Goal: Task Accomplishment & Management: Use online tool/utility

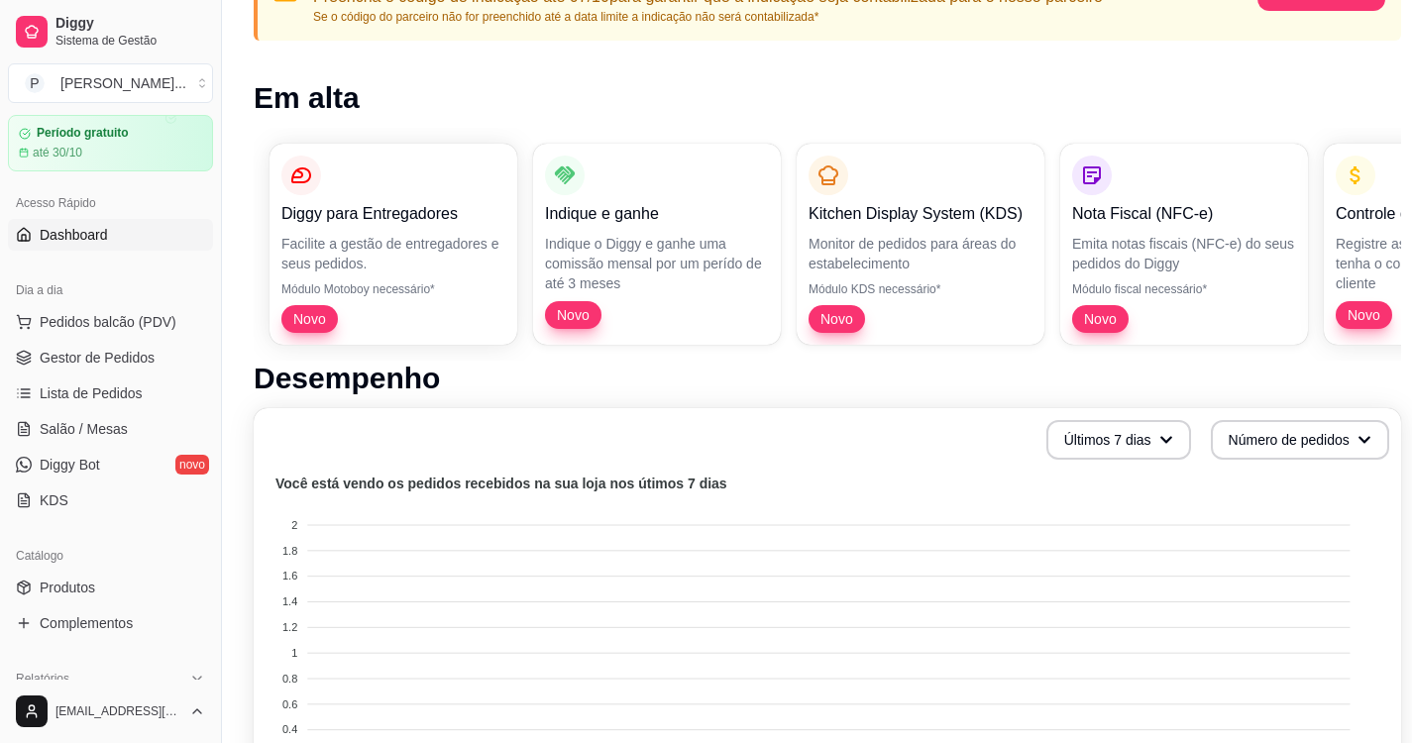
scroll to position [79, 0]
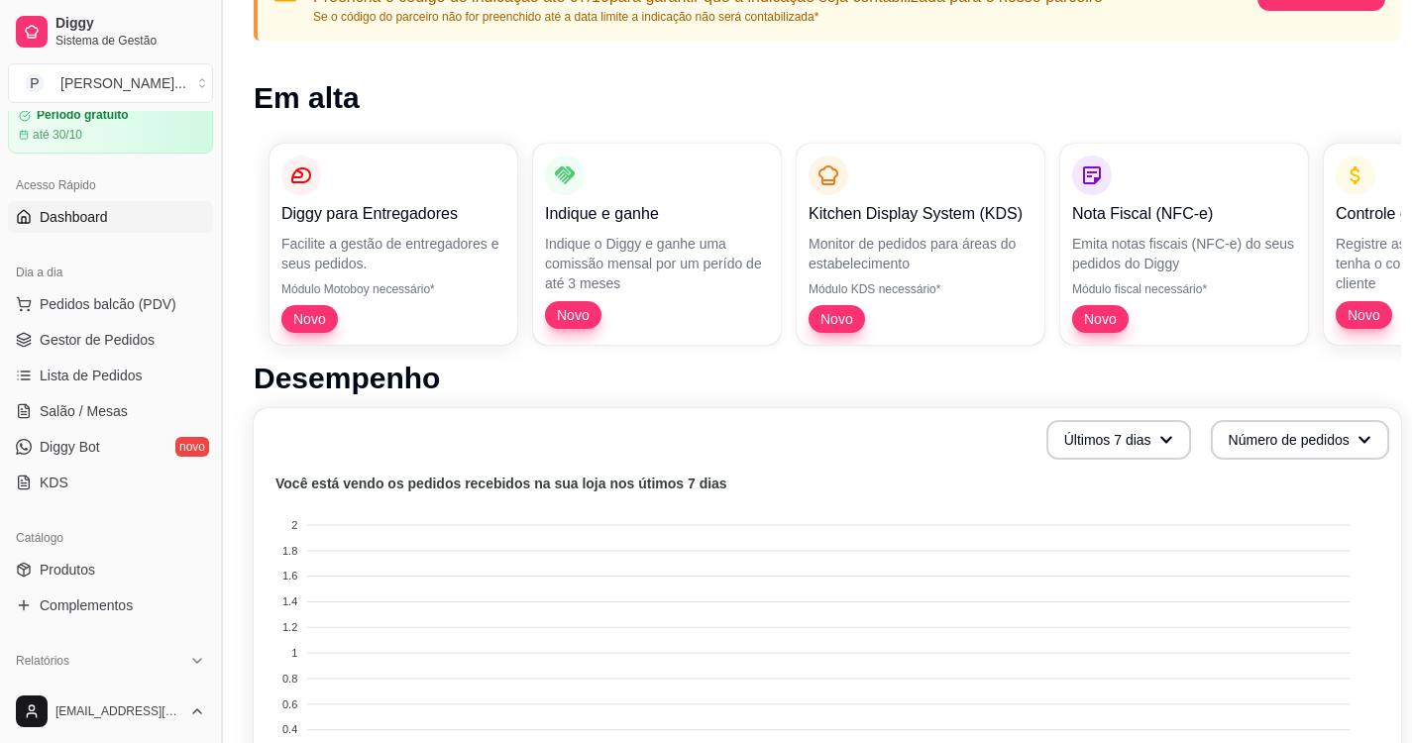
click at [216, 387] on button "Toggle Sidebar" at bounding box center [221, 371] width 16 height 743
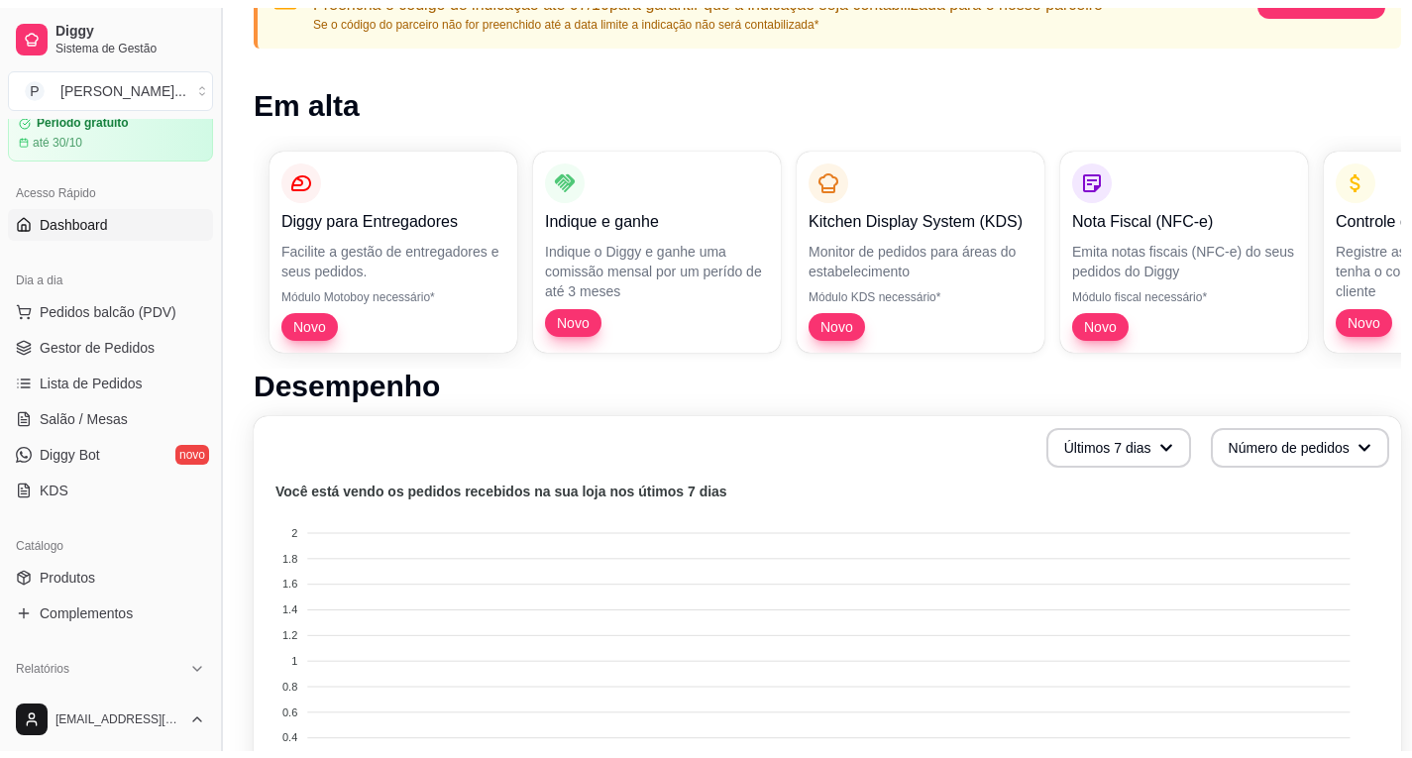
scroll to position [0, 0]
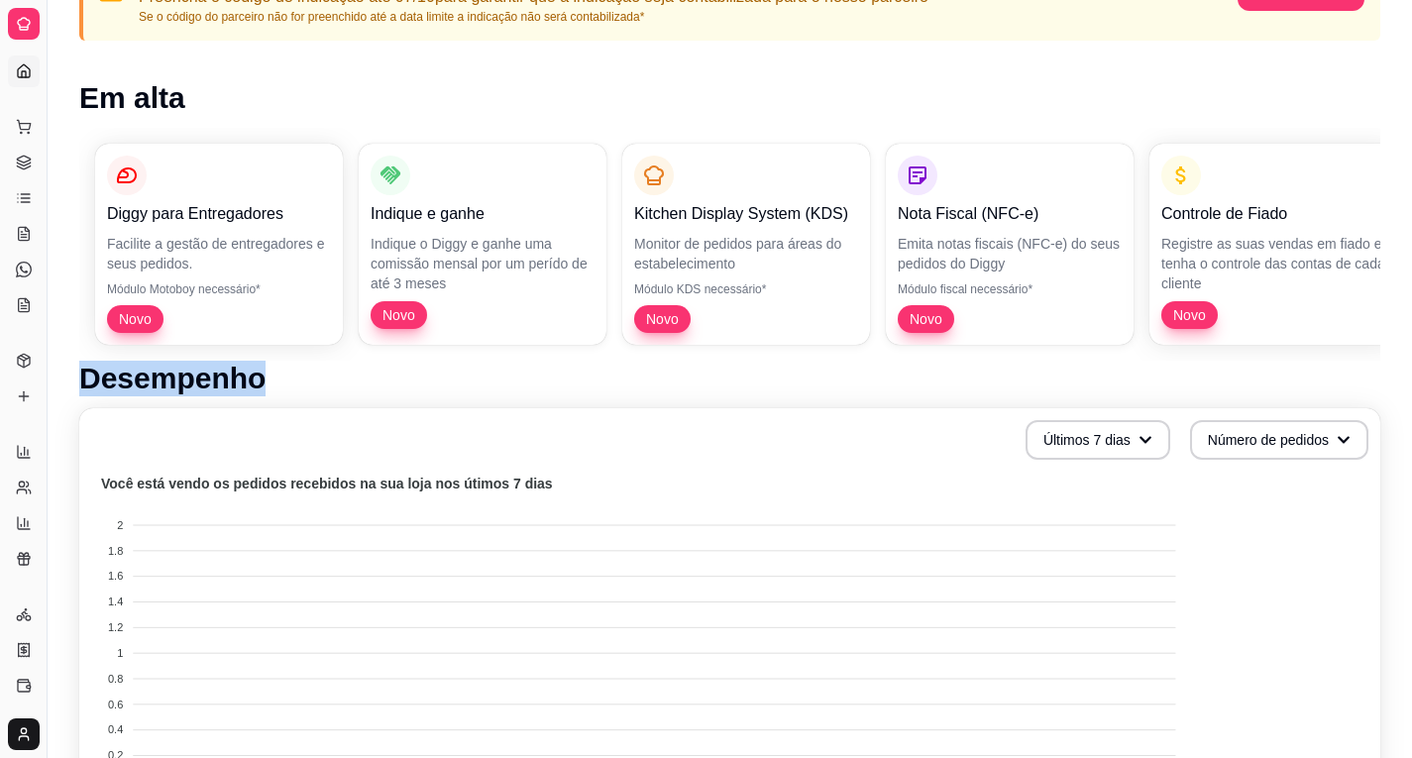
click at [220, 393] on h1 "Desempenho" at bounding box center [729, 379] width 1301 height 36
click at [23, 79] on div "Dia a dia" at bounding box center [23, 95] width 31 height 32
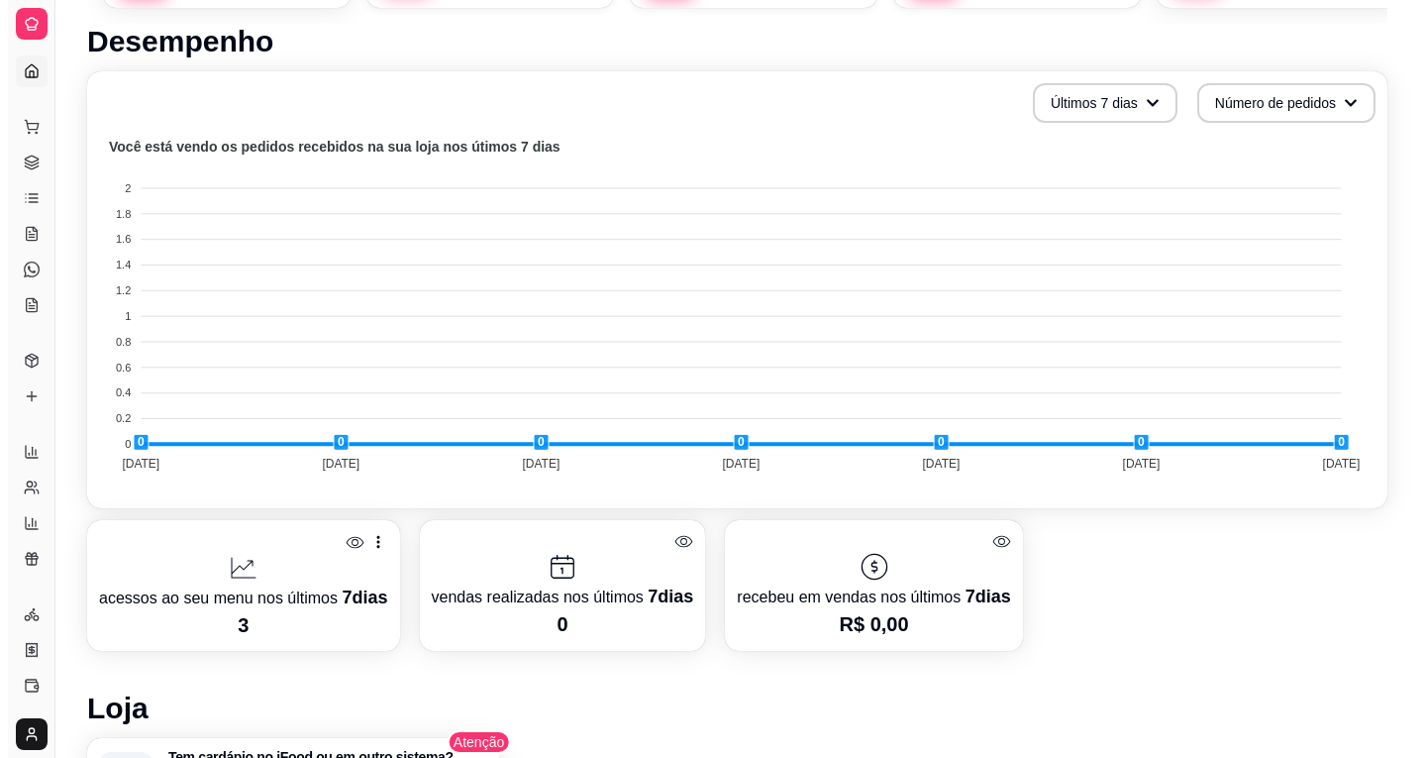
scroll to position [594, 0]
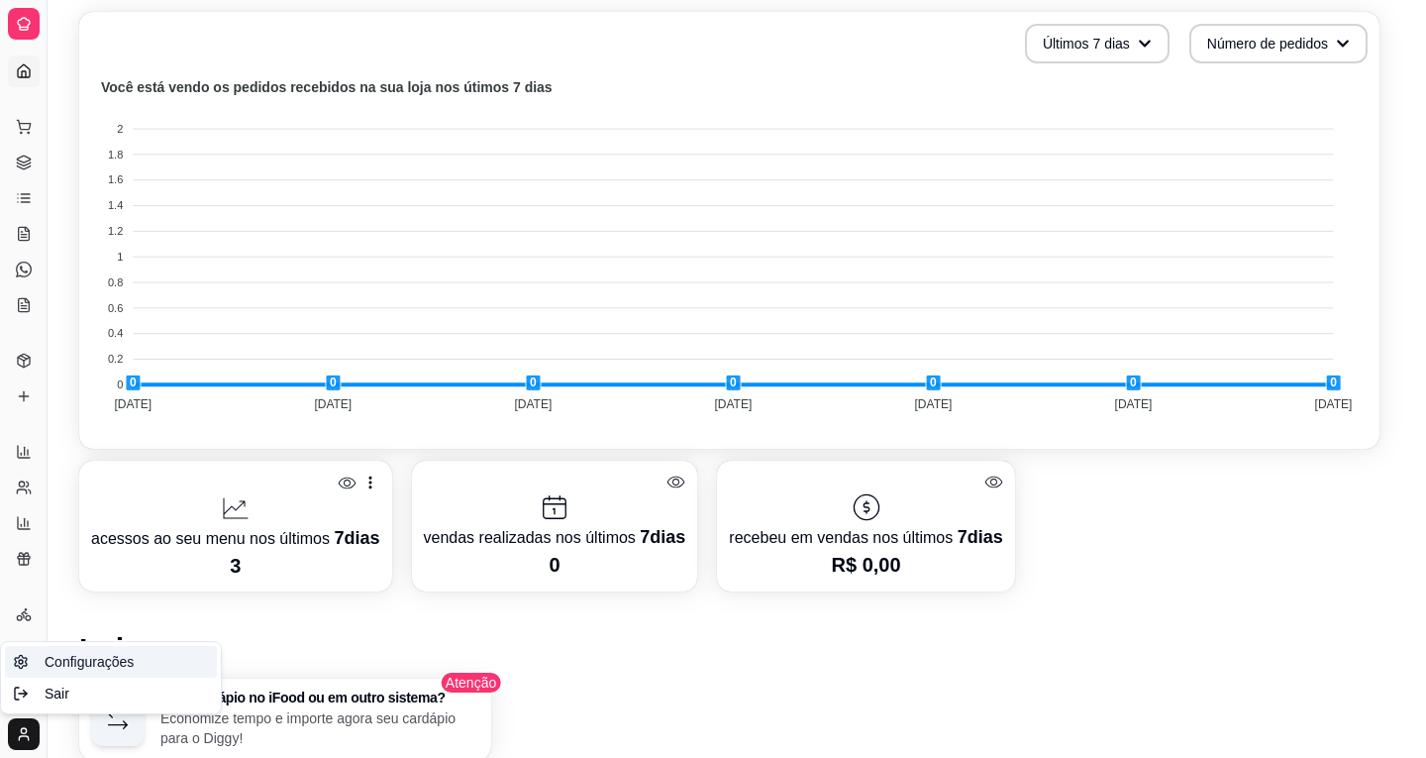
click at [75, 664] on span "Configurações" at bounding box center [89, 662] width 89 height 20
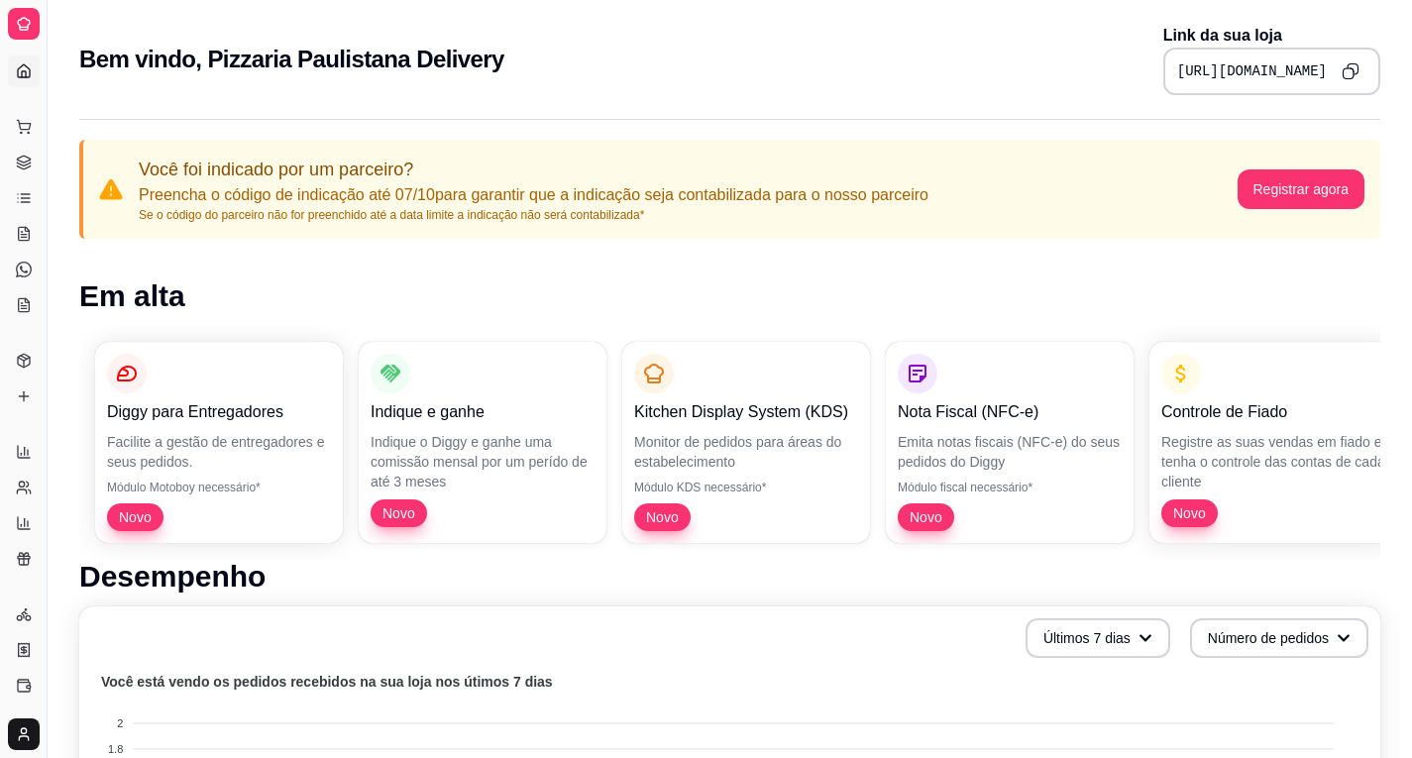
drag, startPoint x: 44, startPoint y: 420, endPoint x: 113, endPoint y: 442, distance: 72.7
click at [26, 392] on icon at bounding box center [24, 396] width 16 height 16
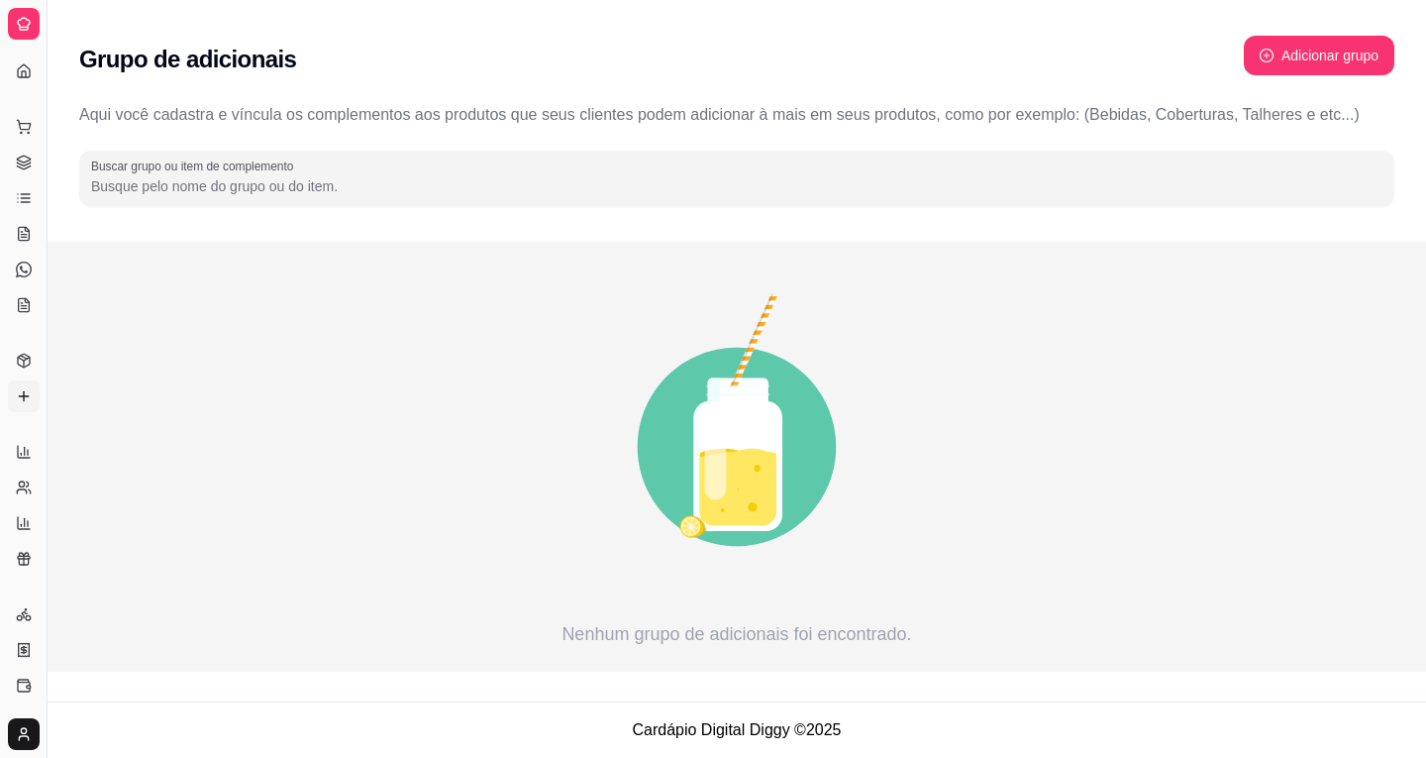
drag, startPoint x: 49, startPoint y: 412, endPoint x: 98, endPoint y: 436, distance: 54.9
click at [98, 436] on div "Diggy Sistema de Gestão P Pizzaria Paul ... Loja fechada Período gratuito até 3…" at bounding box center [713, 379] width 1426 height 758
click at [98, 436] on icon "animation" at bounding box center [736, 446] width 1315 height 347
drag, startPoint x: 47, startPoint y: 422, endPoint x: 98, endPoint y: 451, distance: 59.0
click at [98, 451] on div "Diggy Sistema de Gestão P Pizzaria Paul ... Loja fechada Período gratuito até 3…" at bounding box center [713, 379] width 1426 height 758
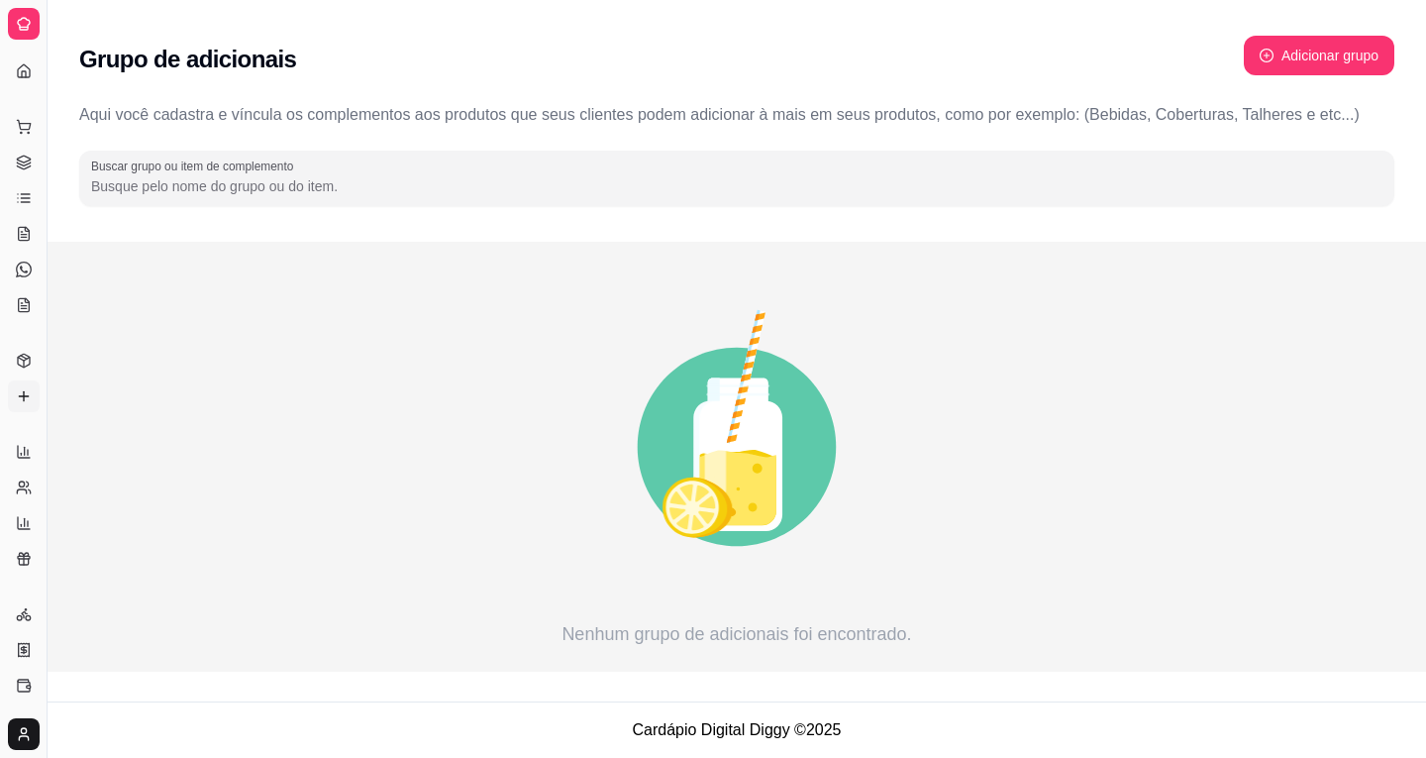
drag, startPoint x: 50, startPoint y: 425, endPoint x: 92, endPoint y: 436, distance: 44.0
click at [92, 436] on div "Diggy Sistema de Gestão P Pizzaria Paul ... Loja fechada Período gratuito até 3…" at bounding box center [713, 379] width 1426 height 758
click at [264, 433] on icon "animation" at bounding box center [736, 446] width 1315 height 347
click at [27, 128] on icon at bounding box center [24, 127] width 16 height 16
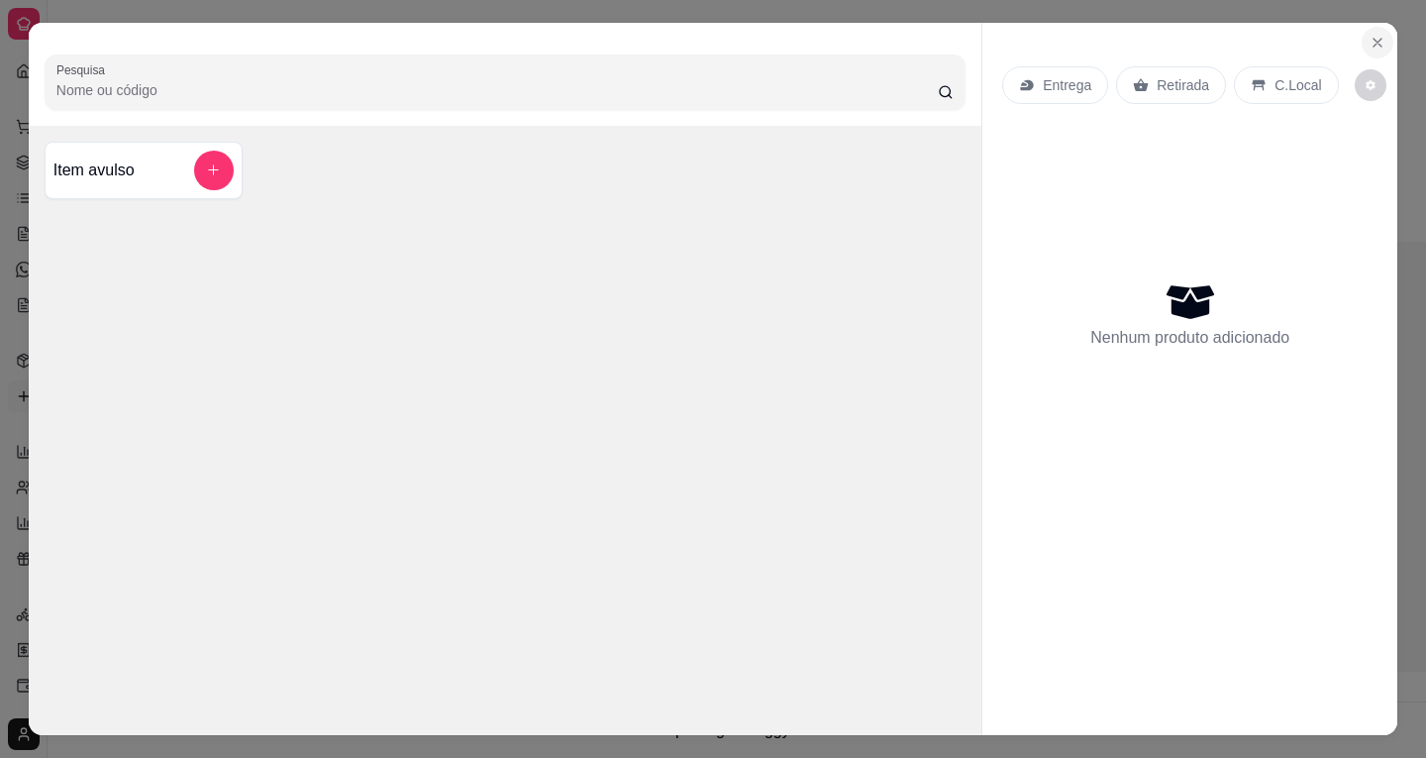
click at [1362, 38] on button "Close" at bounding box center [1378, 43] width 32 height 32
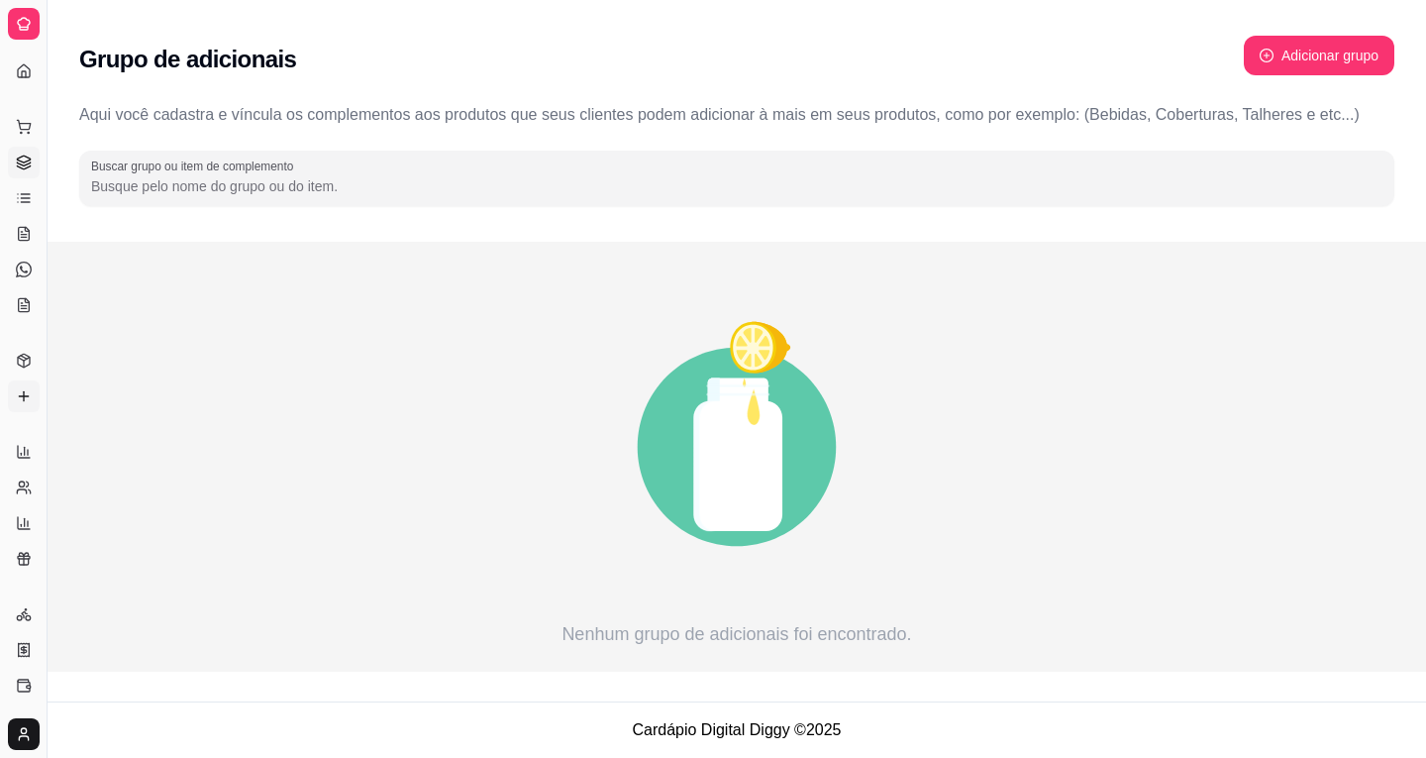
click at [20, 165] on icon at bounding box center [24, 163] width 16 height 16
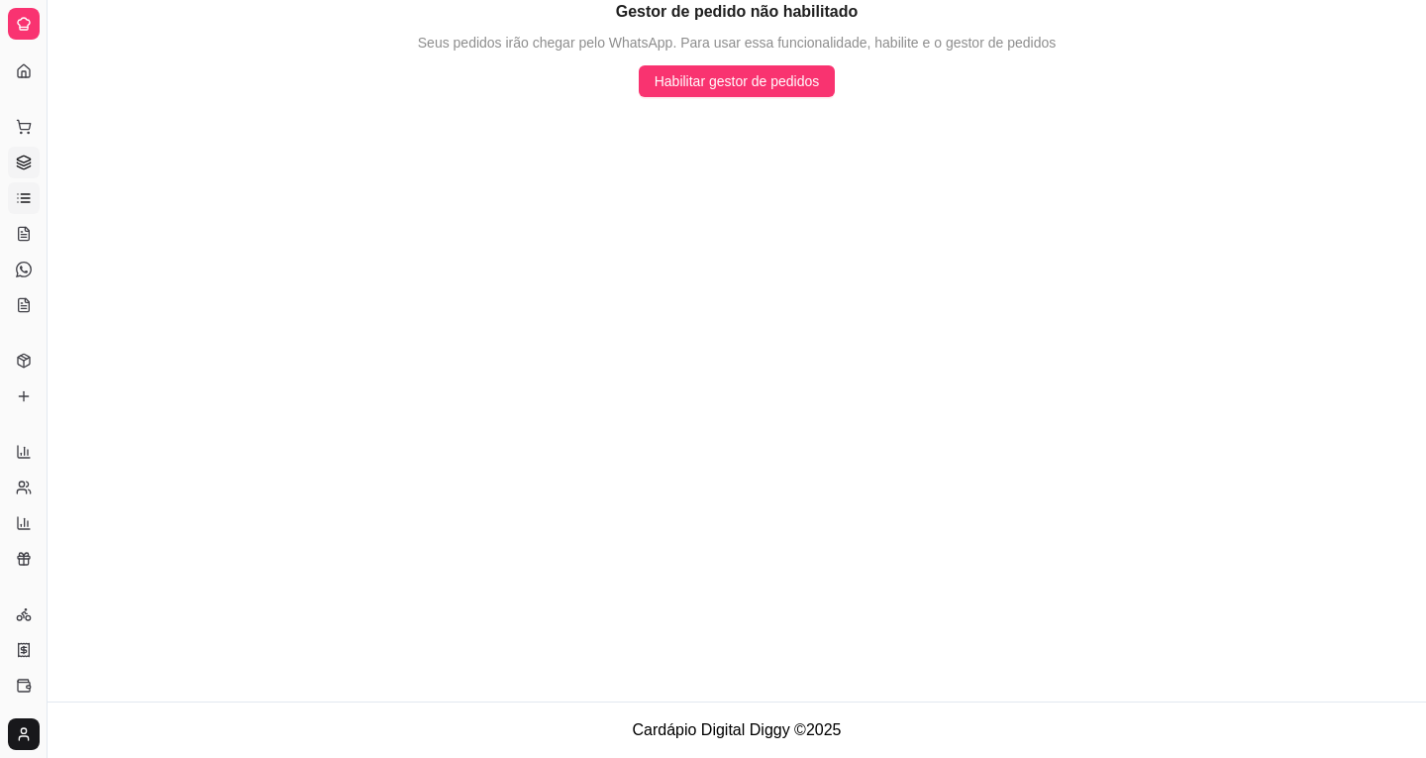
click at [19, 187] on link "Lista de Pedidos" at bounding box center [24, 198] width 32 height 32
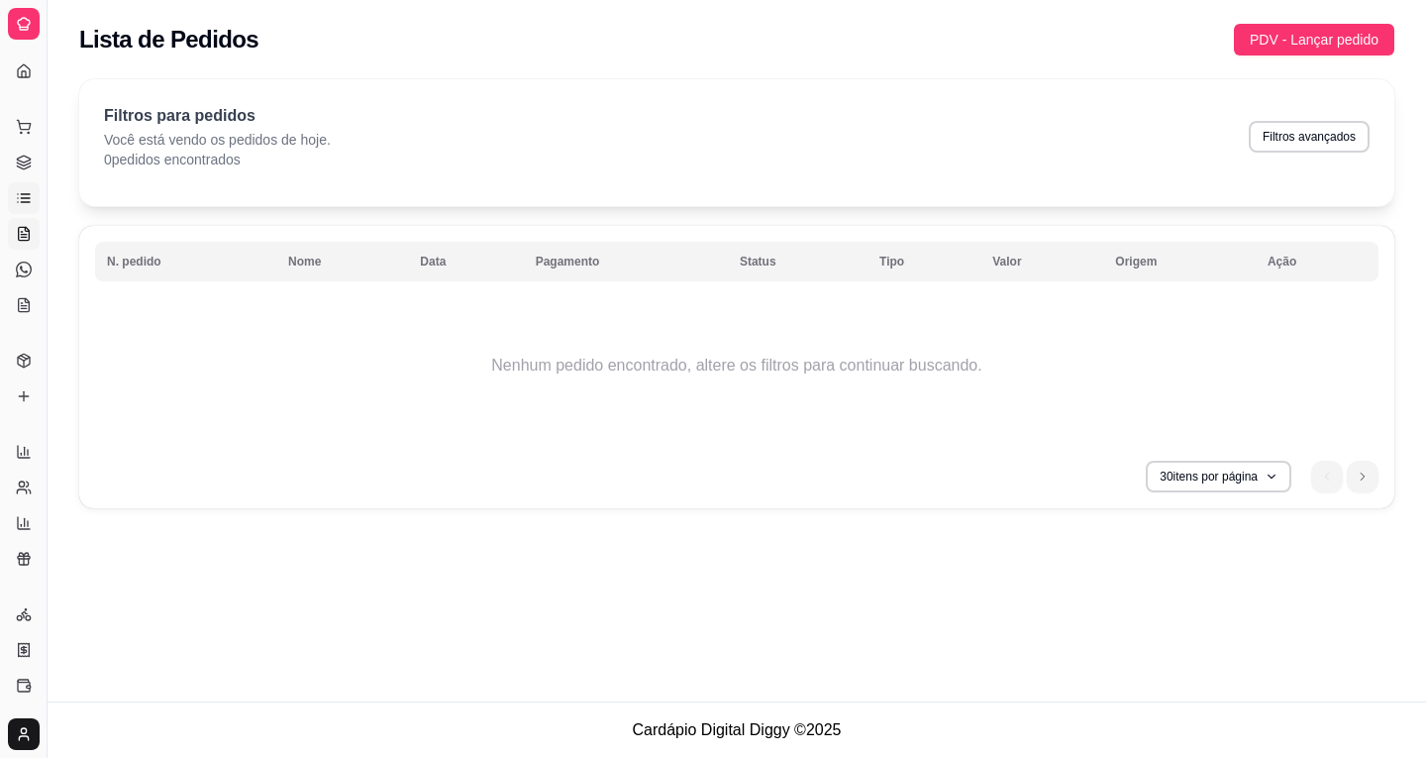
click at [26, 237] on icon at bounding box center [23, 237] width 5 height 0
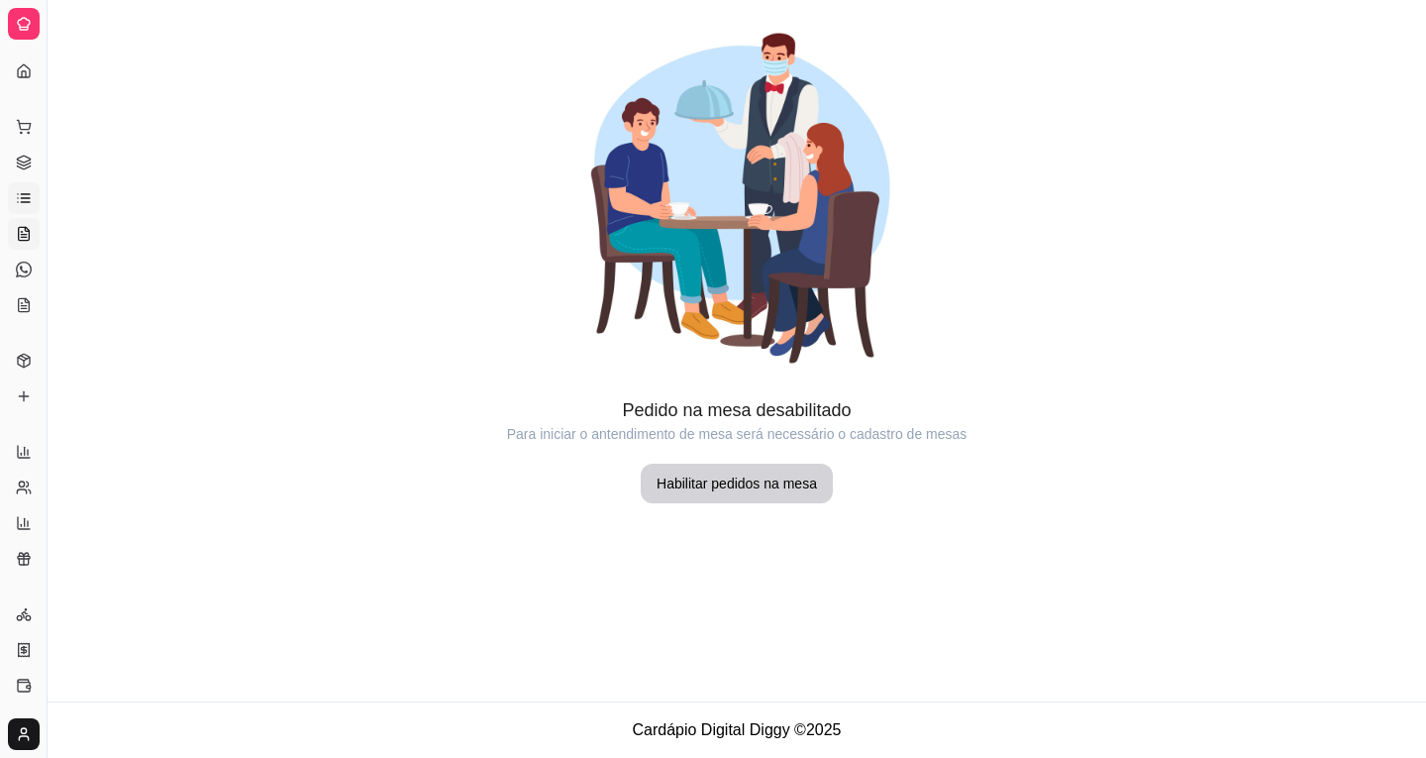
click at [24, 196] on icon at bounding box center [24, 198] width 16 height 16
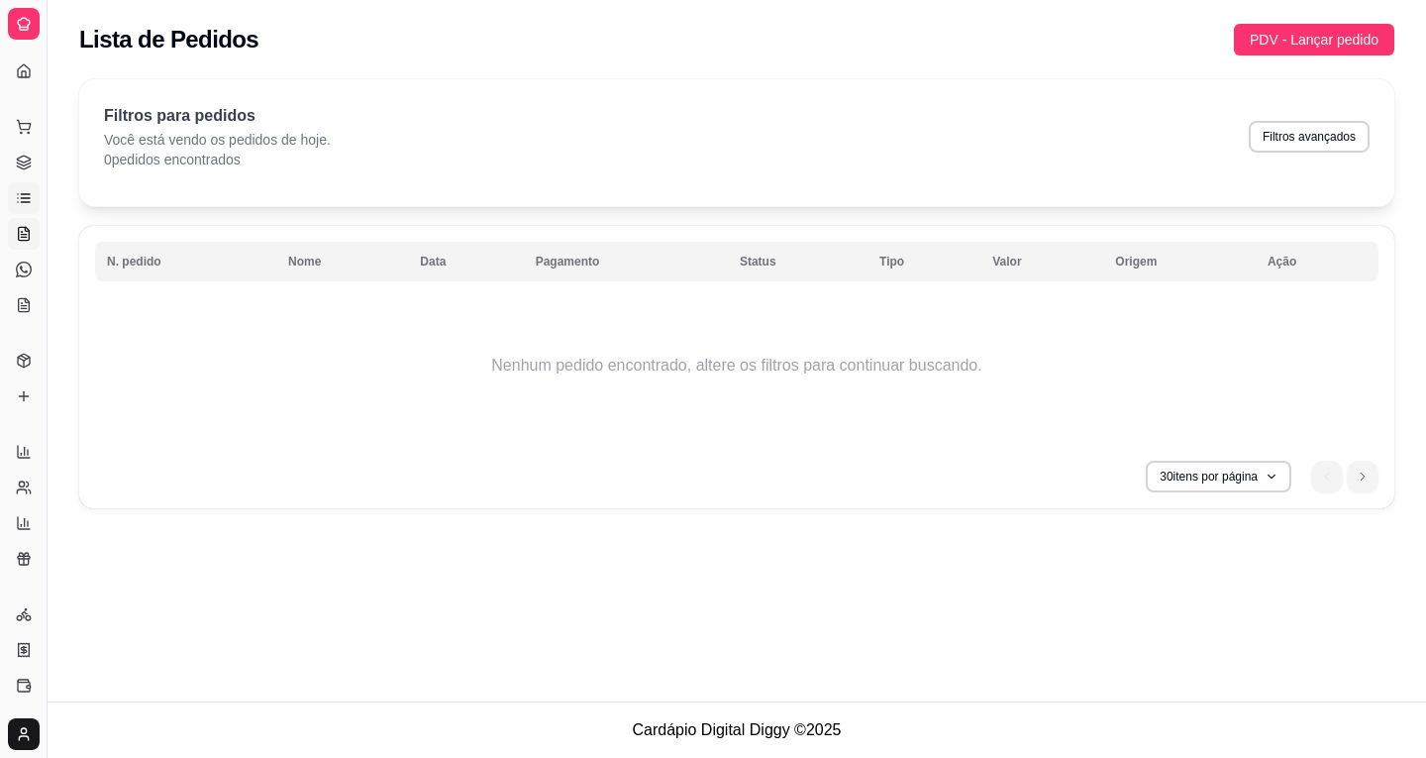
click at [13, 231] on link "Salão / Mesas" at bounding box center [24, 234] width 32 height 32
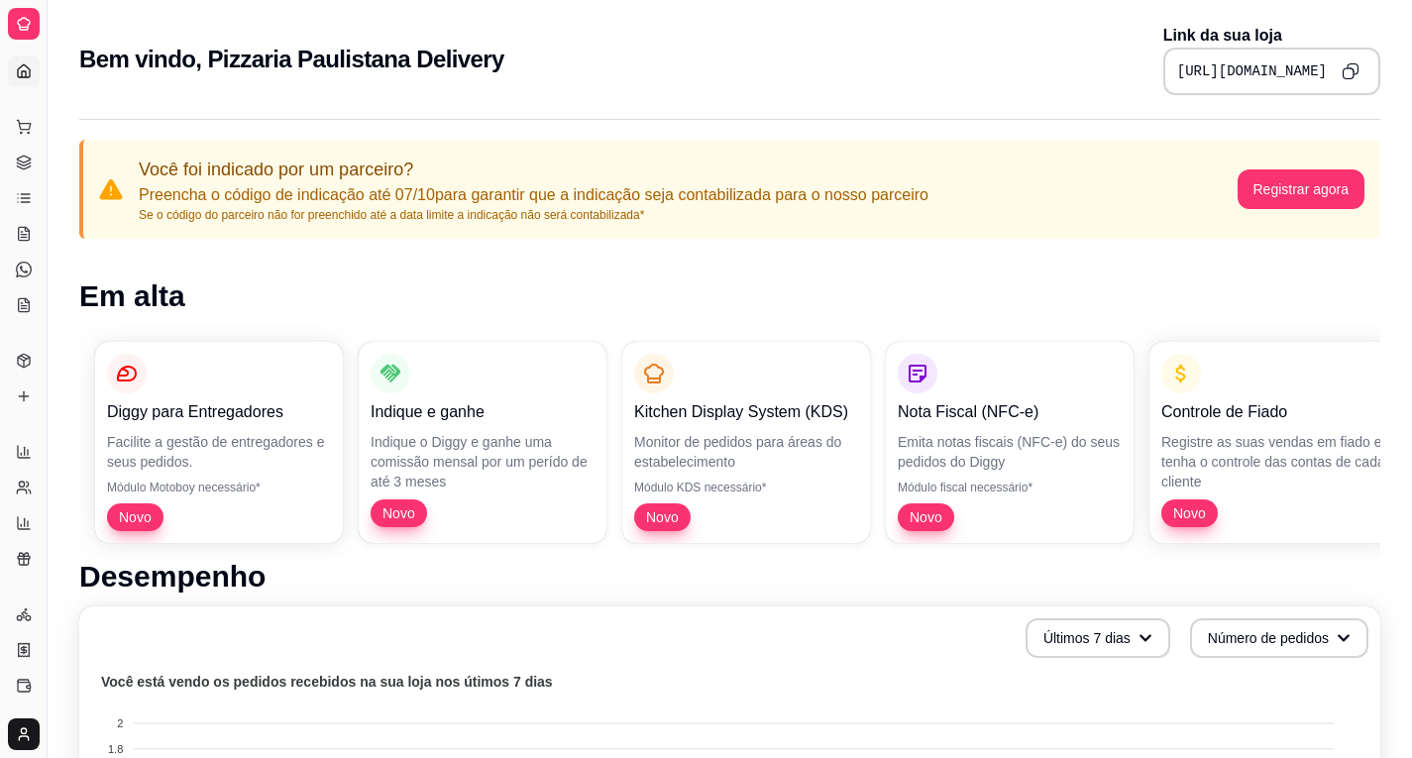
drag, startPoint x: 42, startPoint y: 310, endPoint x: 96, endPoint y: 332, distance: 58.7
drag, startPoint x: 29, startPoint y: 319, endPoint x: 46, endPoint y: 324, distance: 17.6
click at [46, 324] on div "Diggy Sistema de Gestão P Pizzaria Paul ... Loja fechada Período gratuito até 3…" at bounding box center [23, 379] width 47 height 758
click at [28, 397] on icon at bounding box center [24, 396] width 16 height 16
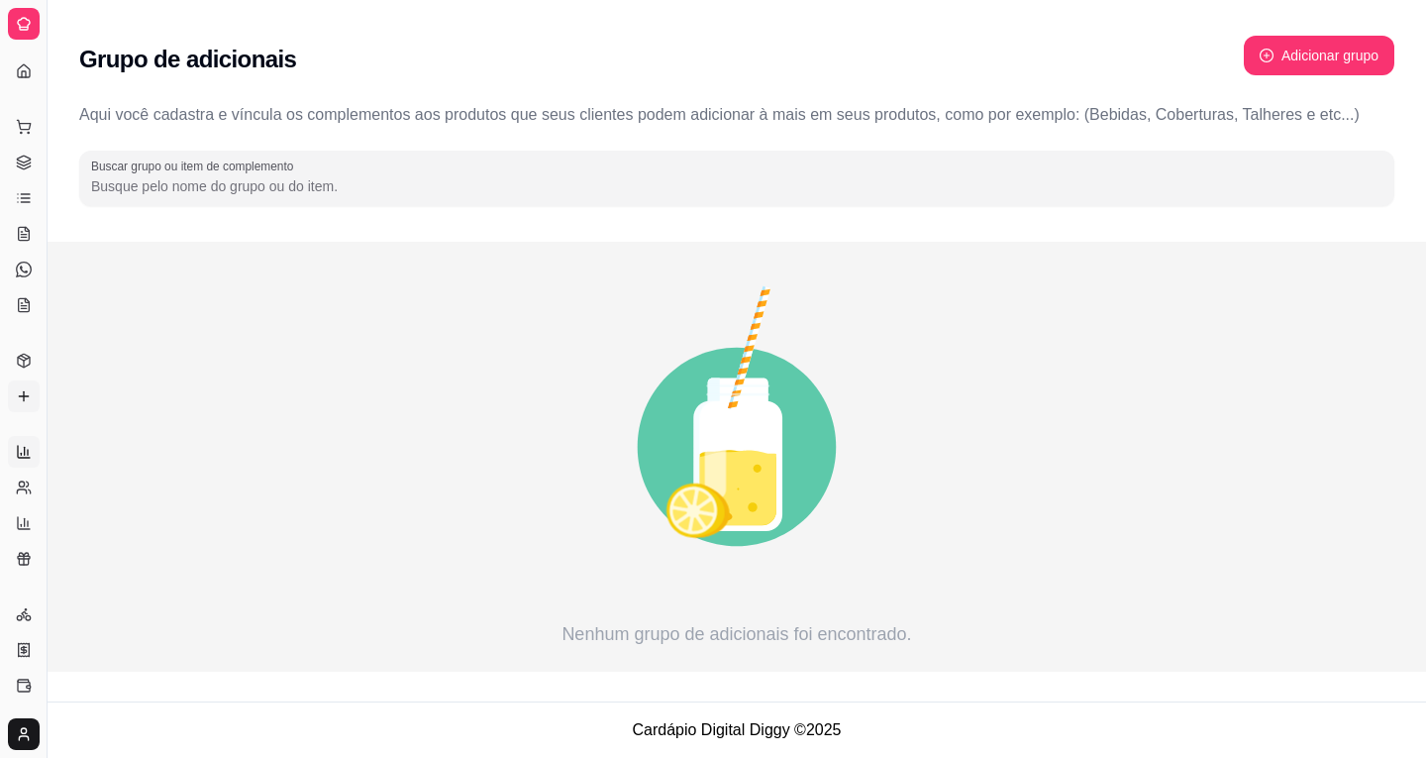
click at [30, 444] on icon at bounding box center [24, 452] width 16 height 16
select select "ALL"
select select "0"
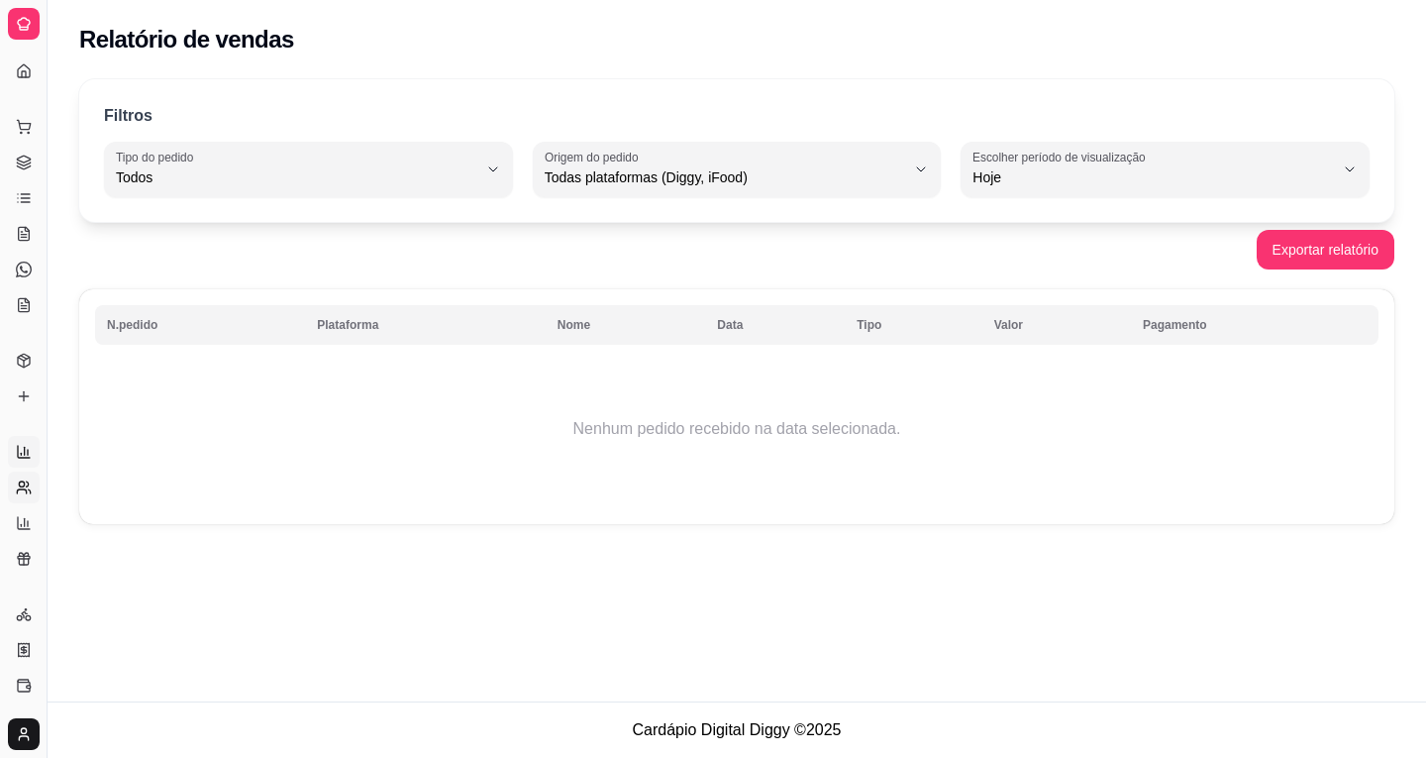
click at [13, 492] on link "Relatório de clientes" at bounding box center [24, 488] width 32 height 32
select select "30"
select select "HIGHEST_TOTAL_SPENT_WITH_ORDERS"
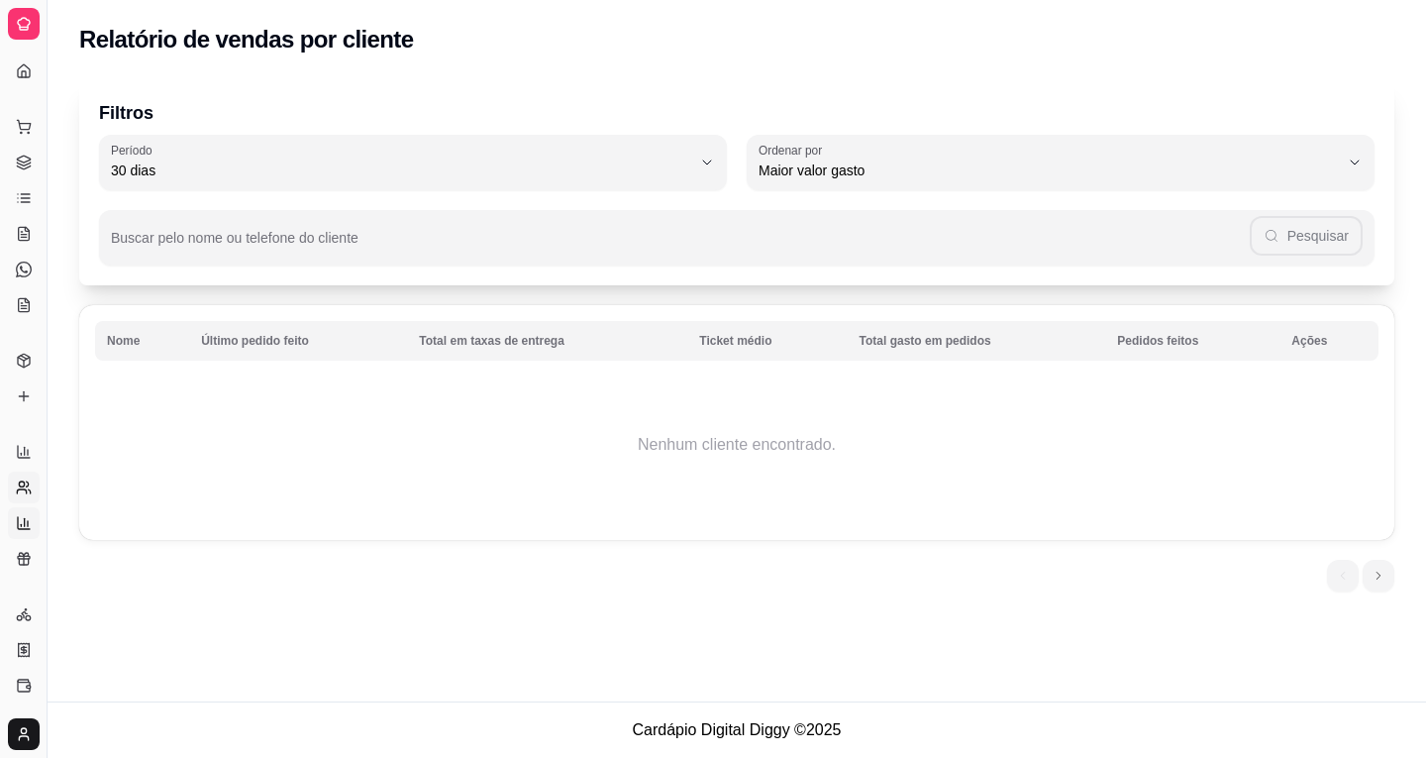
click at [20, 530] on icon at bounding box center [24, 523] width 16 height 16
select select "TOTAL_OF_ORDERS"
select select "7"
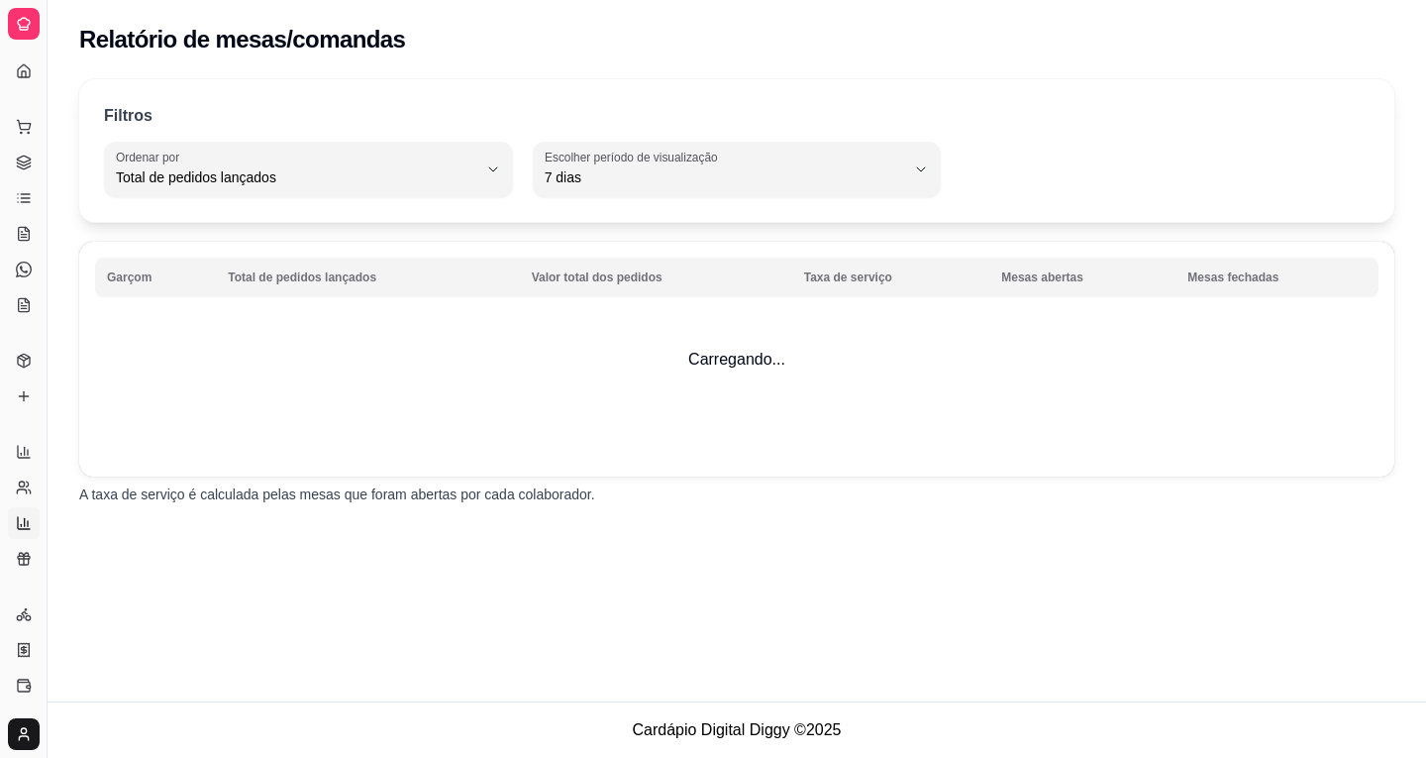
click at [21, 570] on div "Gerenciar" at bounding box center [23, 583] width 31 height 32
drag, startPoint x: 44, startPoint y: 598, endPoint x: 62, endPoint y: 604, distance: 19.7
click at [62, 604] on div "Diggy Sistema de Gestão P Pizzaria Paul ... Loja fechada Período gratuito até 3…" at bounding box center [713, 379] width 1426 height 758
click at [29, 650] on icon at bounding box center [24, 649] width 11 height 13
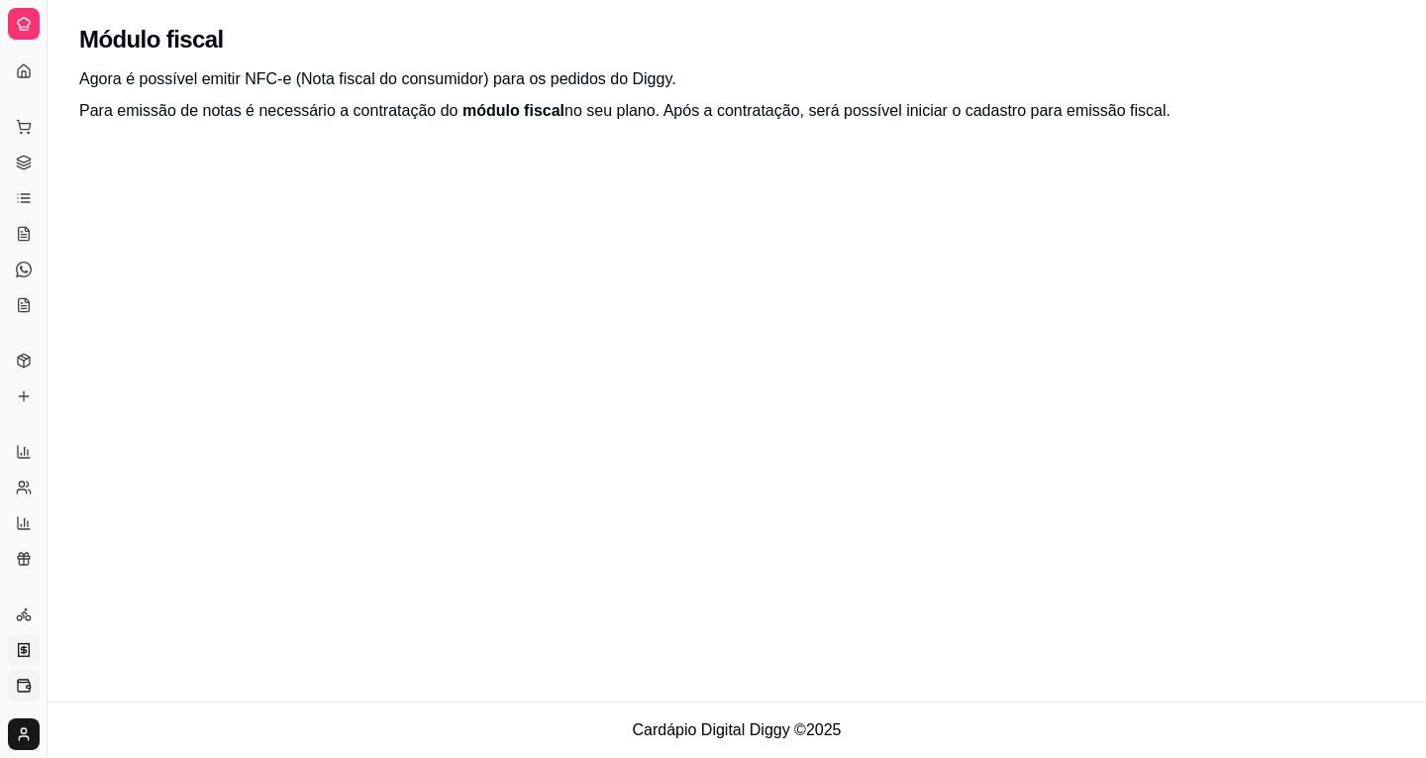
click at [20, 690] on icon at bounding box center [24, 686] width 16 height 16
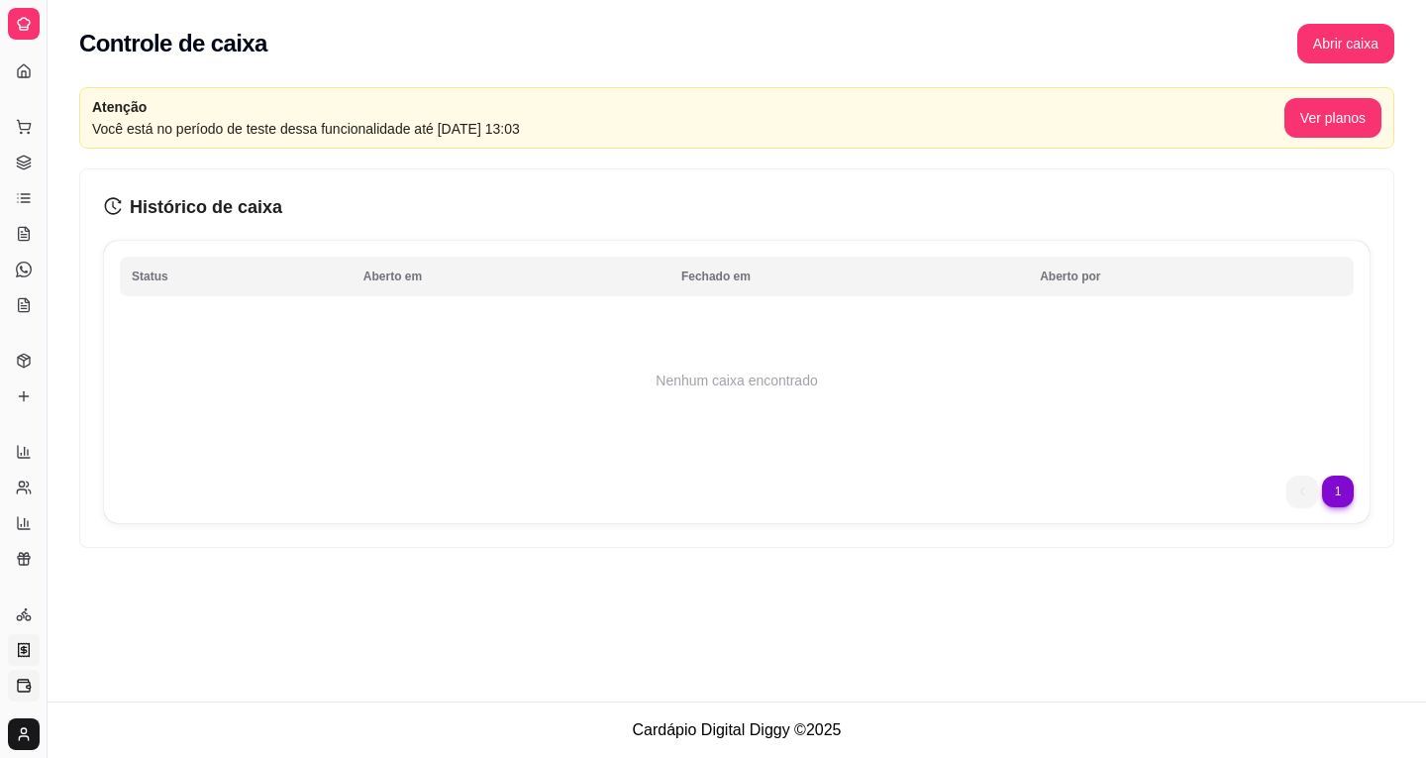
click at [23, 651] on icon at bounding box center [24, 650] width 16 height 16
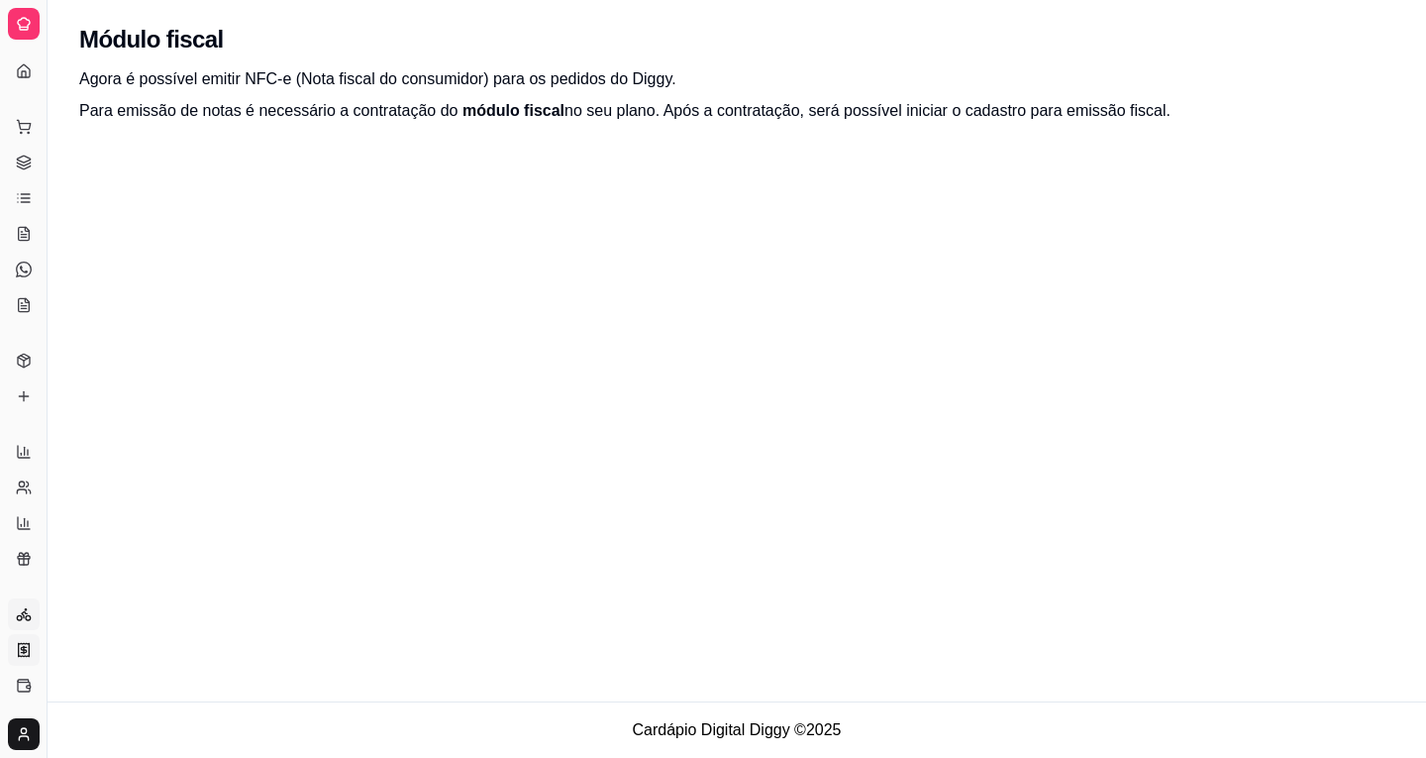
click at [26, 617] on circle at bounding box center [28, 617] width 5 height 5
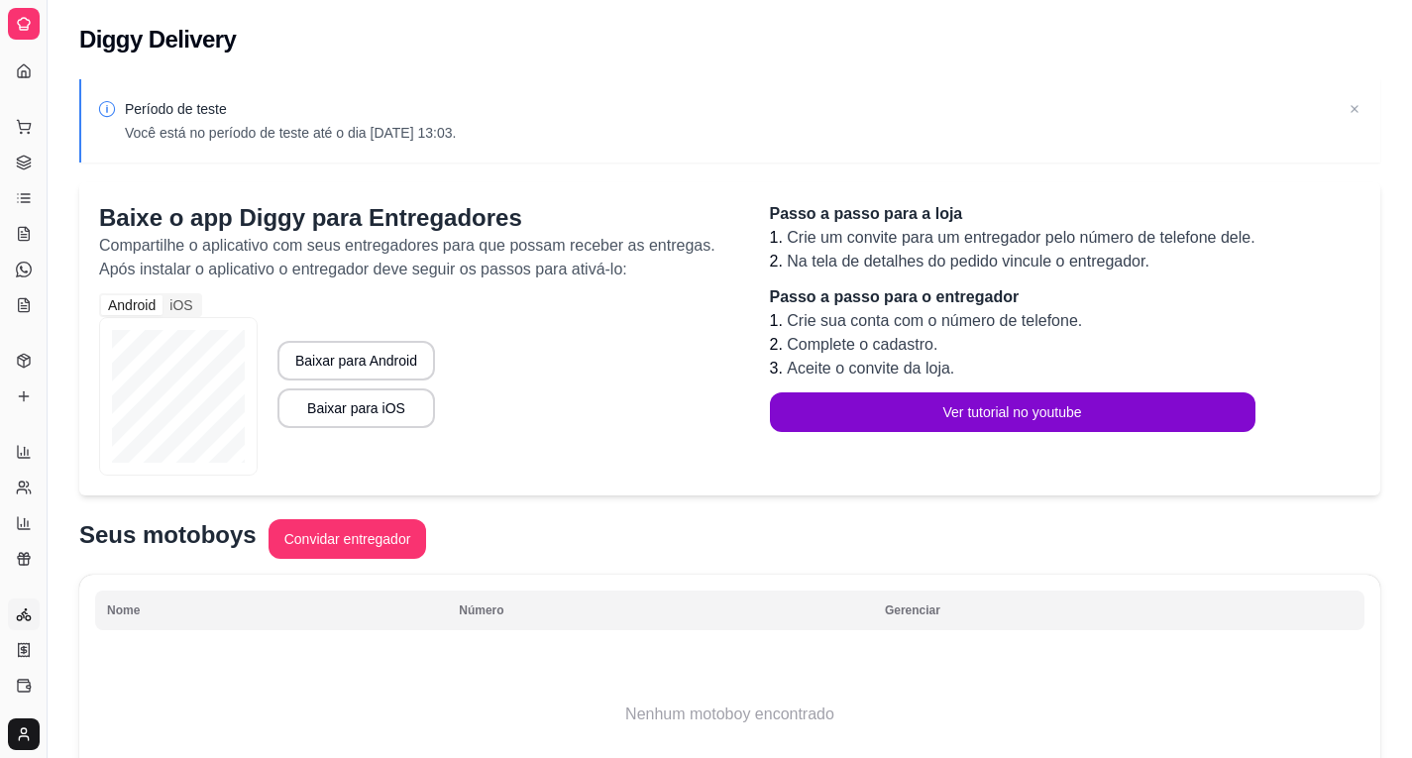
click at [25, 20] on icon at bounding box center [24, 24] width 16 height 16
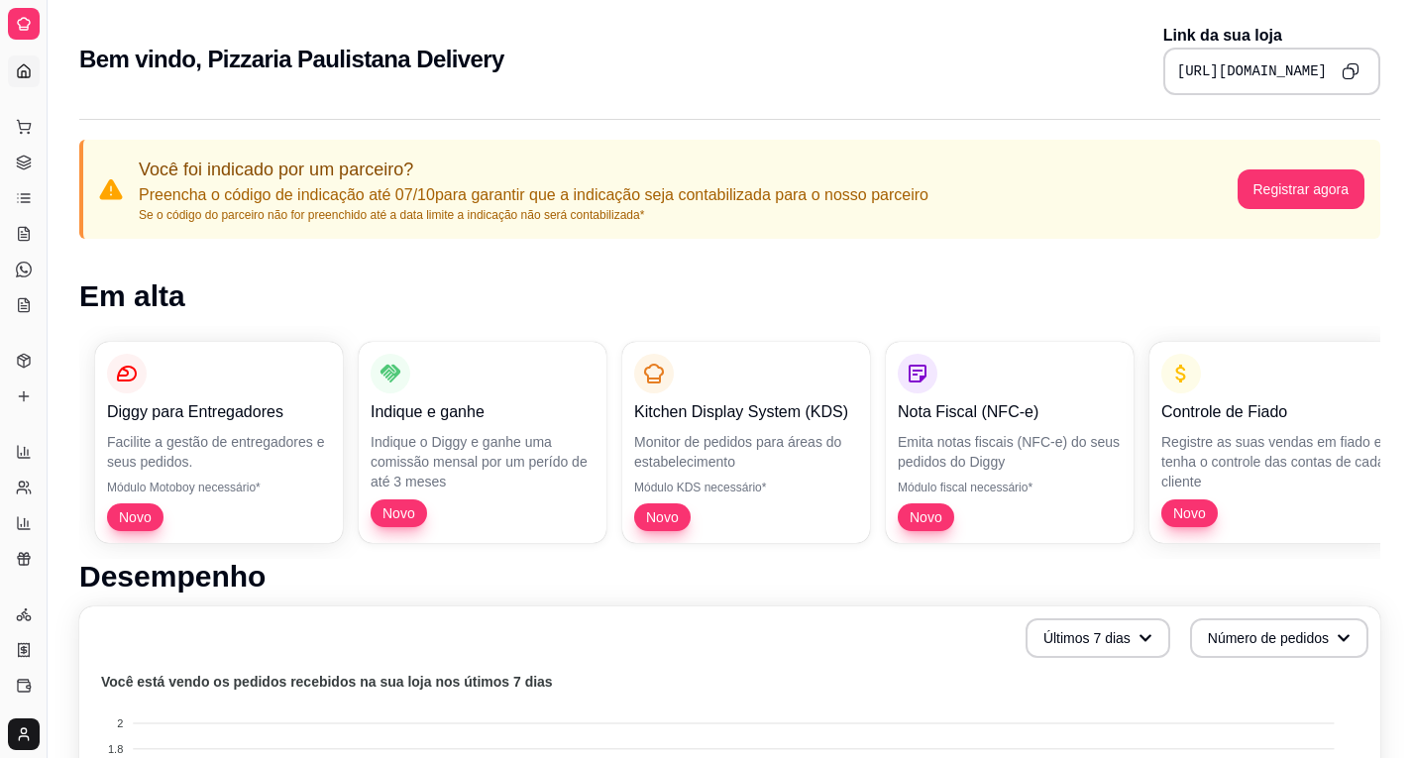
click at [24, 19] on icon at bounding box center [24, 24] width 16 height 16
click at [24, 79] on div "Dia a dia" at bounding box center [23, 95] width 31 height 32
click at [31, 235] on icon at bounding box center [24, 234] width 16 height 16
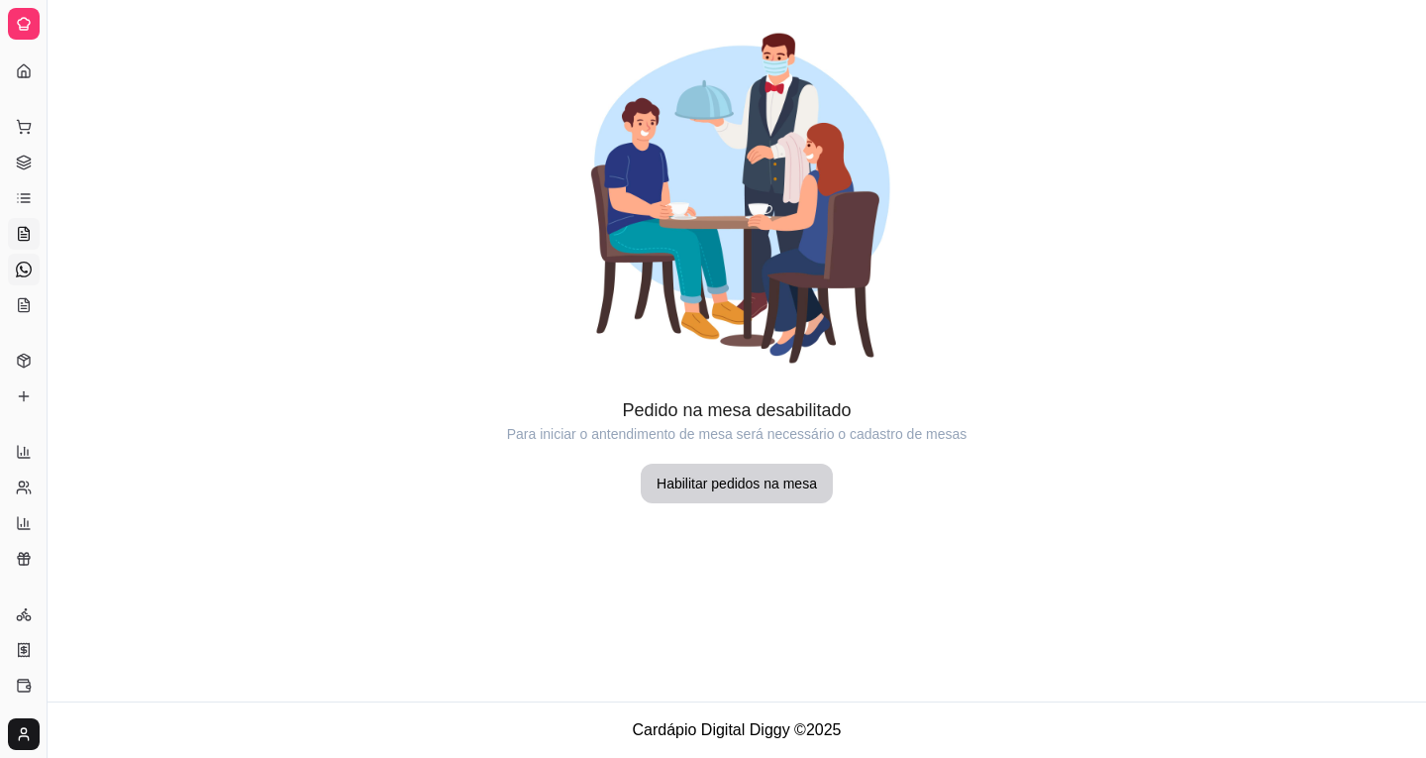
click at [28, 274] on icon at bounding box center [24, 270] width 16 height 16
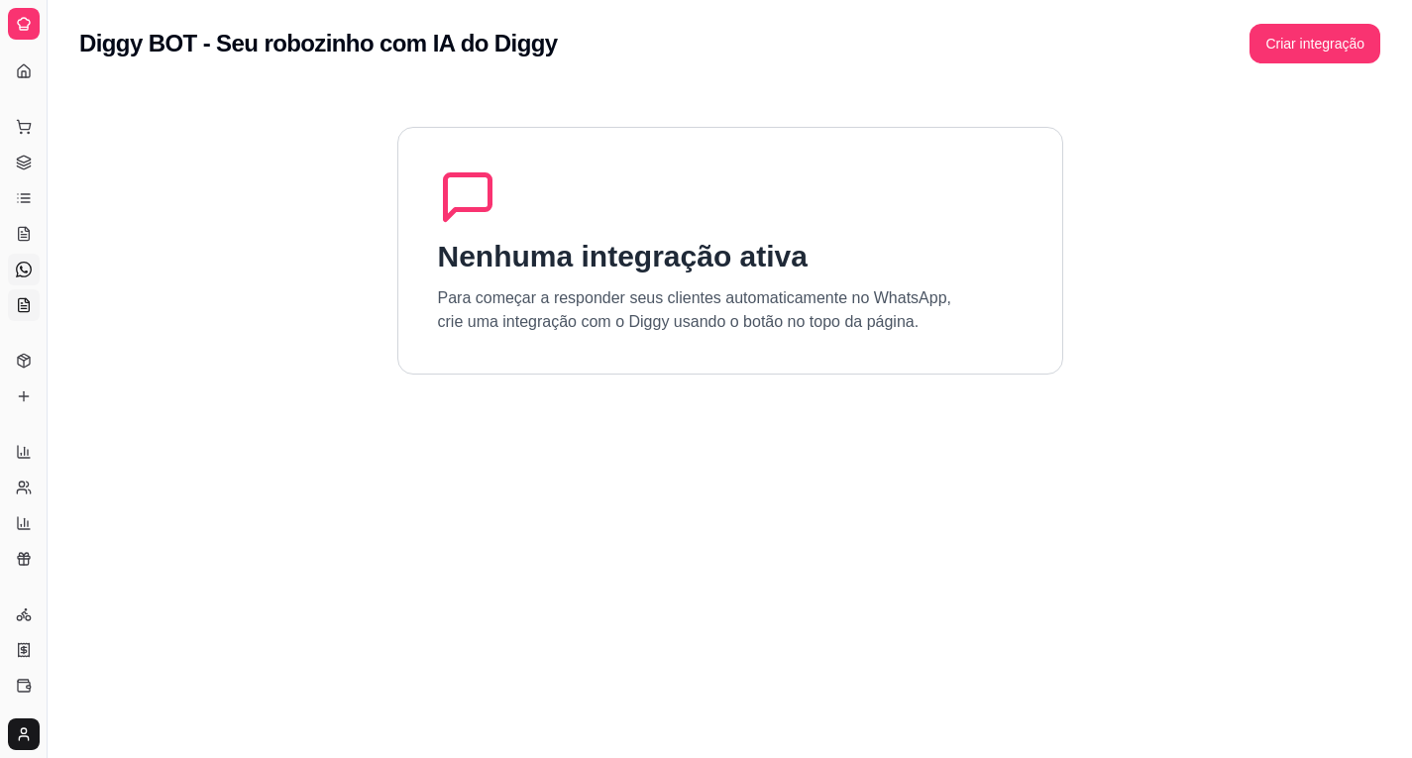
click at [27, 304] on icon at bounding box center [24, 305] width 16 height 16
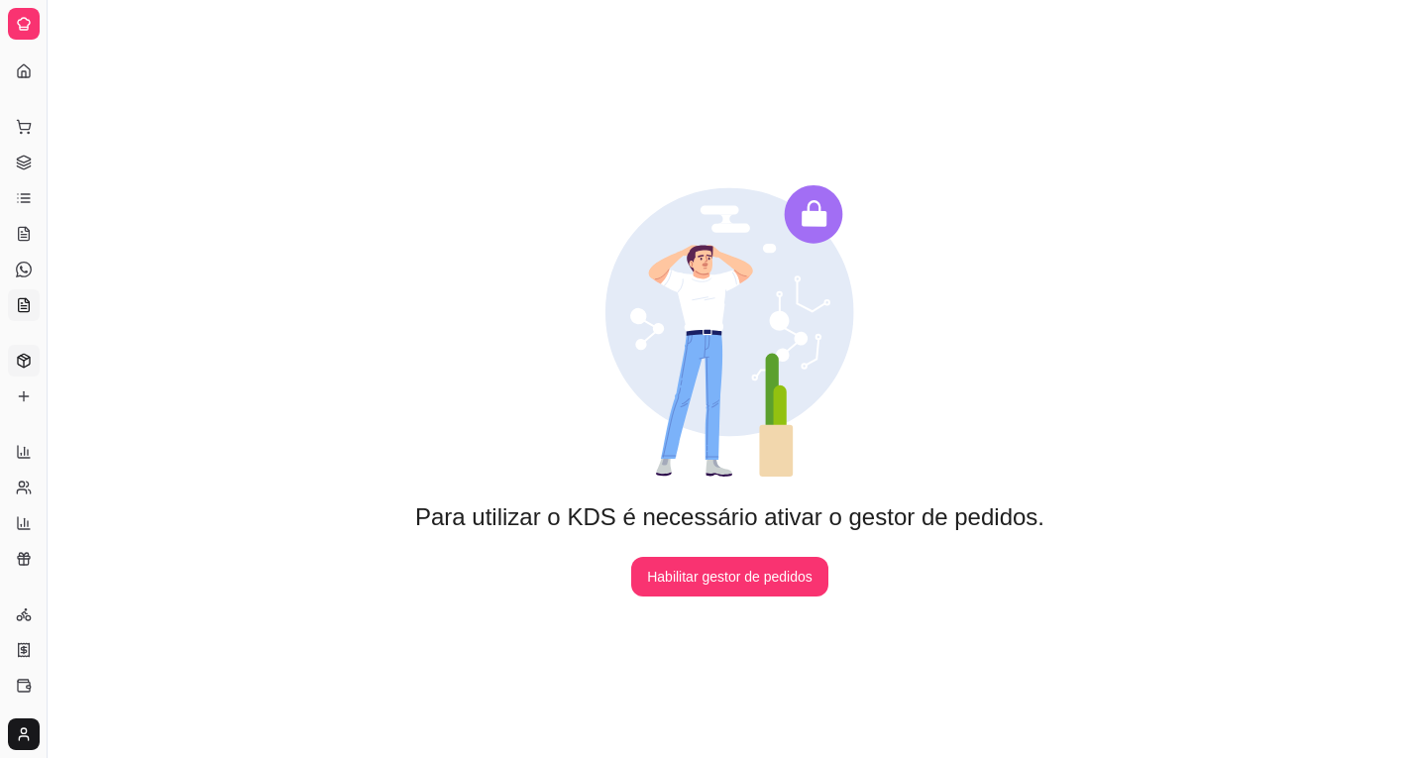
click at [23, 367] on icon at bounding box center [24, 360] width 12 height 13
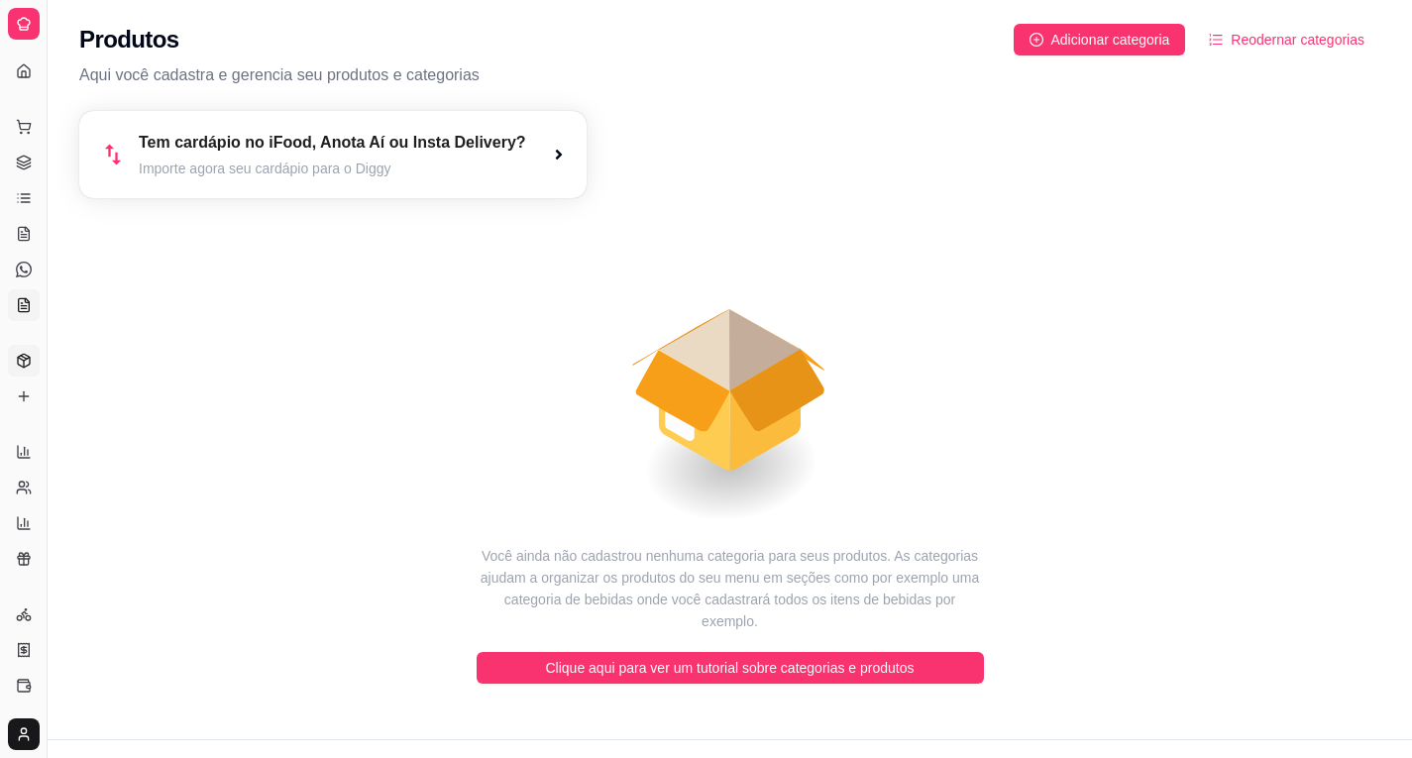
click at [27, 300] on icon at bounding box center [24, 304] width 11 height 13
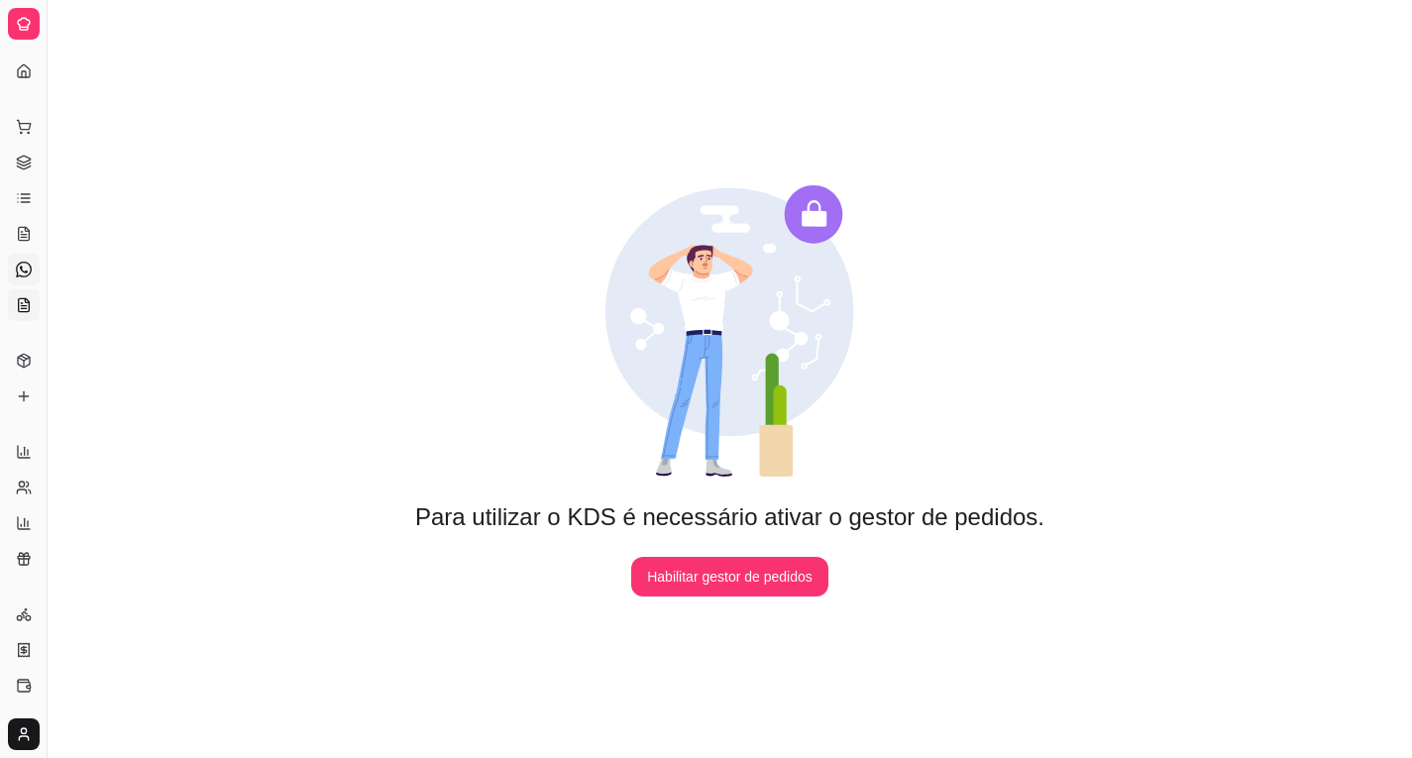
click at [34, 270] on link "Diggy Bot novo" at bounding box center [24, 270] width 32 height 32
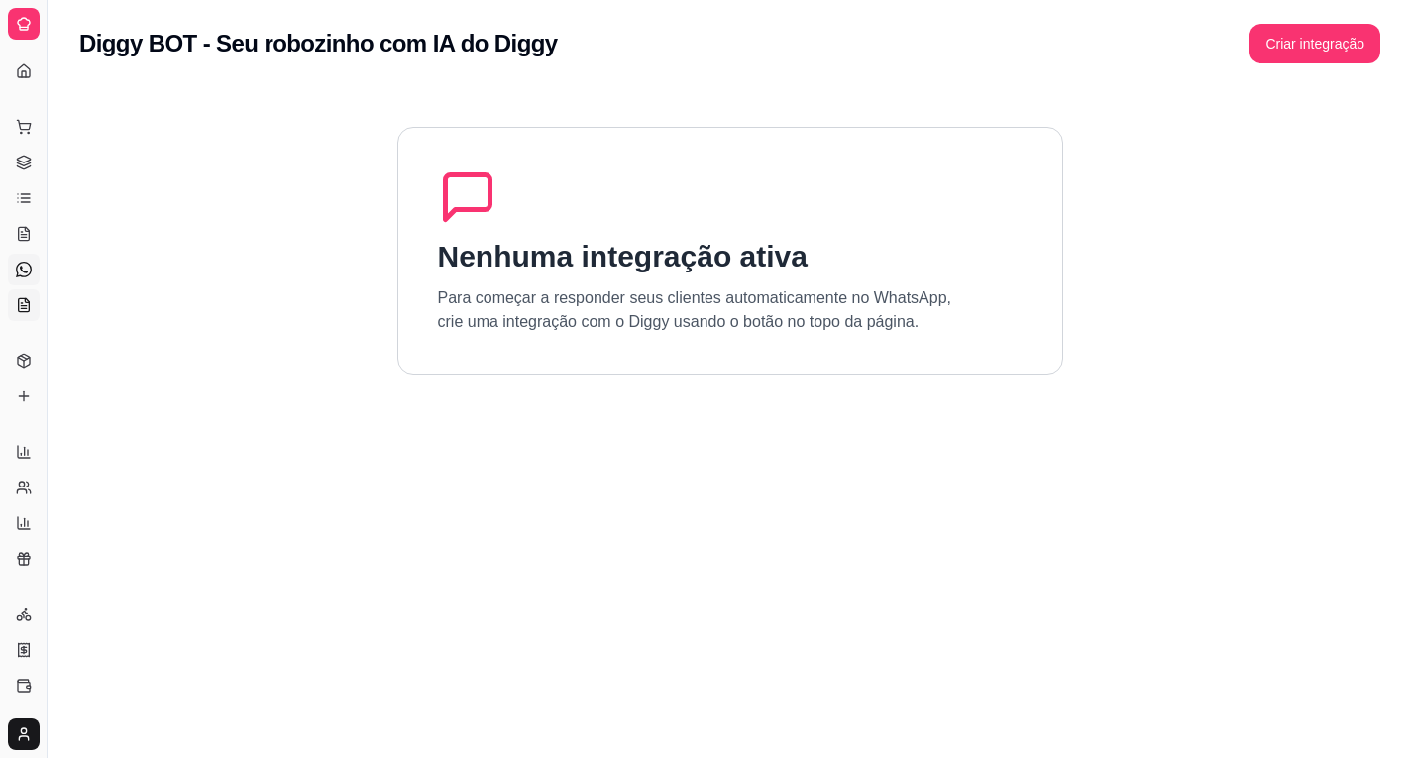
click at [22, 302] on icon at bounding box center [24, 305] width 16 height 16
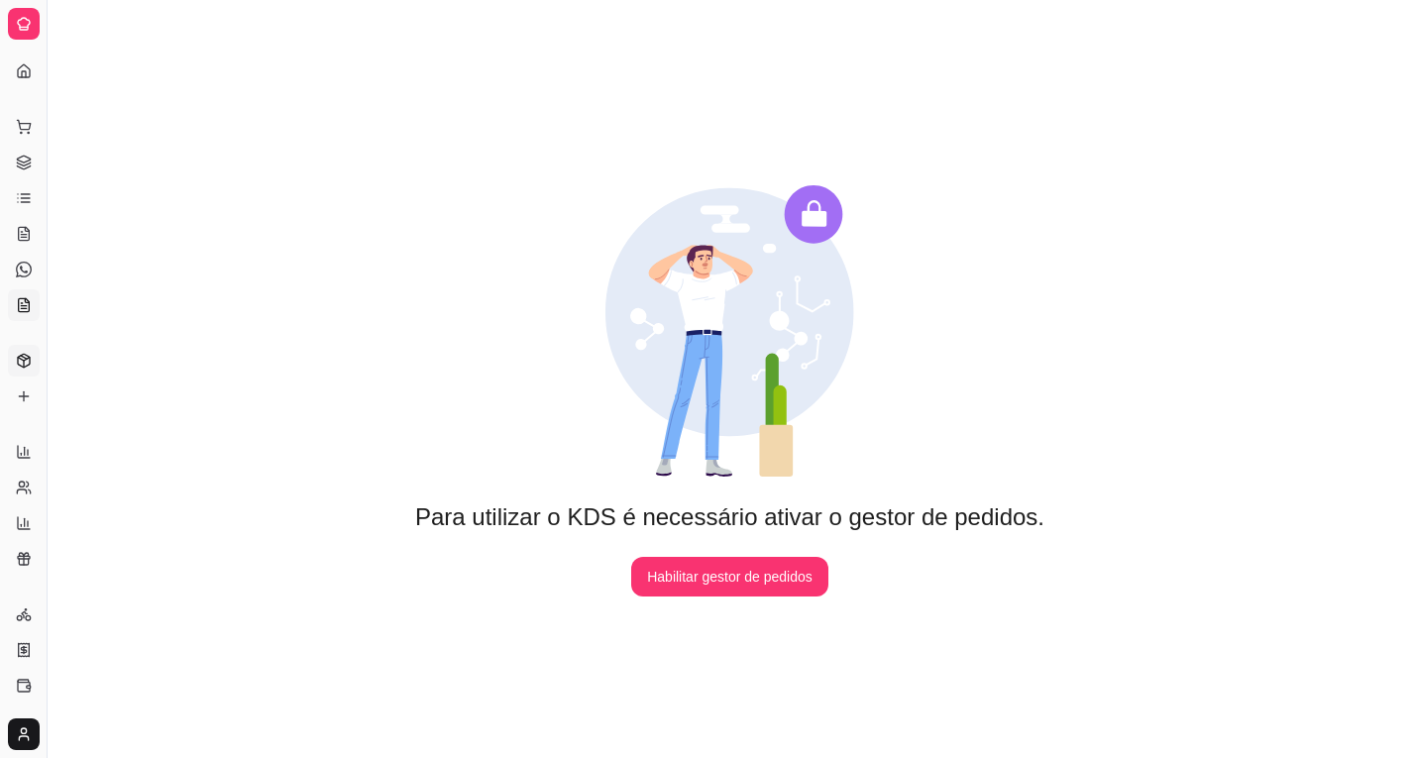
click at [30, 355] on icon at bounding box center [24, 361] width 16 height 16
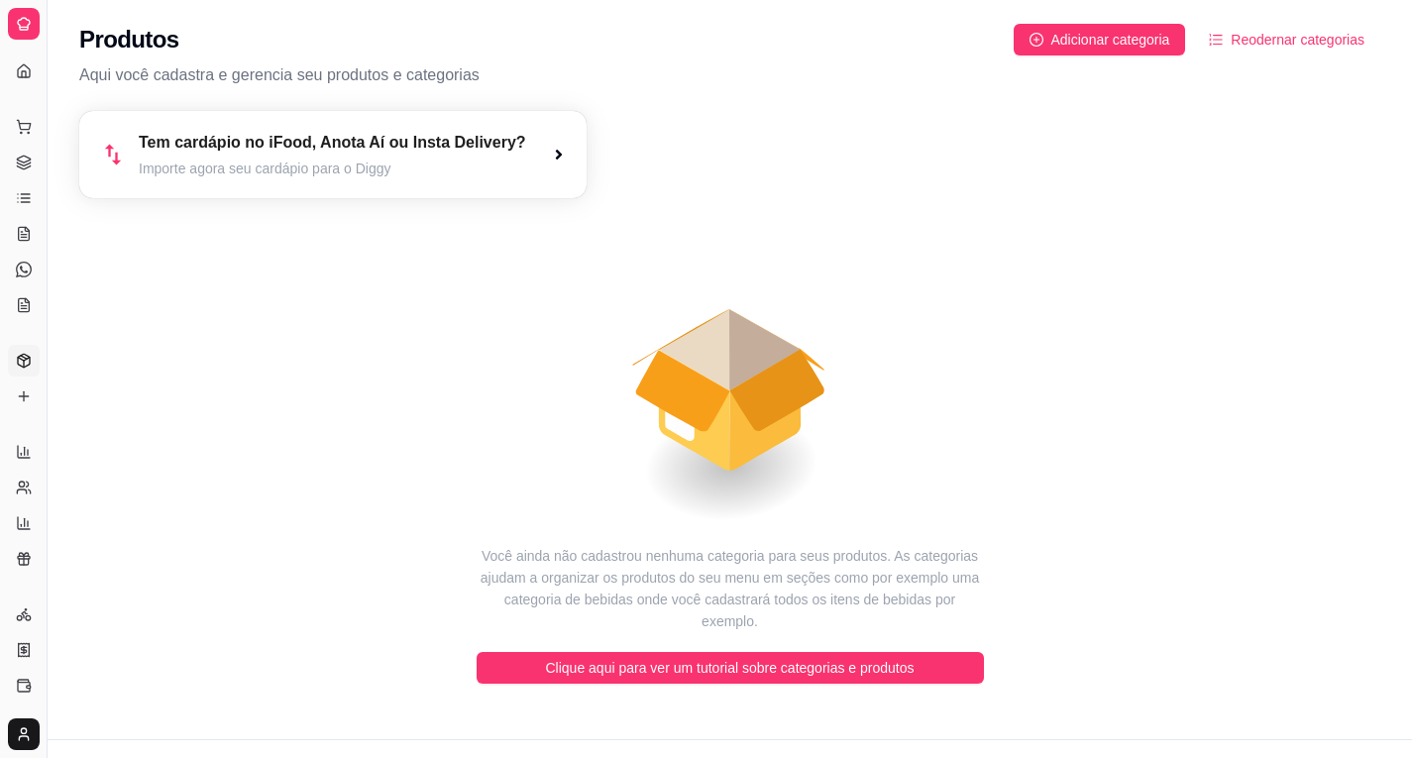
click at [565, 146] on div "Tem cardápio no iFood, Anota Aí ou Insta Delivery? Importe agora seu cardápio p…" at bounding box center [332, 154] width 507 height 87
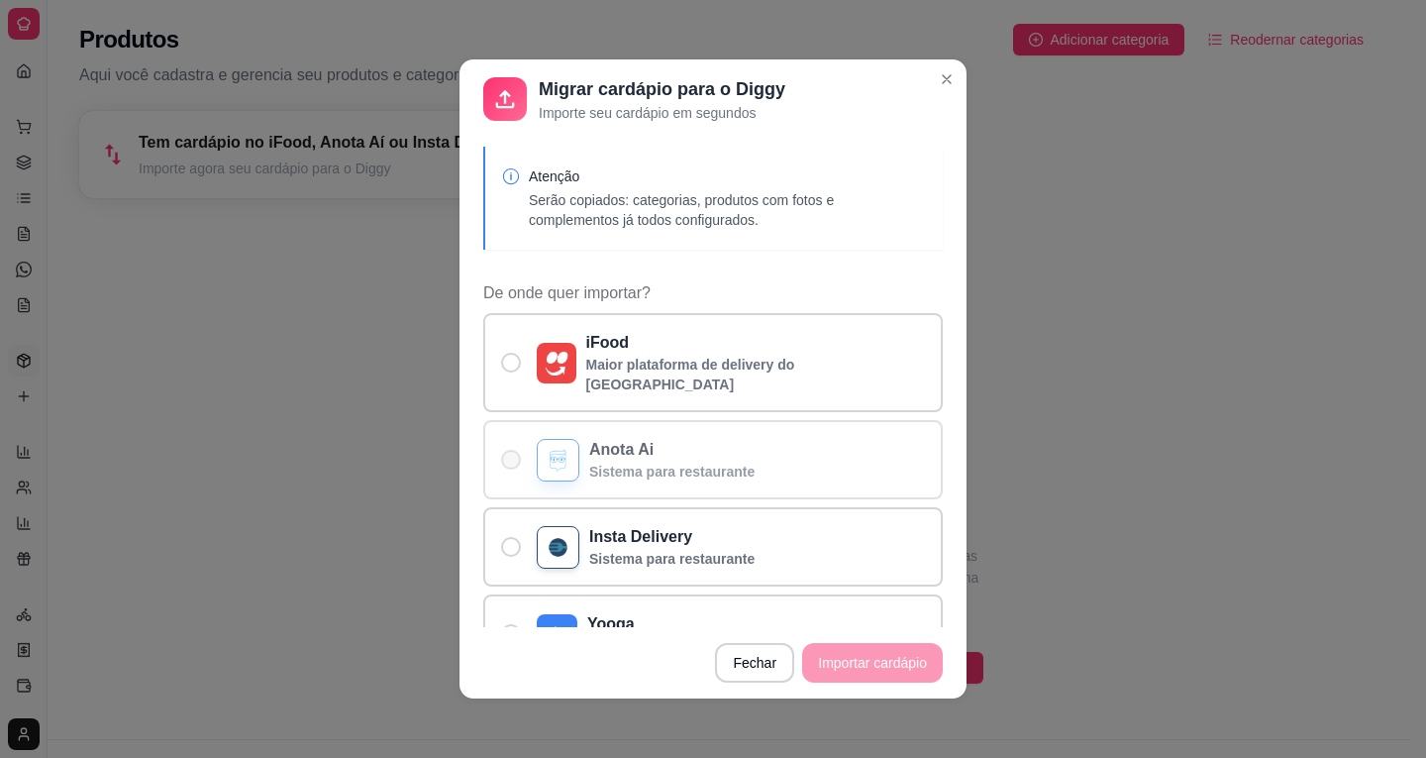
click at [503, 450] on span "De onde quer importar?" at bounding box center [511, 460] width 20 height 20
click at [537, 441] on div "De onde quer importar?" at bounding box center [558, 460] width 43 height 43
click at [513, 464] on input "Anota Ai Sistema para restaurante" at bounding box center [506, 470] width 13 height 13
radio input "true"
click at [537, 441] on div "De onde quer importar?" at bounding box center [558, 460] width 43 height 43
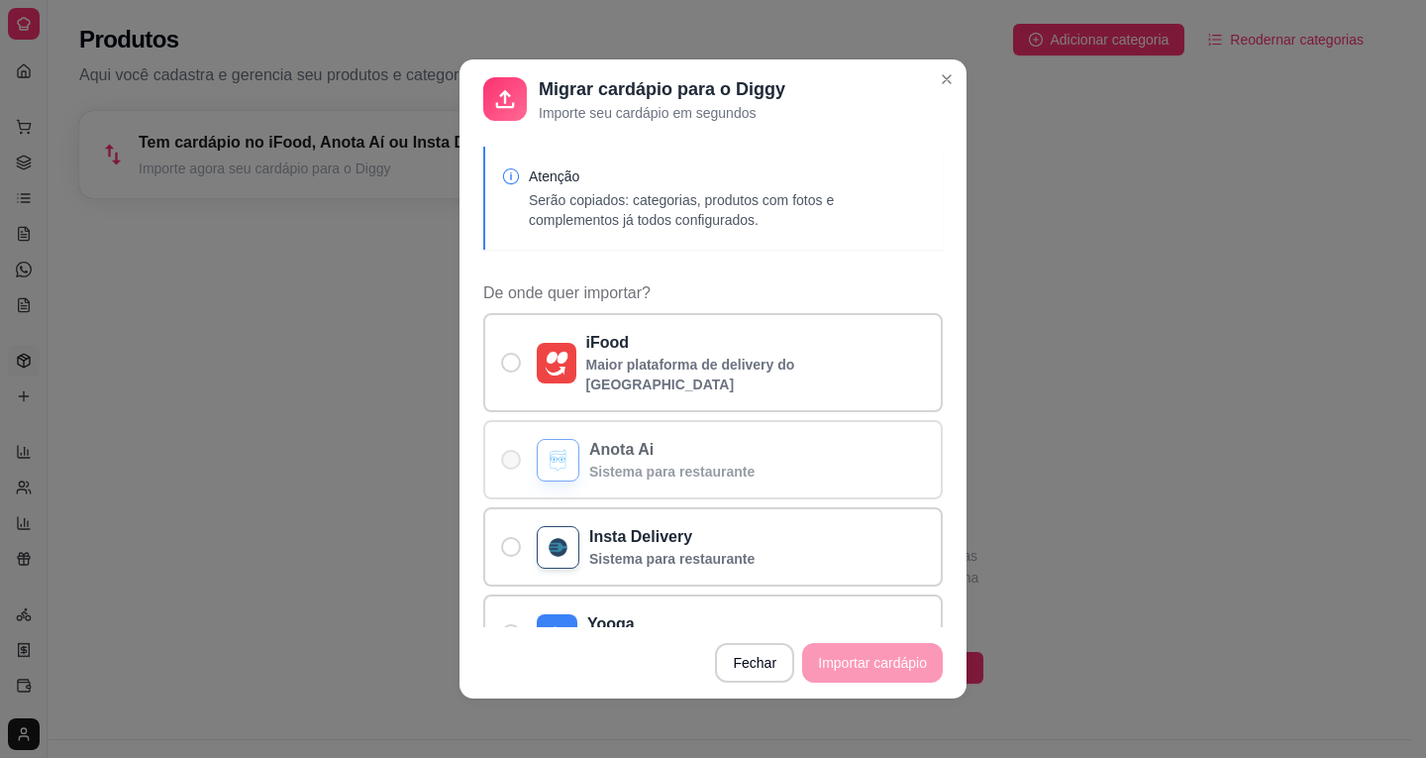
click at [513, 464] on input "Anota Ai Sistema para restaurante" at bounding box center [506, 470] width 13 height 13
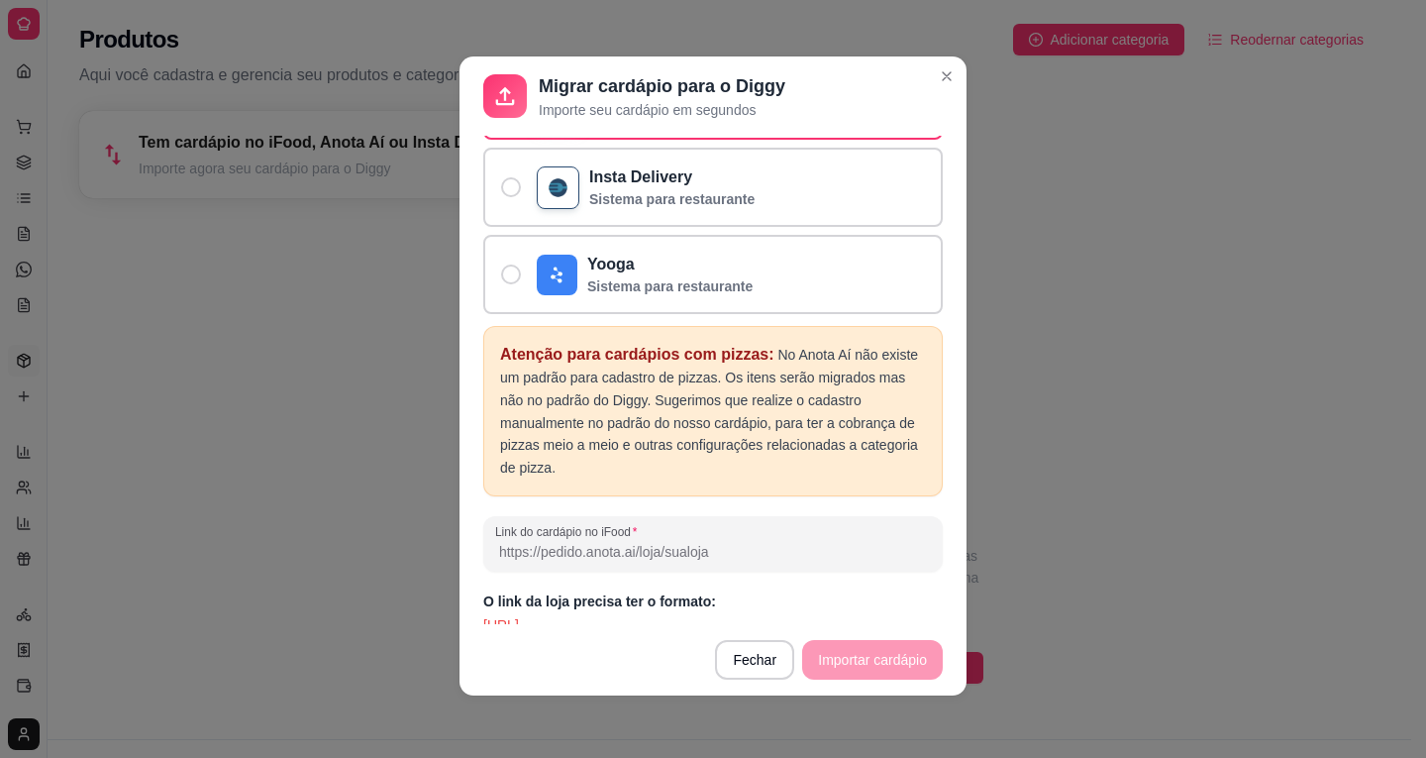
scroll to position [4, 0]
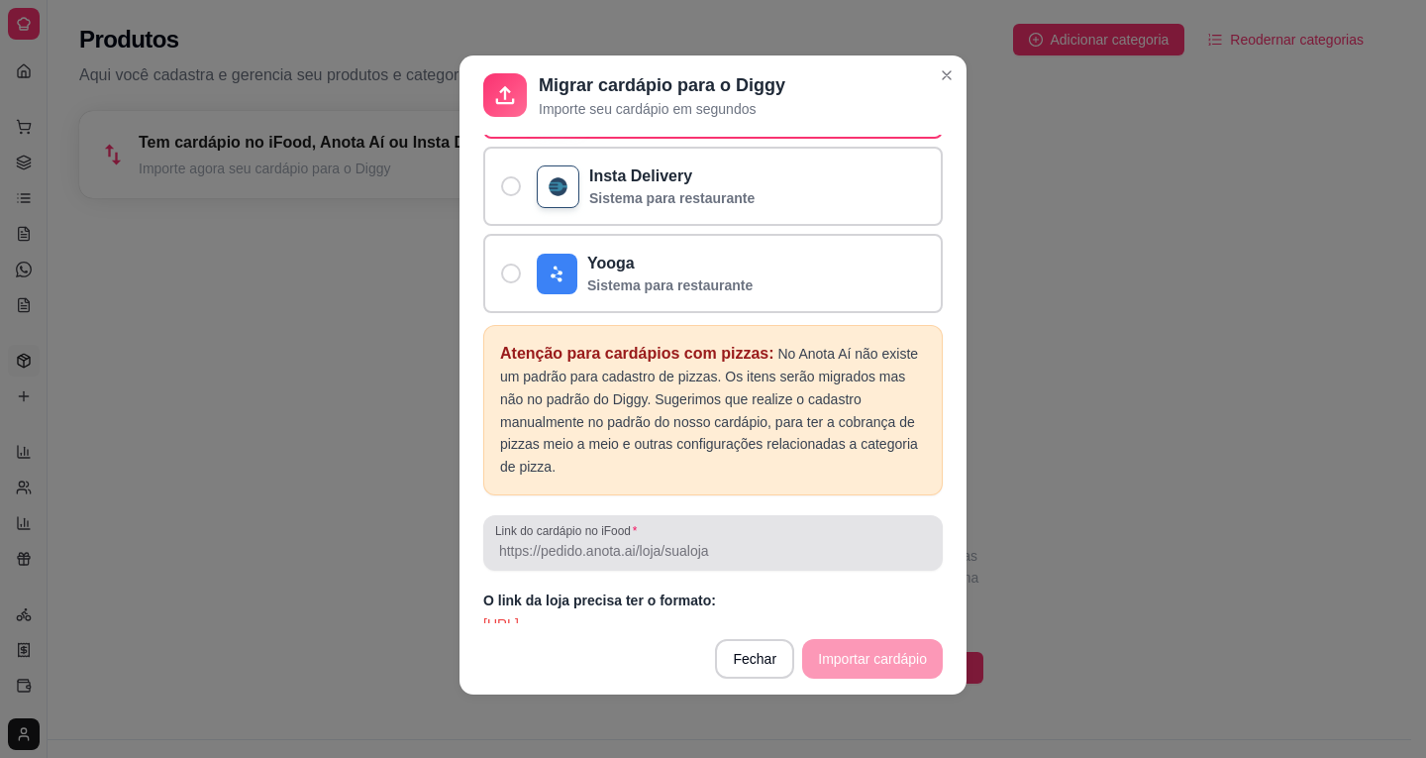
click at [583, 542] on div at bounding box center [713, 543] width 436 height 40
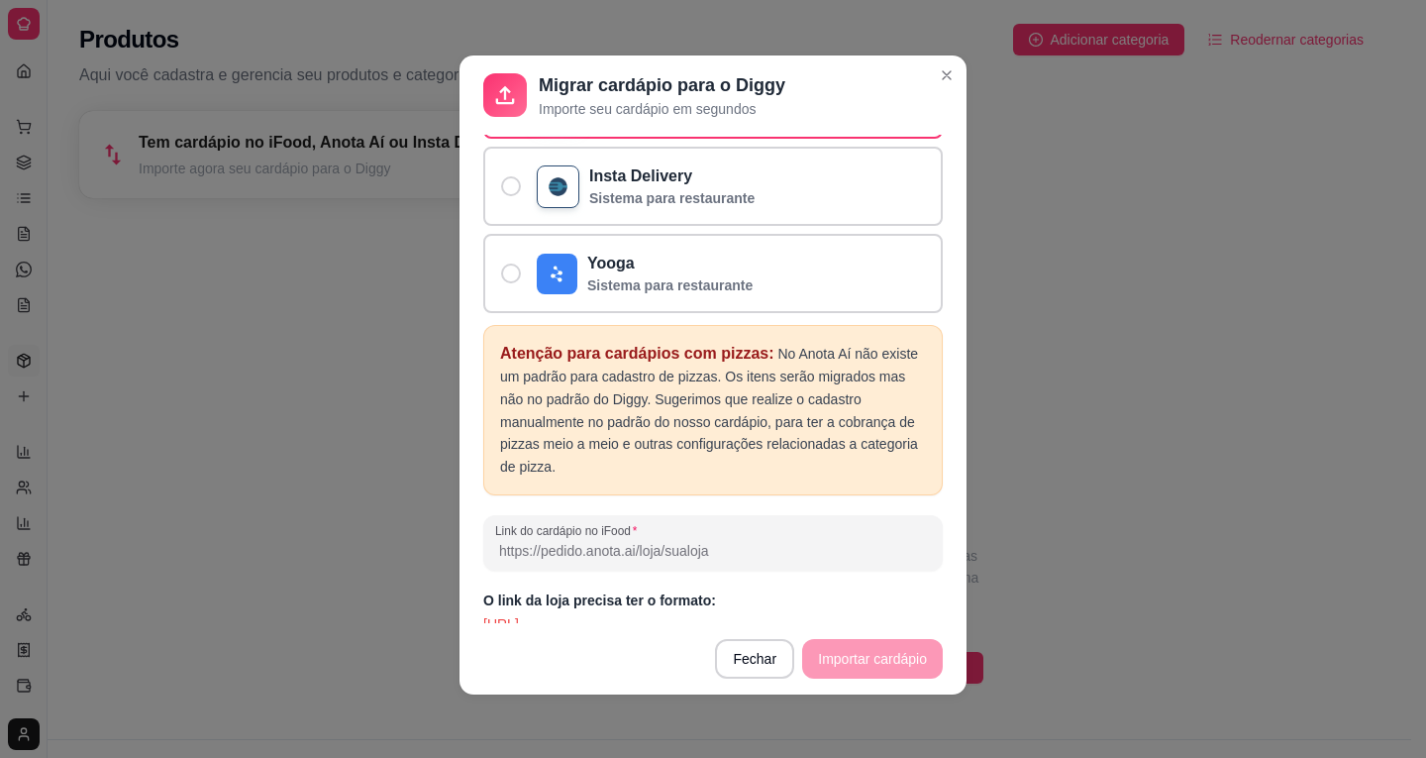
paste input "[URL]"
type input "[URL]"
click at [633, 614] on p "[URL]" at bounding box center [713, 624] width 460 height 20
click at [760, 614] on p "[URL]" at bounding box center [713, 624] width 460 height 20
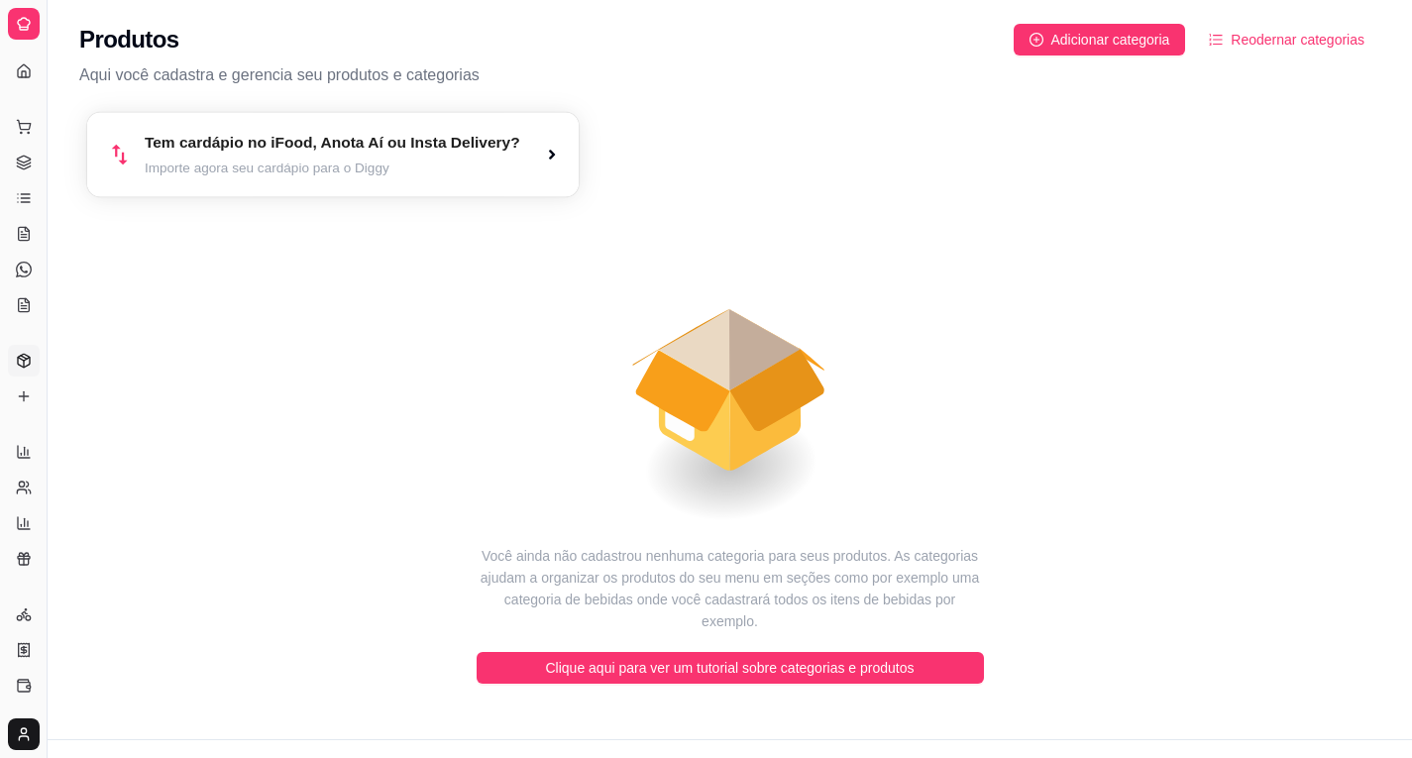
click at [560, 159] on icon "button" at bounding box center [552, 155] width 16 height 16
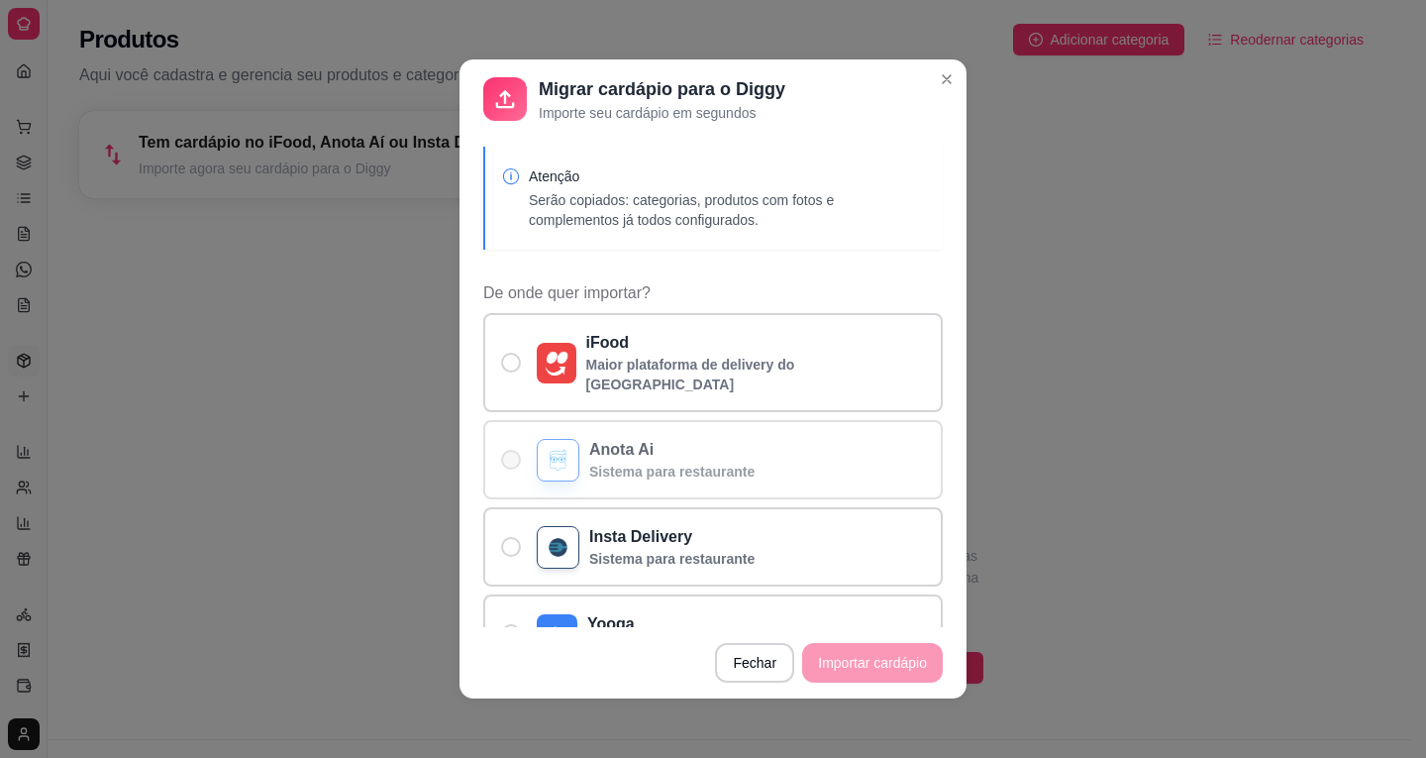
click at [673, 462] on p "Sistema para restaurante" at bounding box center [671, 472] width 165 height 20
click at [513, 464] on input "Anota Ai Sistema para restaurante" at bounding box center [506, 470] width 13 height 13
radio input "true"
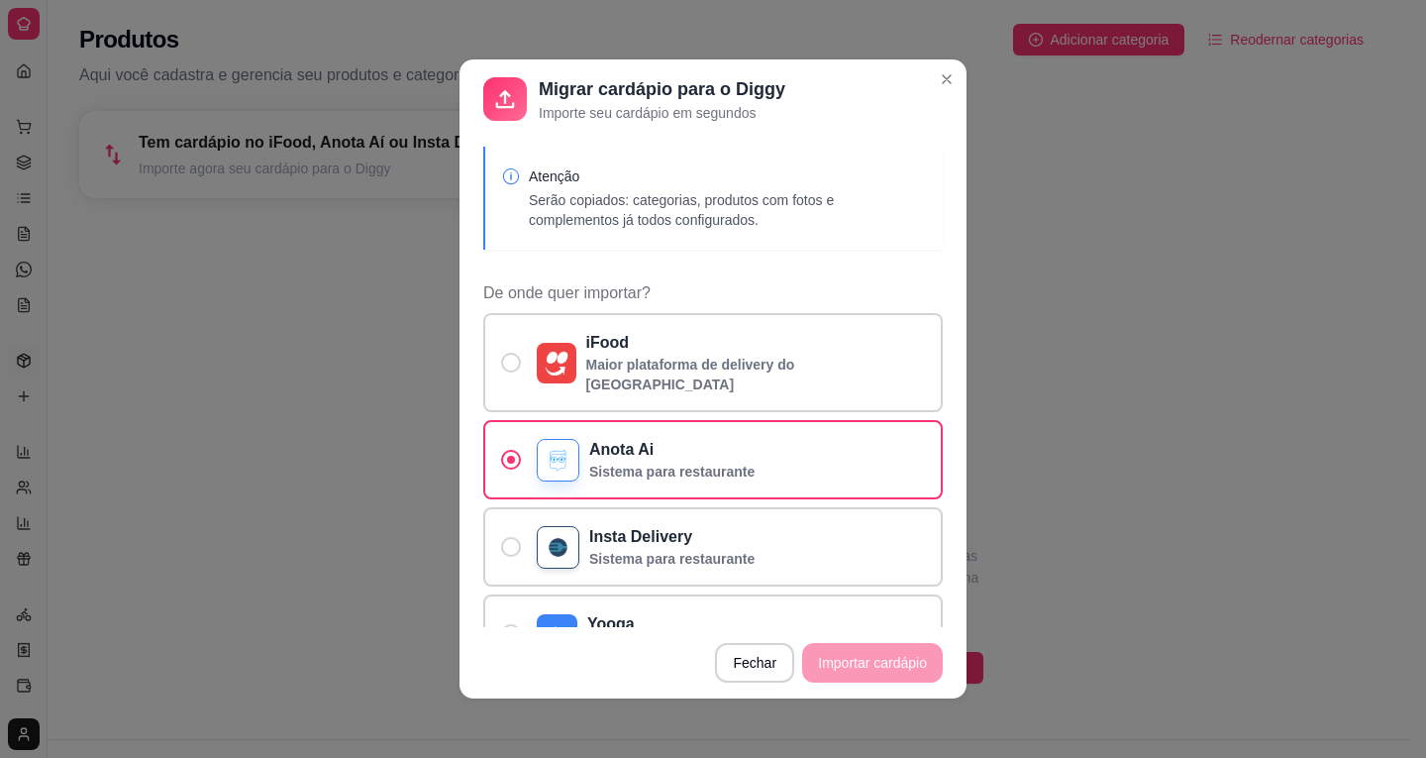
click at [819, 667] on footer "Fechar Importar cardápio" at bounding box center [713, 662] width 507 height 71
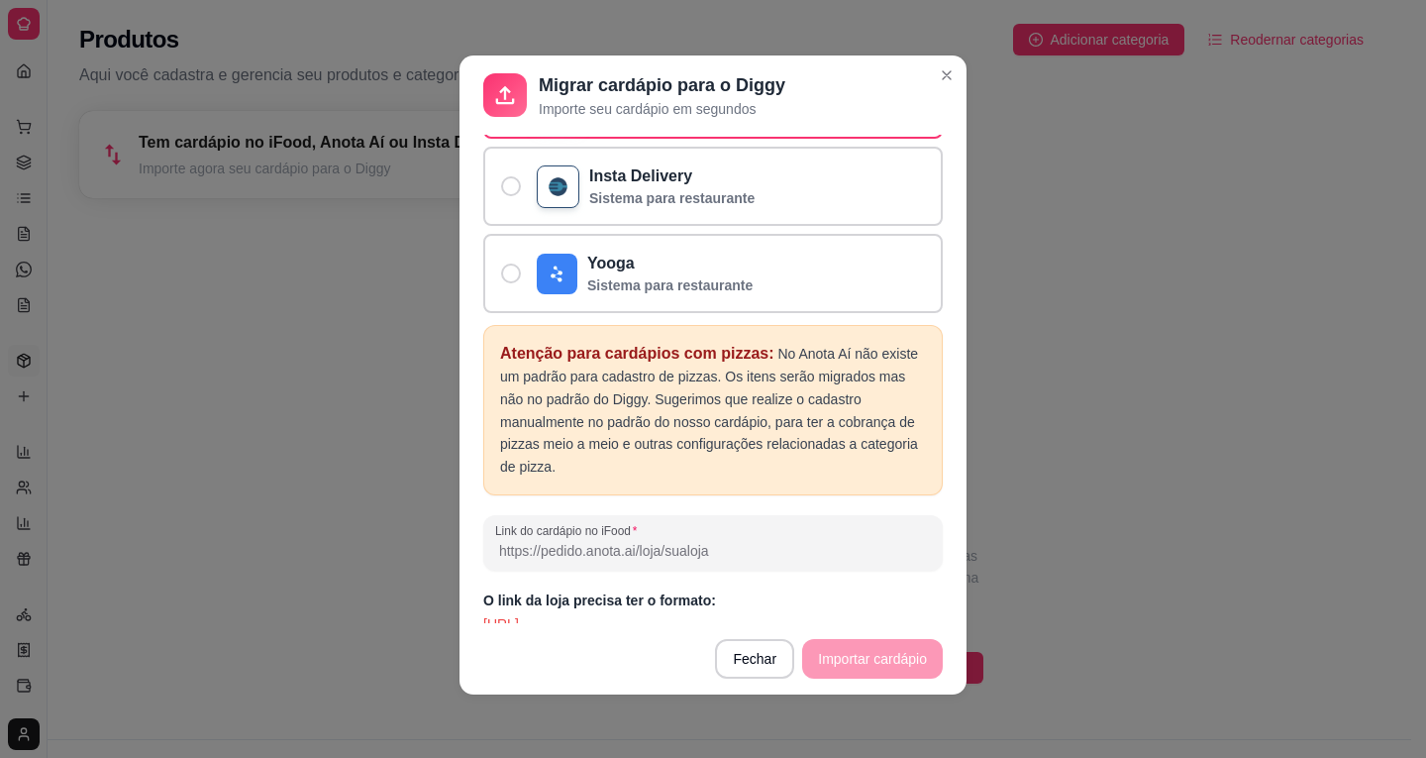
click at [625, 614] on p "[URL]" at bounding box center [713, 624] width 460 height 20
click at [775, 614] on p "[URL]" at bounding box center [713, 624] width 460 height 20
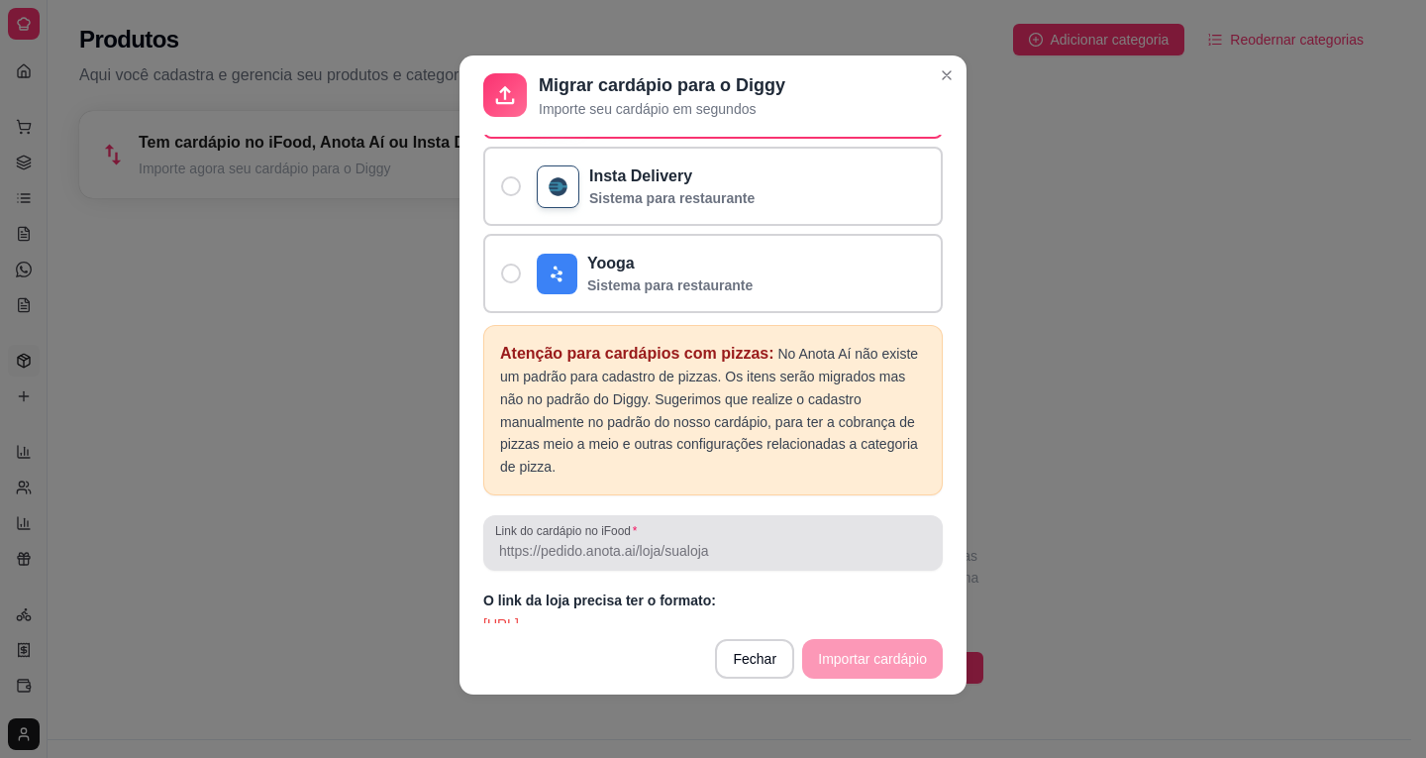
click at [917, 526] on div "Link do cardápio no iFood" at bounding box center [713, 542] width 460 height 55
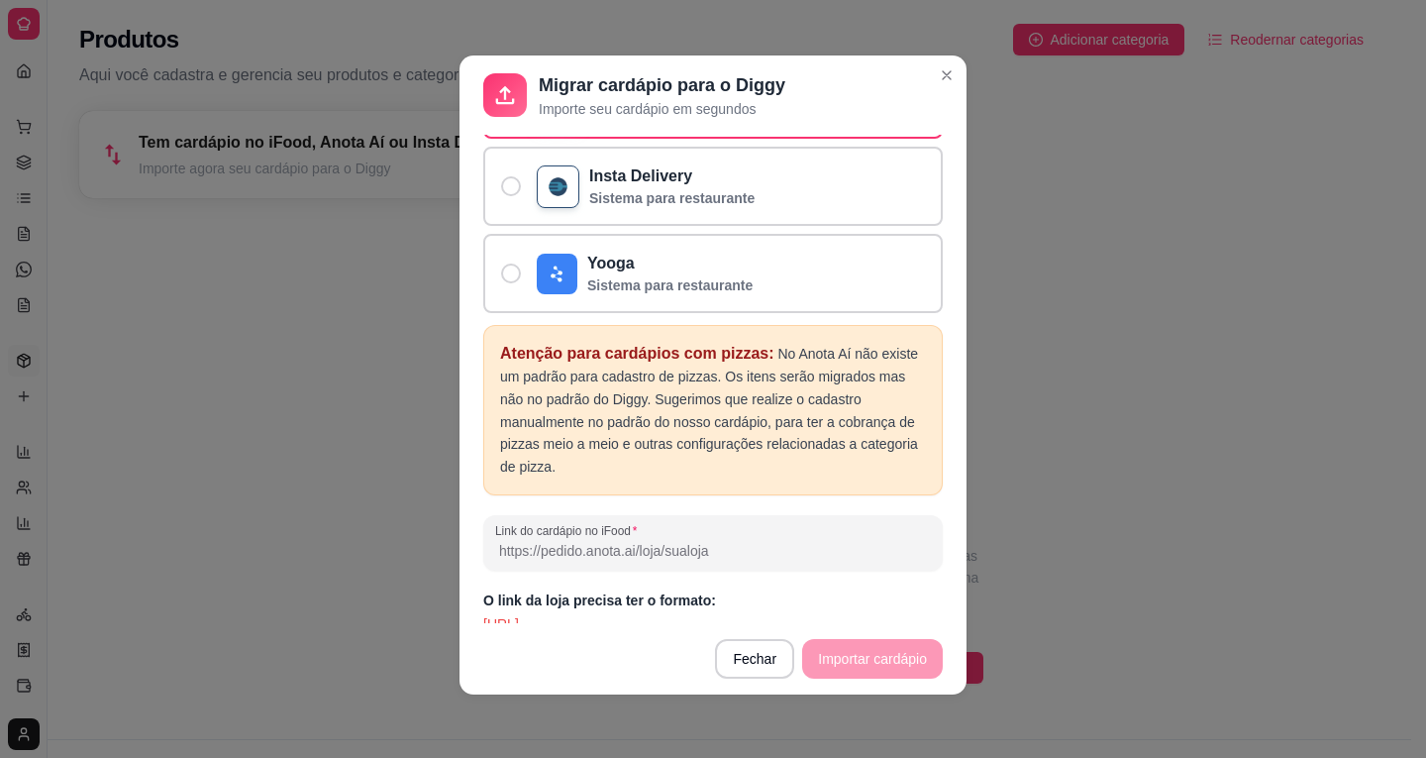
click at [570, 541] on input "Link do cardápio no iFood" at bounding box center [713, 551] width 436 height 20
paste input "[URL]"
type input "[URL]"
click at [816, 648] on footer "Fechar Importar cardápio" at bounding box center [713, 658] width 507 height 71
click at [668, 614] on p "[URL]" at bounding box center [713, 624] width 460 height 20
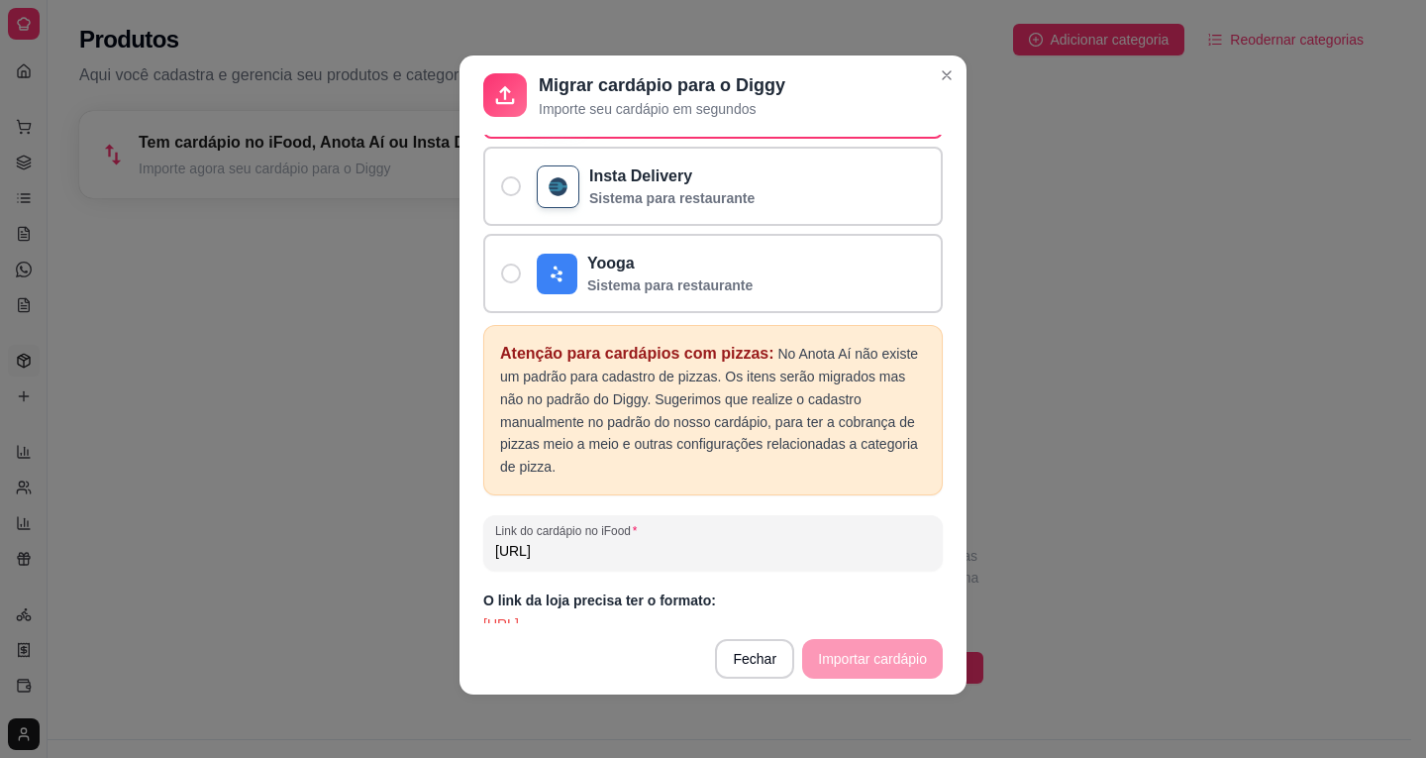
click at [668, 614] on p "[URL]" at bounding box center [713, 624] width 460 height 20
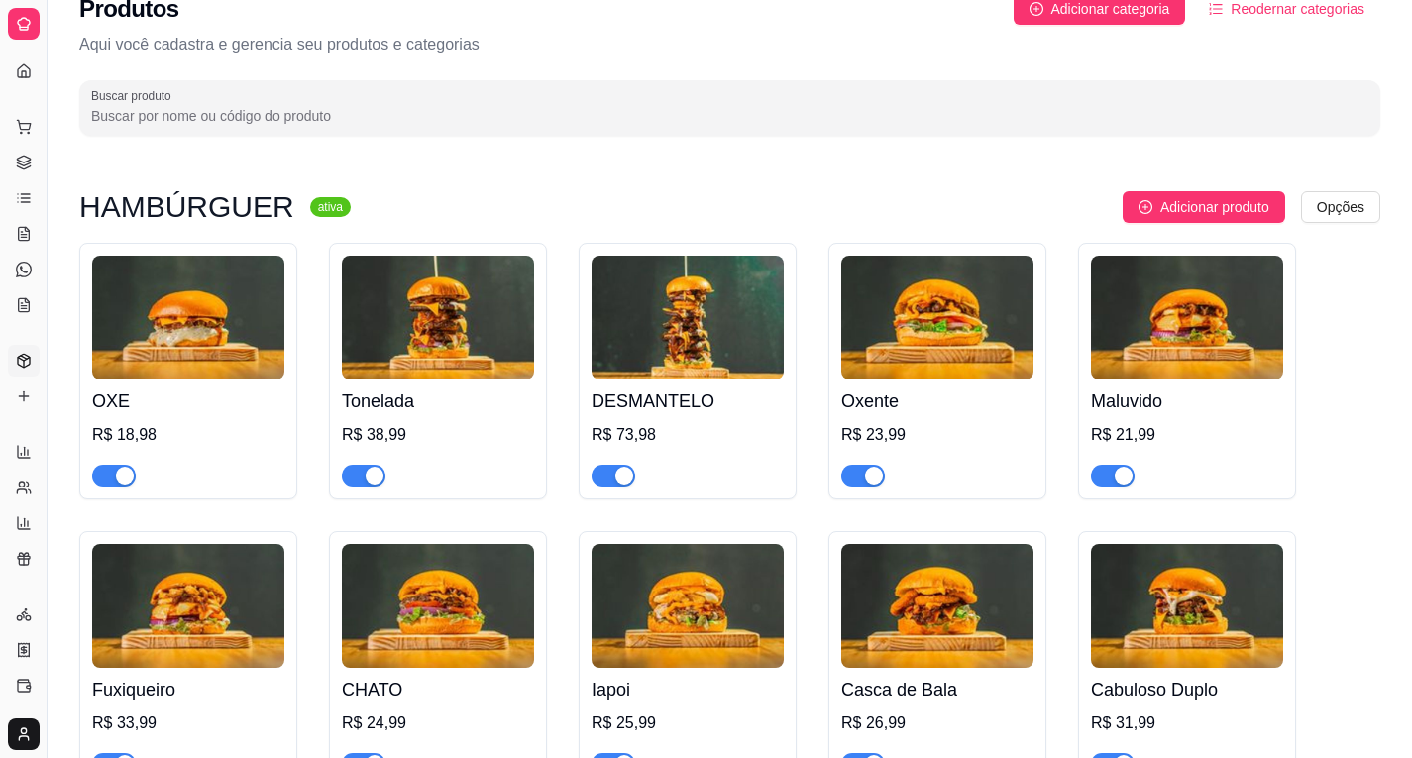
scroll to position [0, 0]
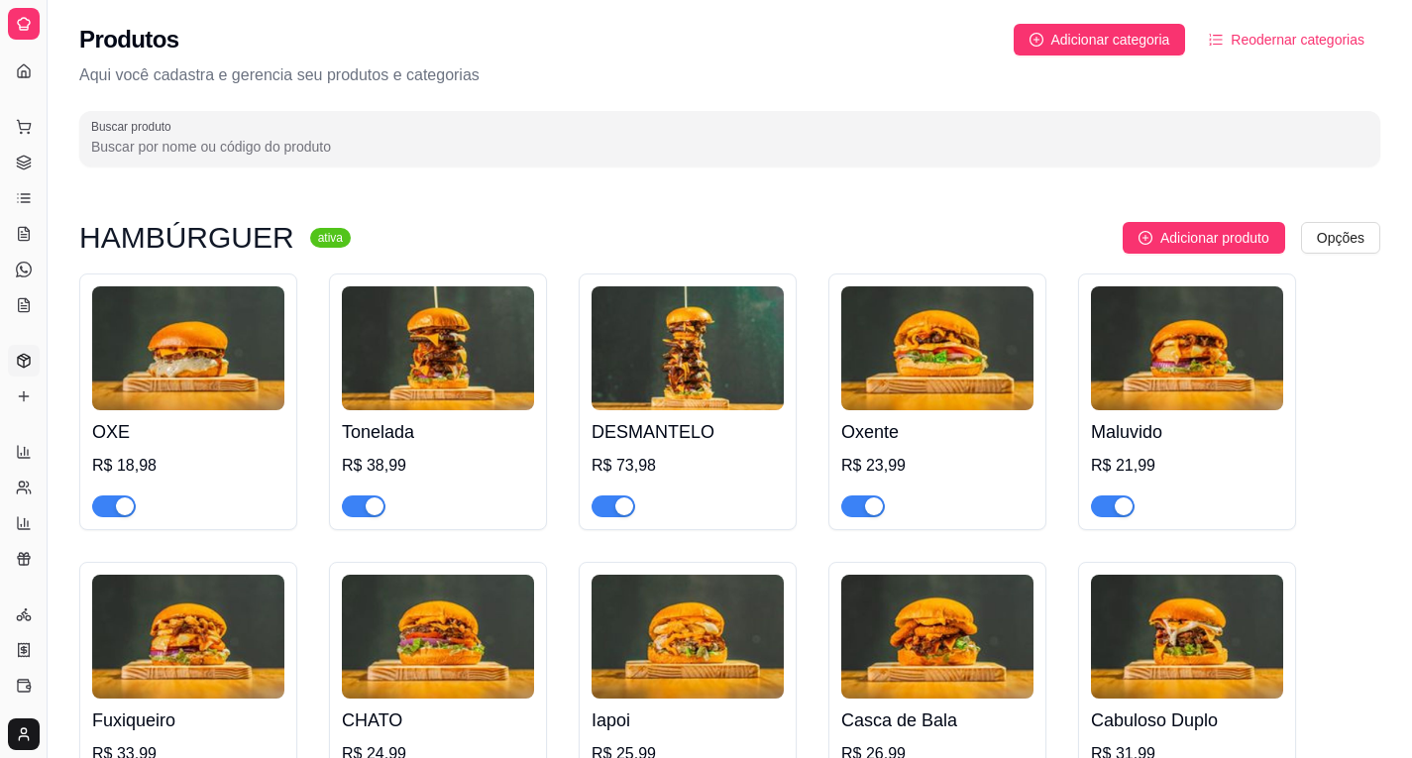
click at [21, 79] on div "Dia a dia" at bounding box center [23, 95] width 31 height 32
click at [19, 131] on icon at bounding box center [24, 127] width 16 height 16
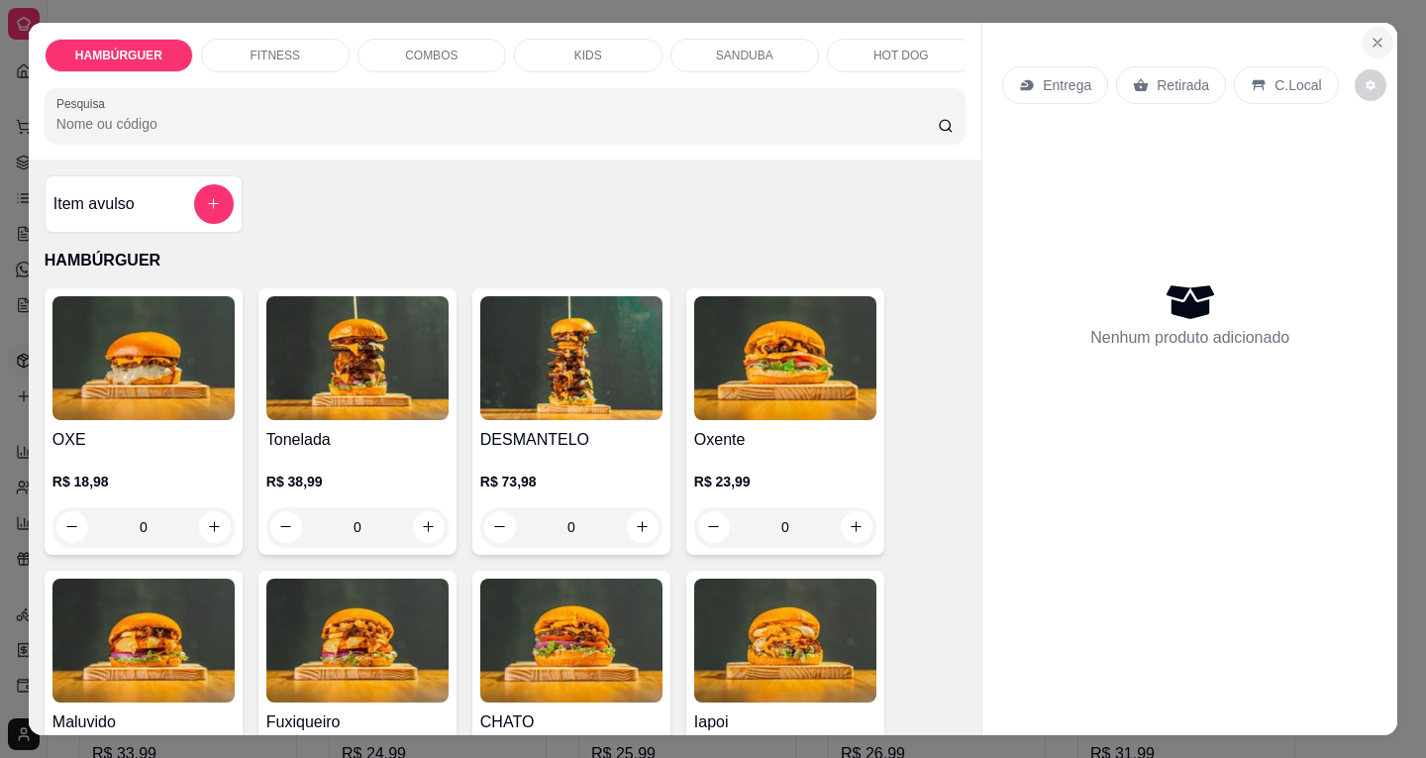
click at [1370, 35] on icon "Close" at bounding box center [1378, 43] width 16 height 16
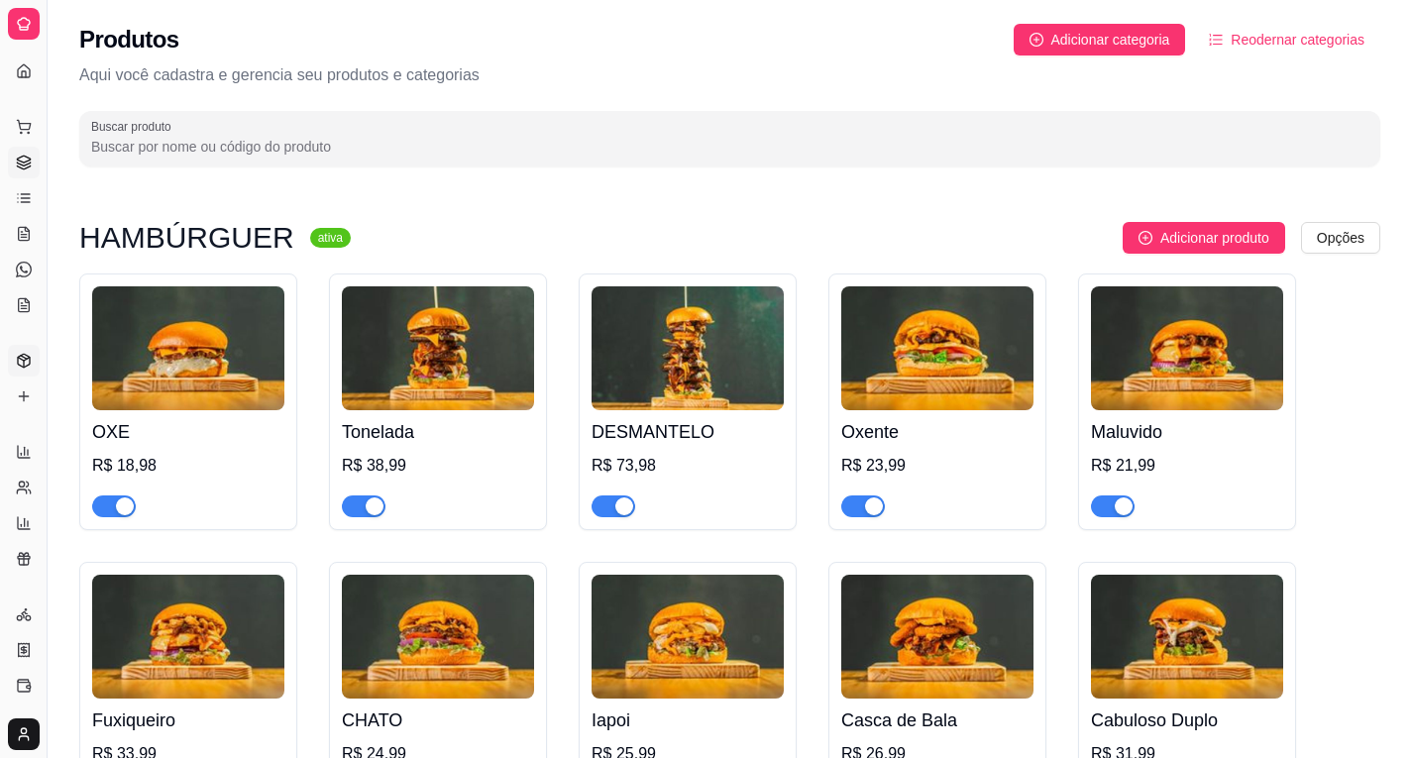
click at [23, 168] on icon at bounding box center [23, 166] width 13 height 3
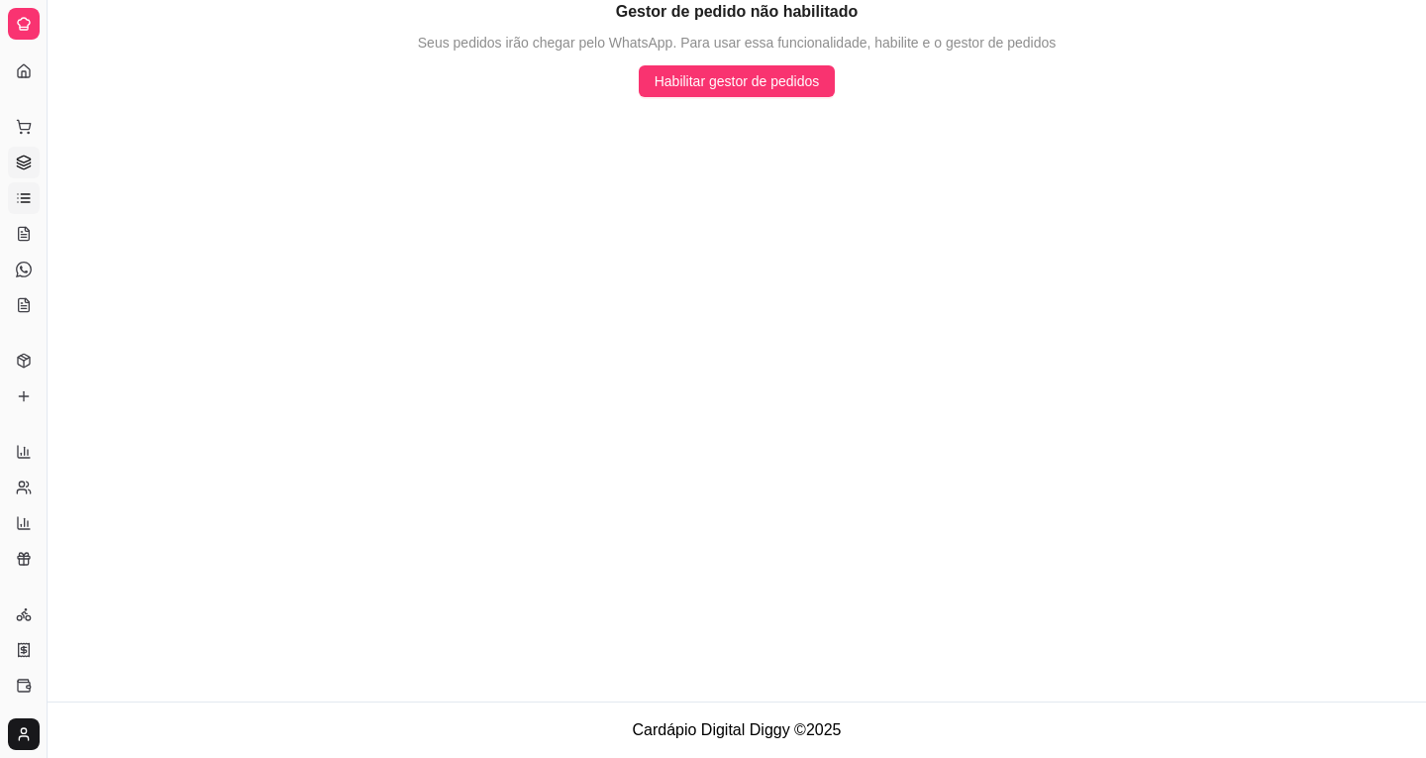
click at [23, 195] on icon at bounding box center [24, 198] width 16 height 16
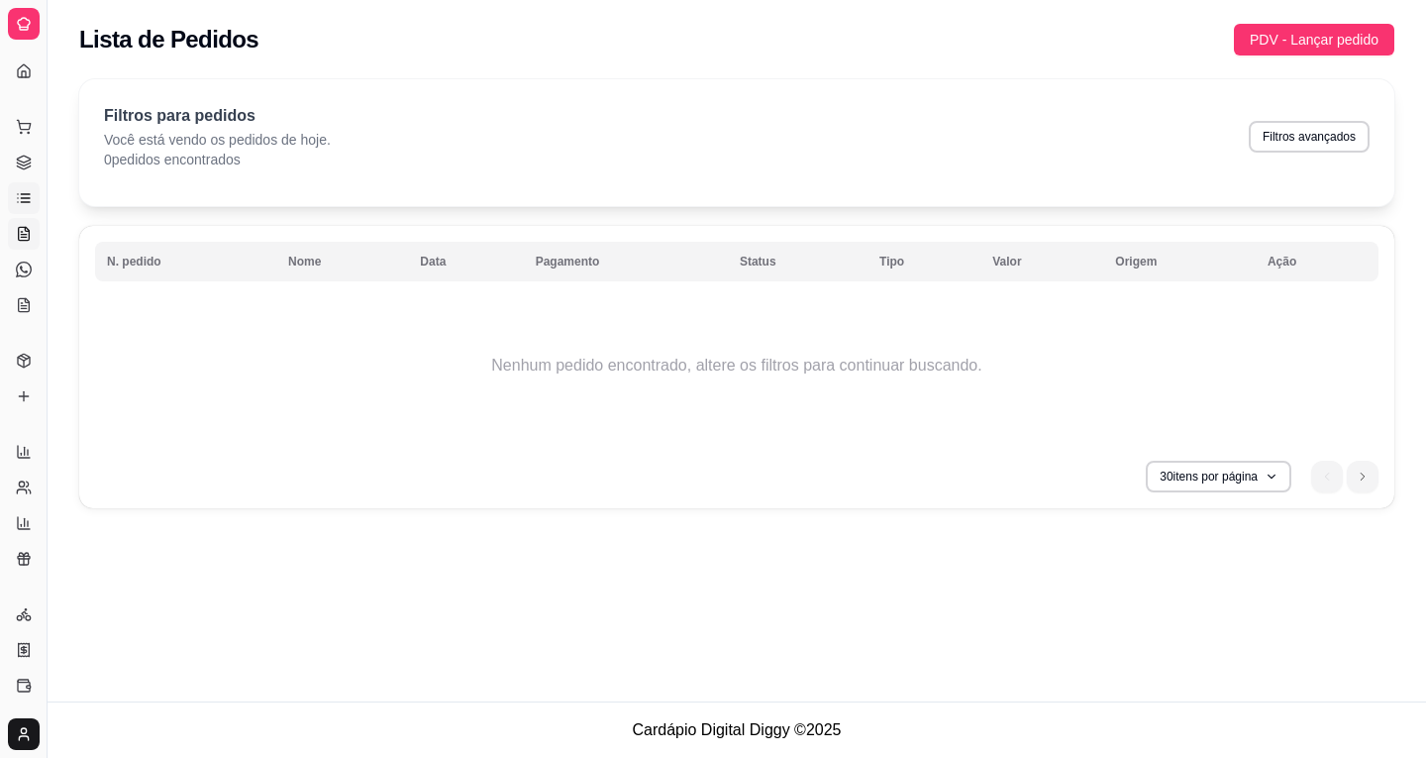
click at [26, 232] on icon at bounding box center [24, 234] width 16 height 16
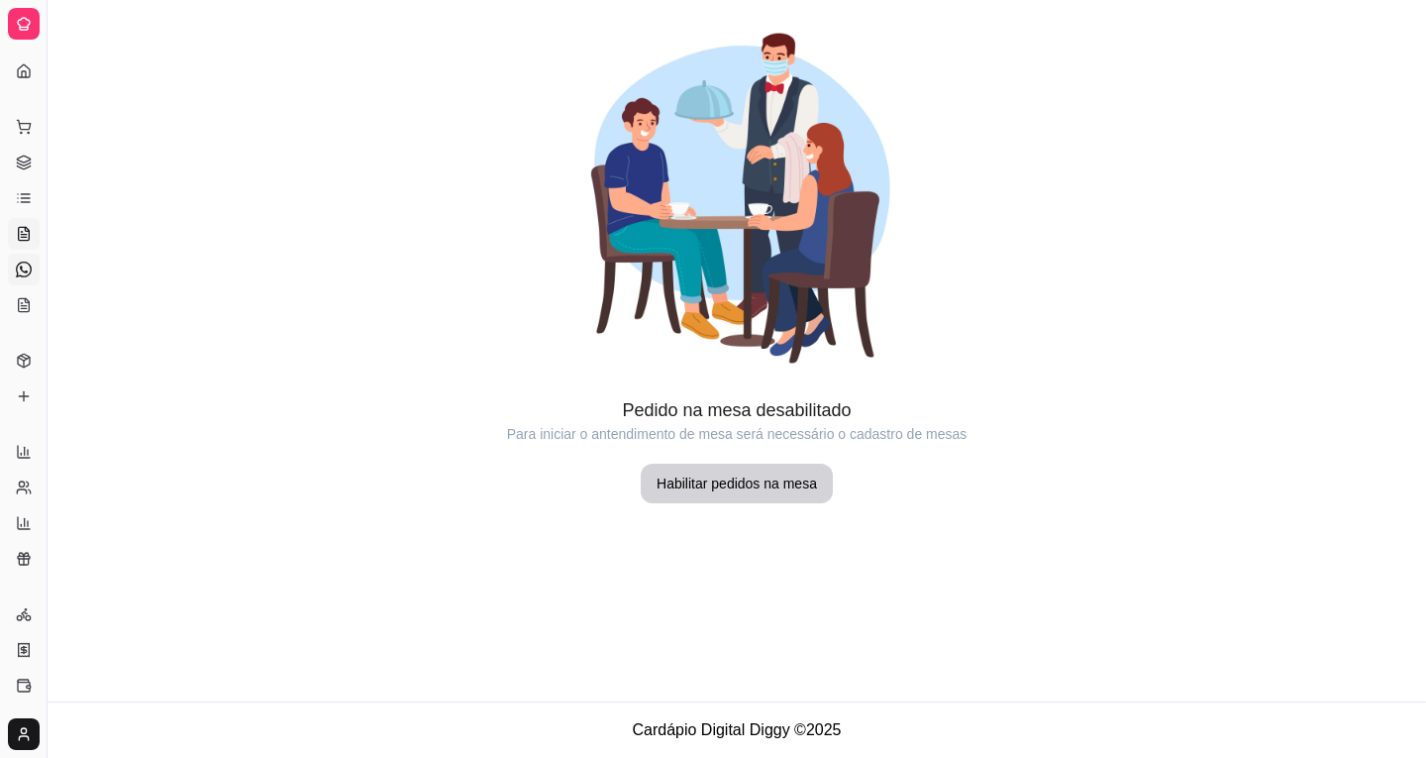
click at [27, 277] on link "Diggy Bot novo" at bounding box center [24, 270] width 32 height 32
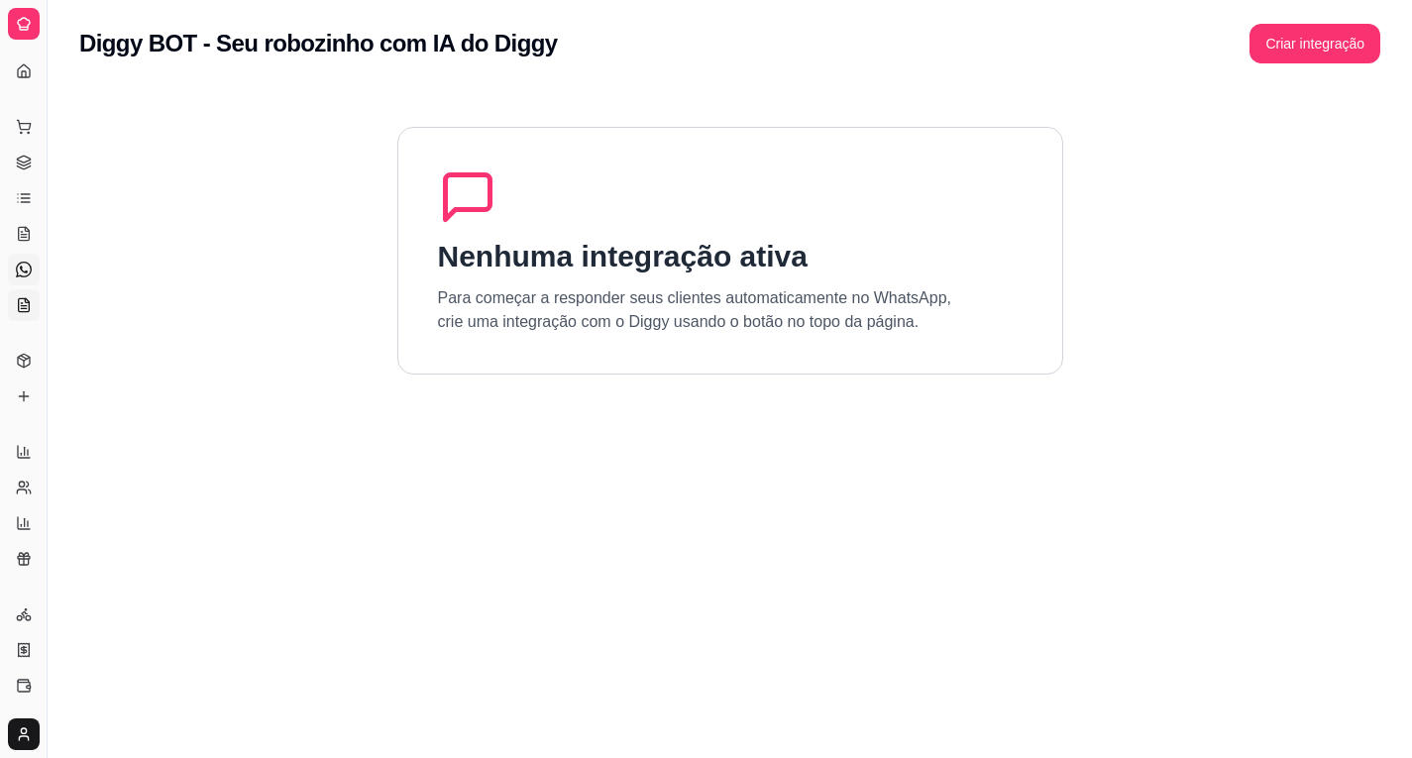
click at [27, 302] on icon at bounding box center [27, 300] width 4 height 4
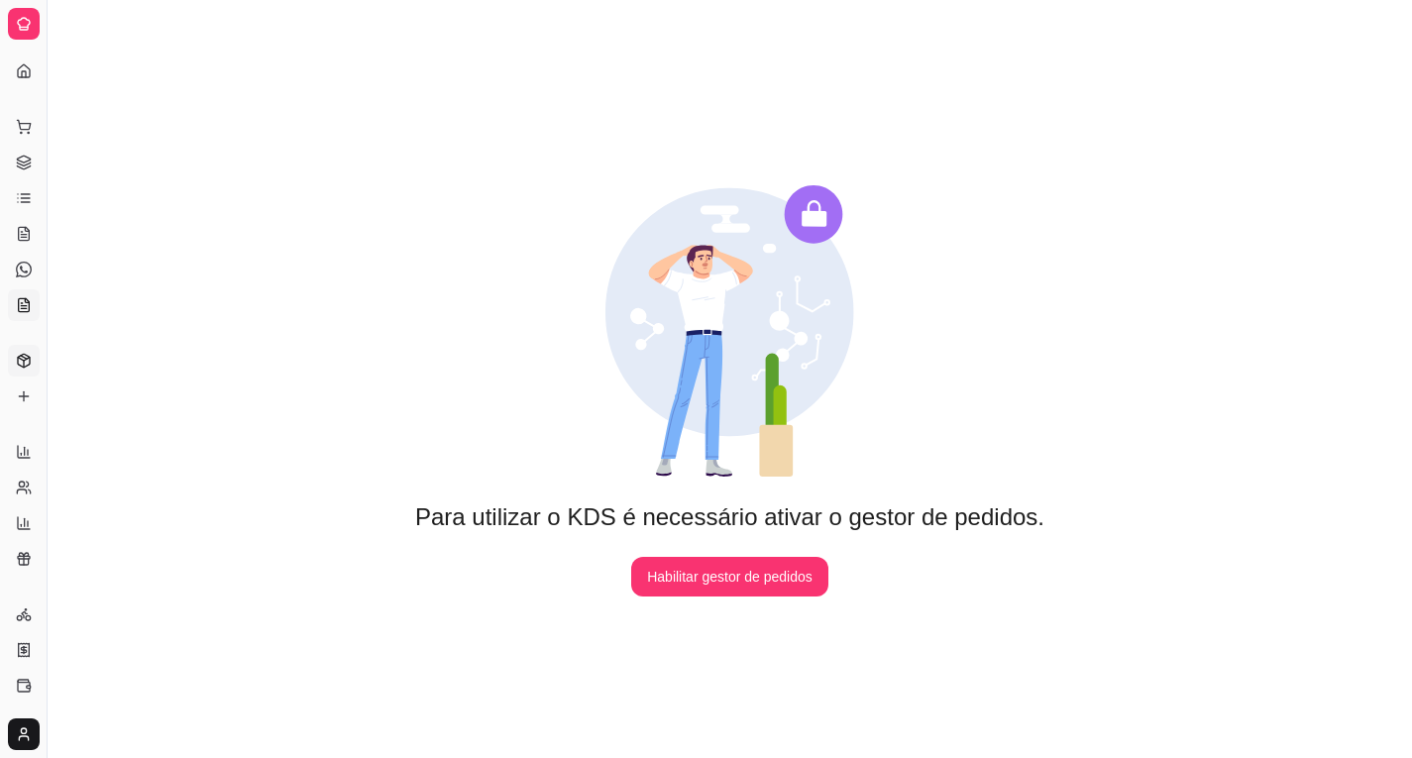
click at [31, 355] on icon at bounding box center [24, 361] width 16 height 16
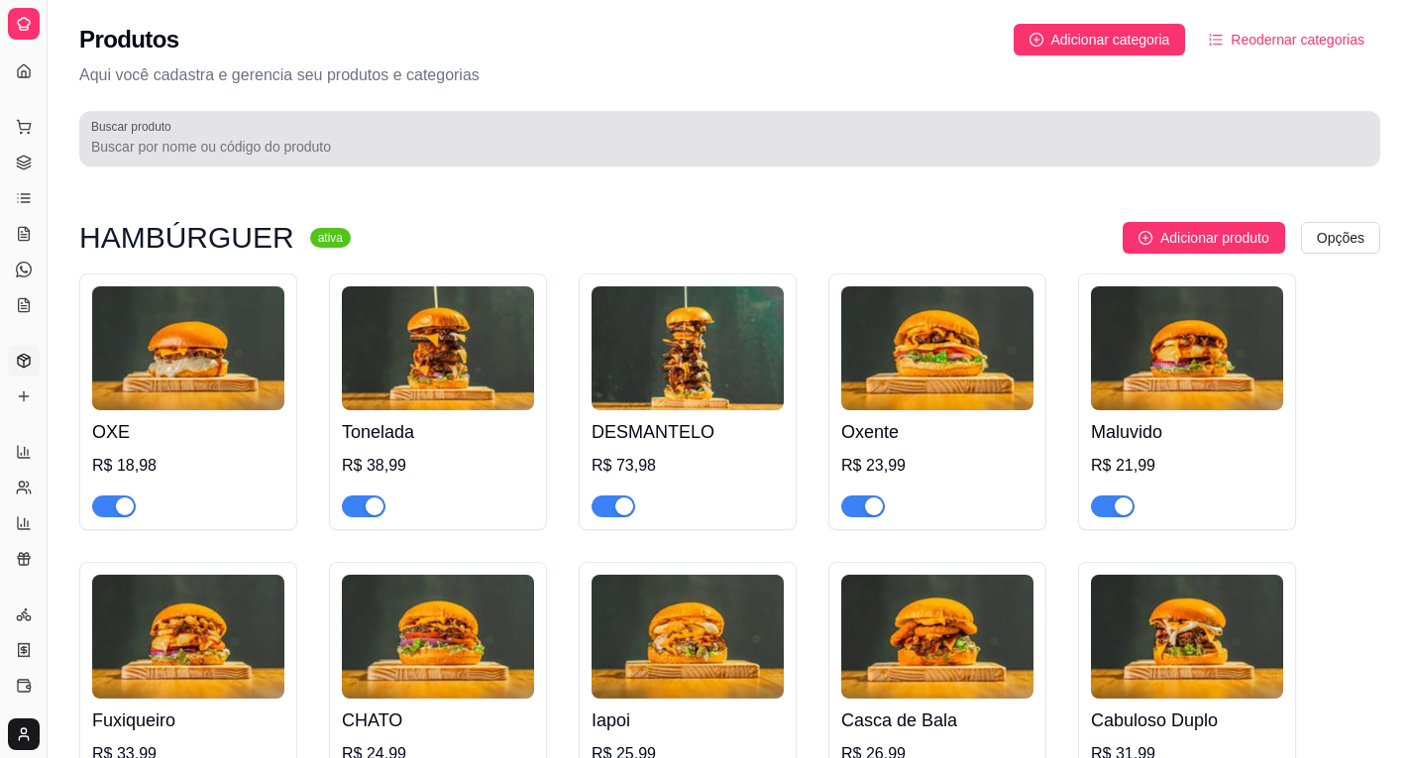
click at [174, 136] on div at bounding box center [729, 139] width 1277 height 40
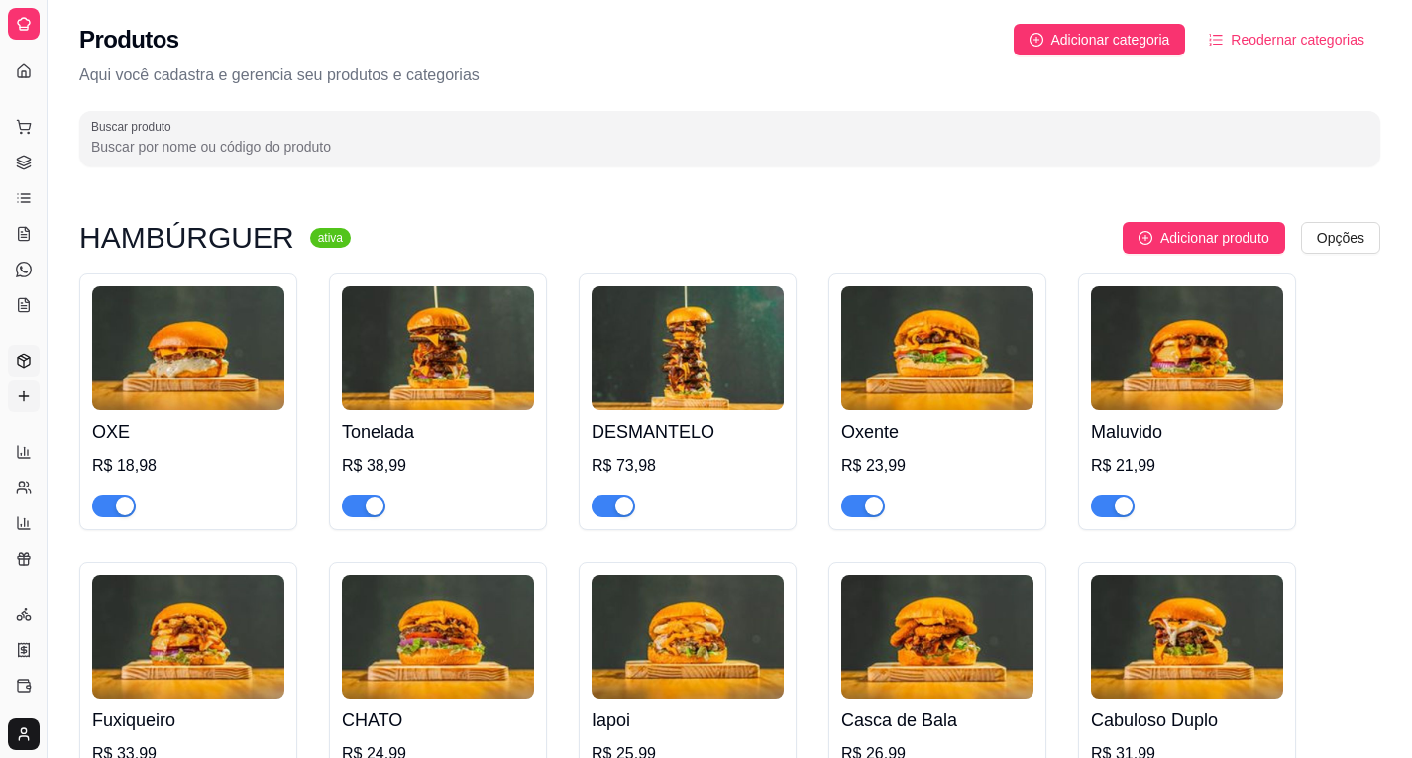
click at [24, 390] on icon at bounding box center [24, 396] width 16 height 16
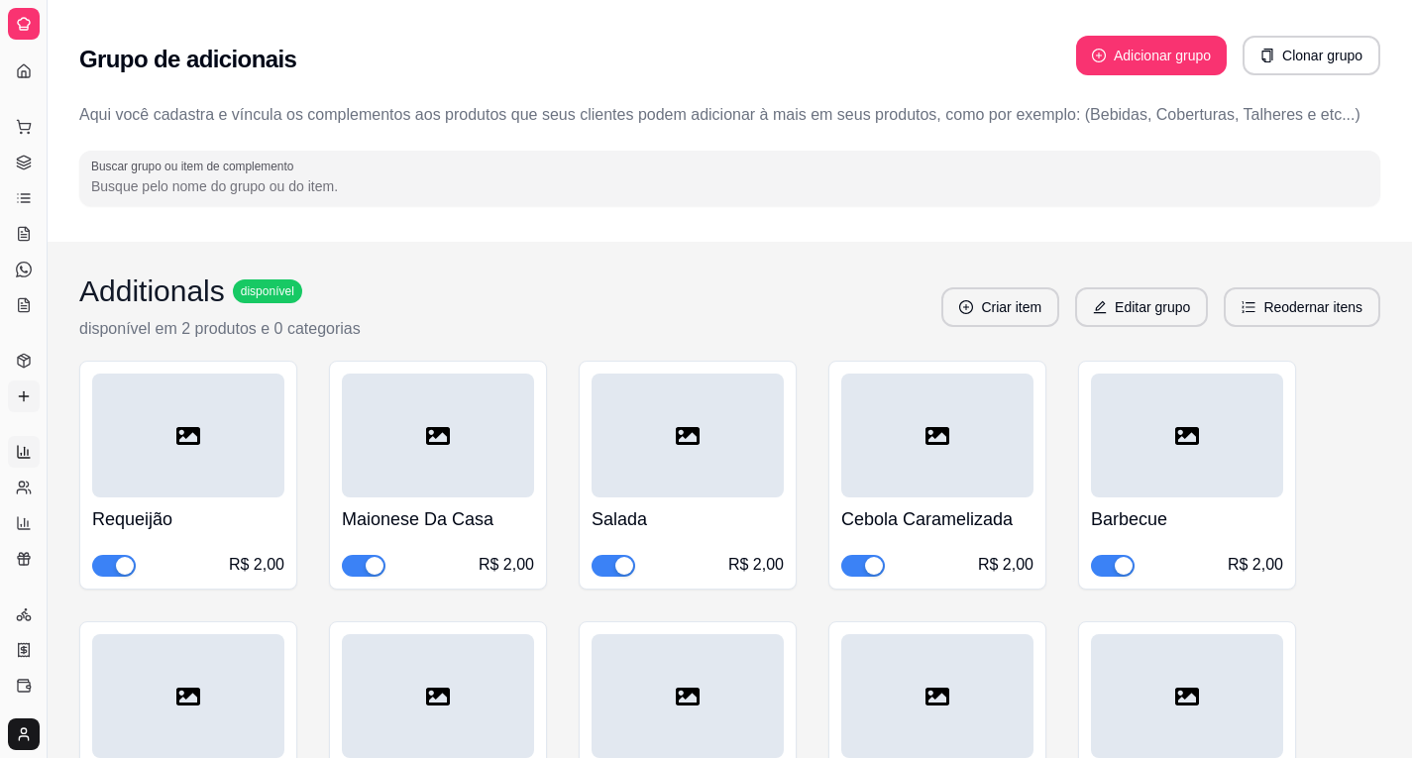
click at [32, 454] on link "Relatórios de vendas" at bounding box center [24, 452] width 32 height 32
select select "ALL"
select select "0"
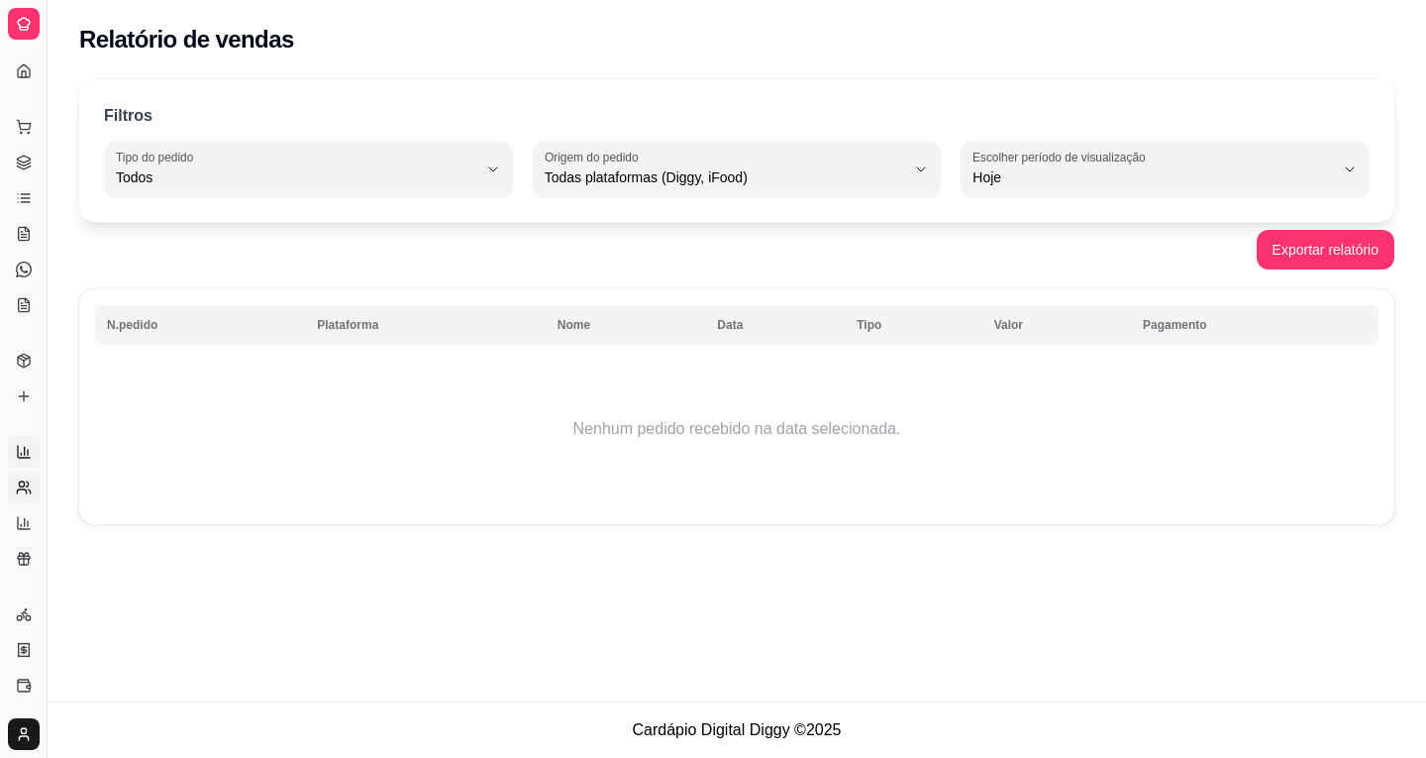
click at [22, 494] on icon at bounding box center [24, 487] width 16 height 16
select select "30"
select select "HIGHEST_TOTAL_SPENT_WITH_ORDERS"
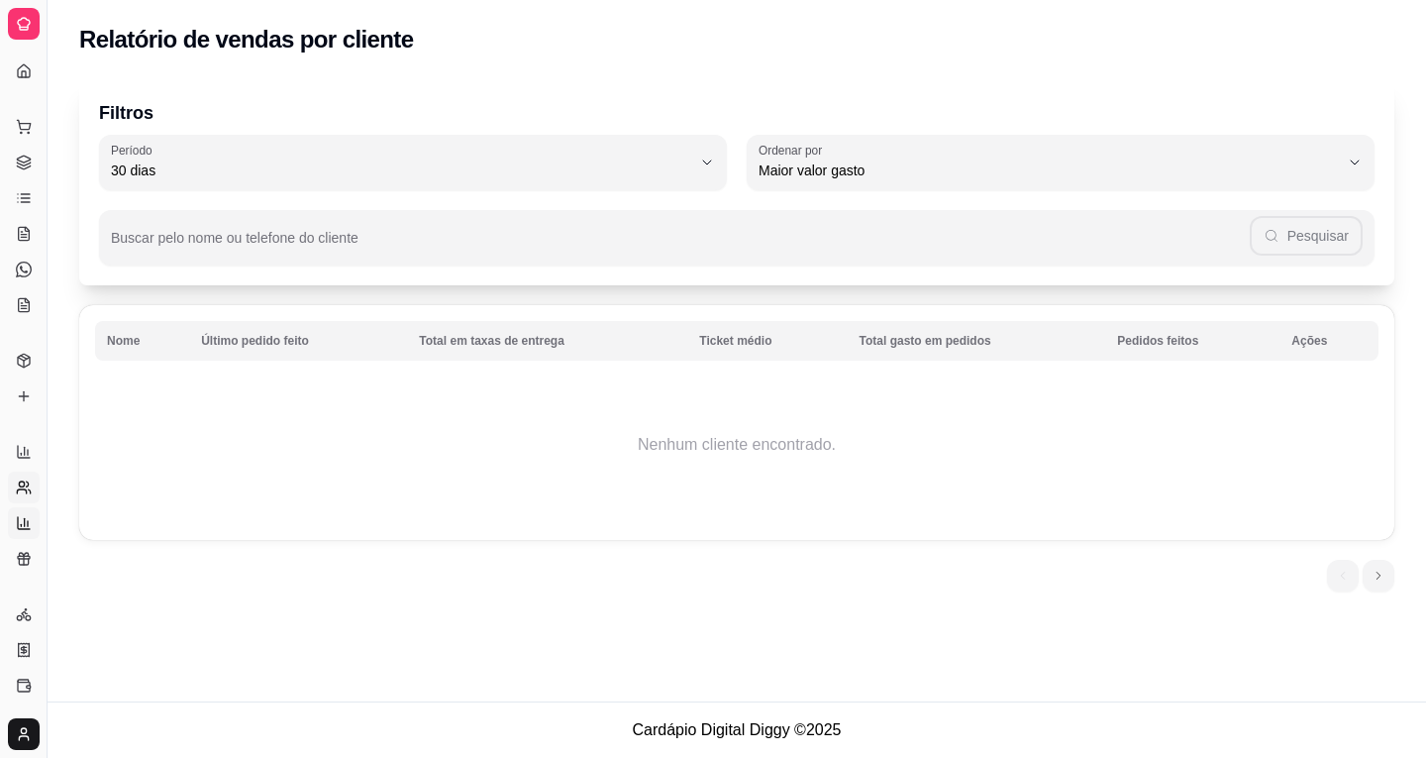
click at [24, 518] on icon at bounding box center [24, 523] width 16 height 16
select select "TOTAL_OF_ORDERS"
select select "7"
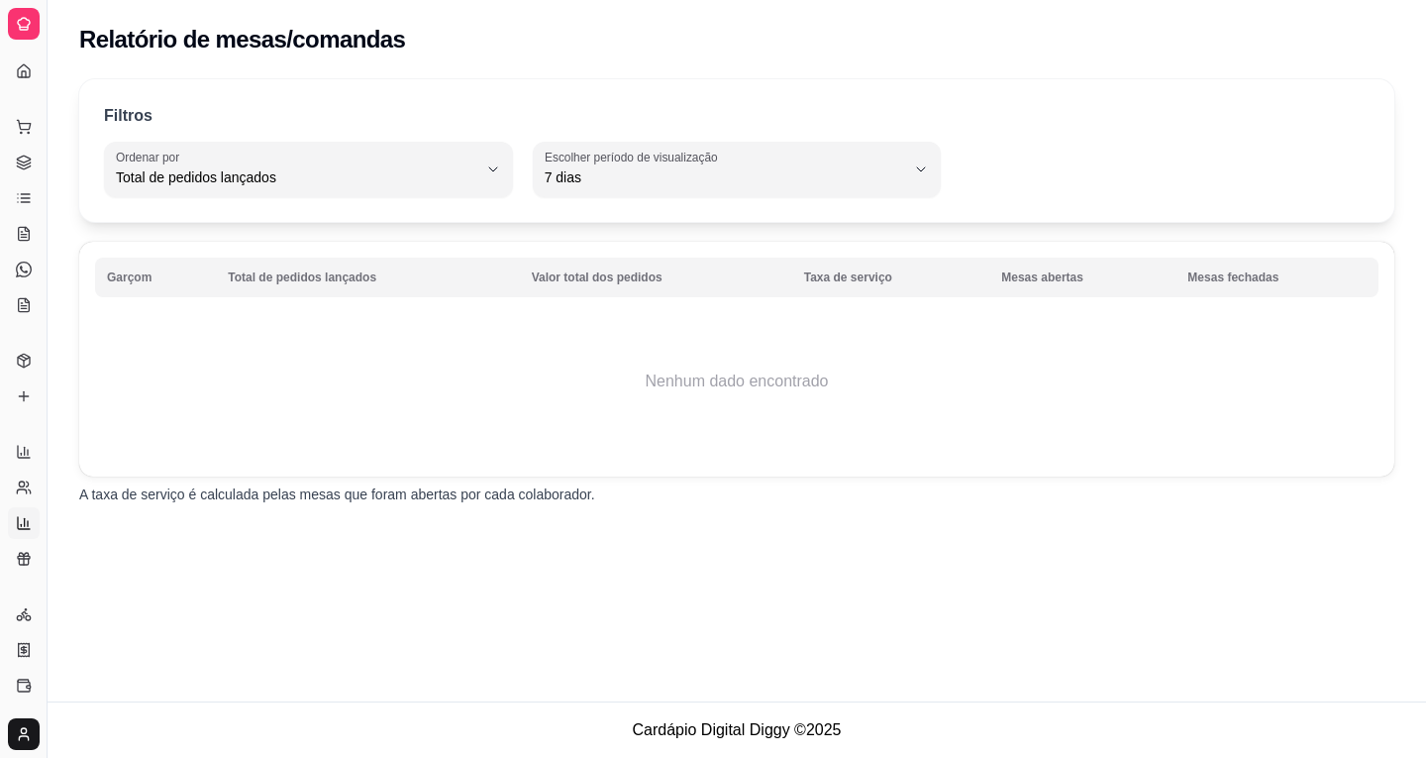
click at [22, 538] on link "Relatório de mesas" at bounding box center [24, 523] width 32 height 32
click at [17, 553] on icon at bounding box center [24, 559] width 16 height 16
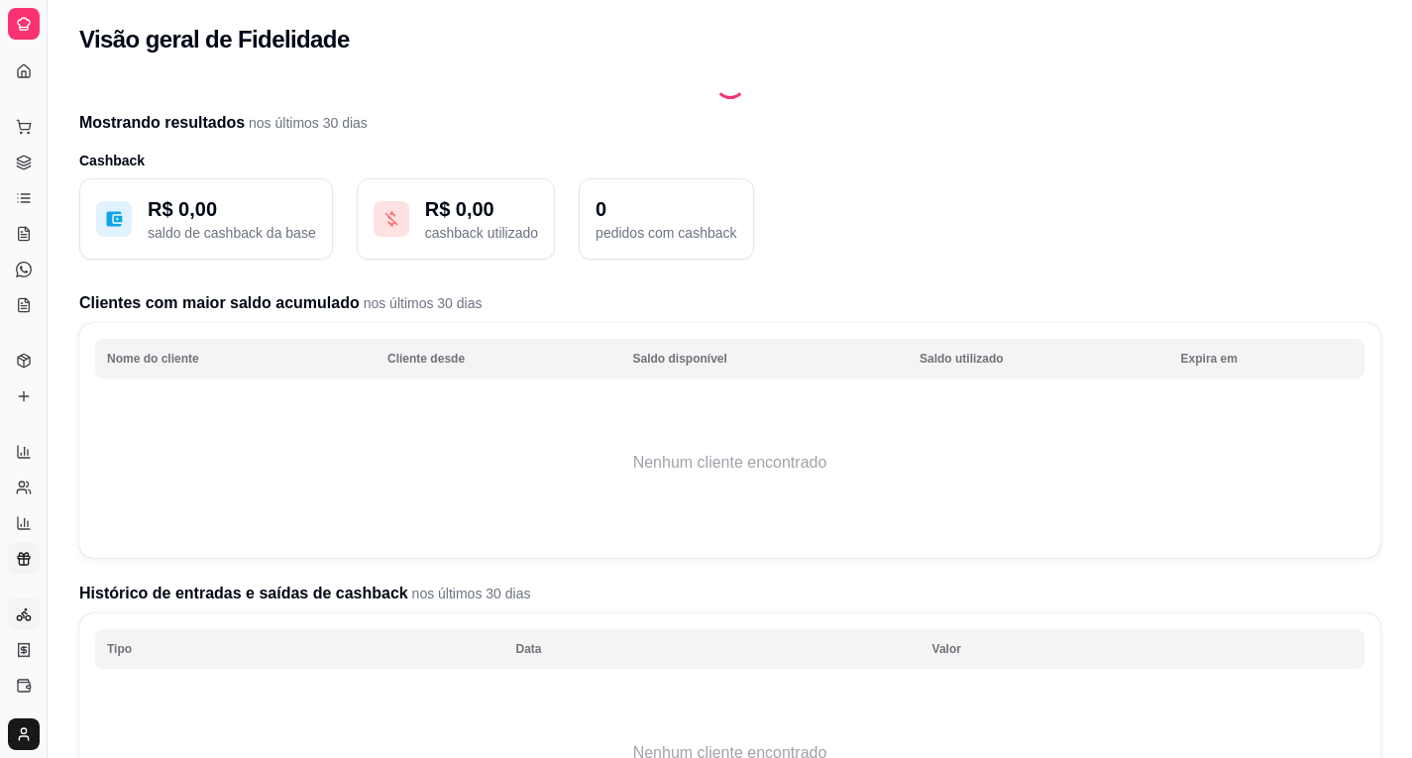
click at [24, 607] on icon at bounding box center [24, 614] width 16 height 16
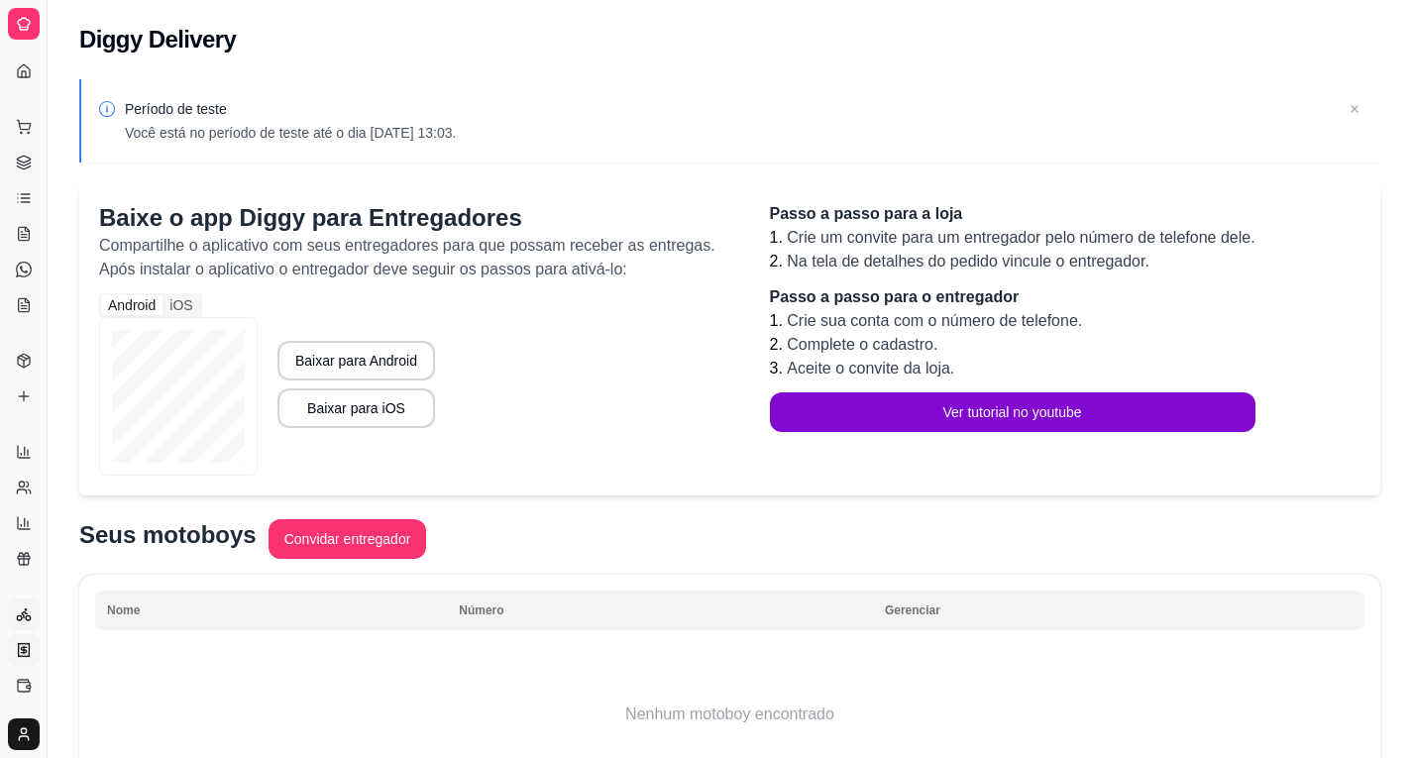
click at [32, 648] on link "Nota Fiscal (NFC-e)" at bounding box center [24, 650] width 32 height 32
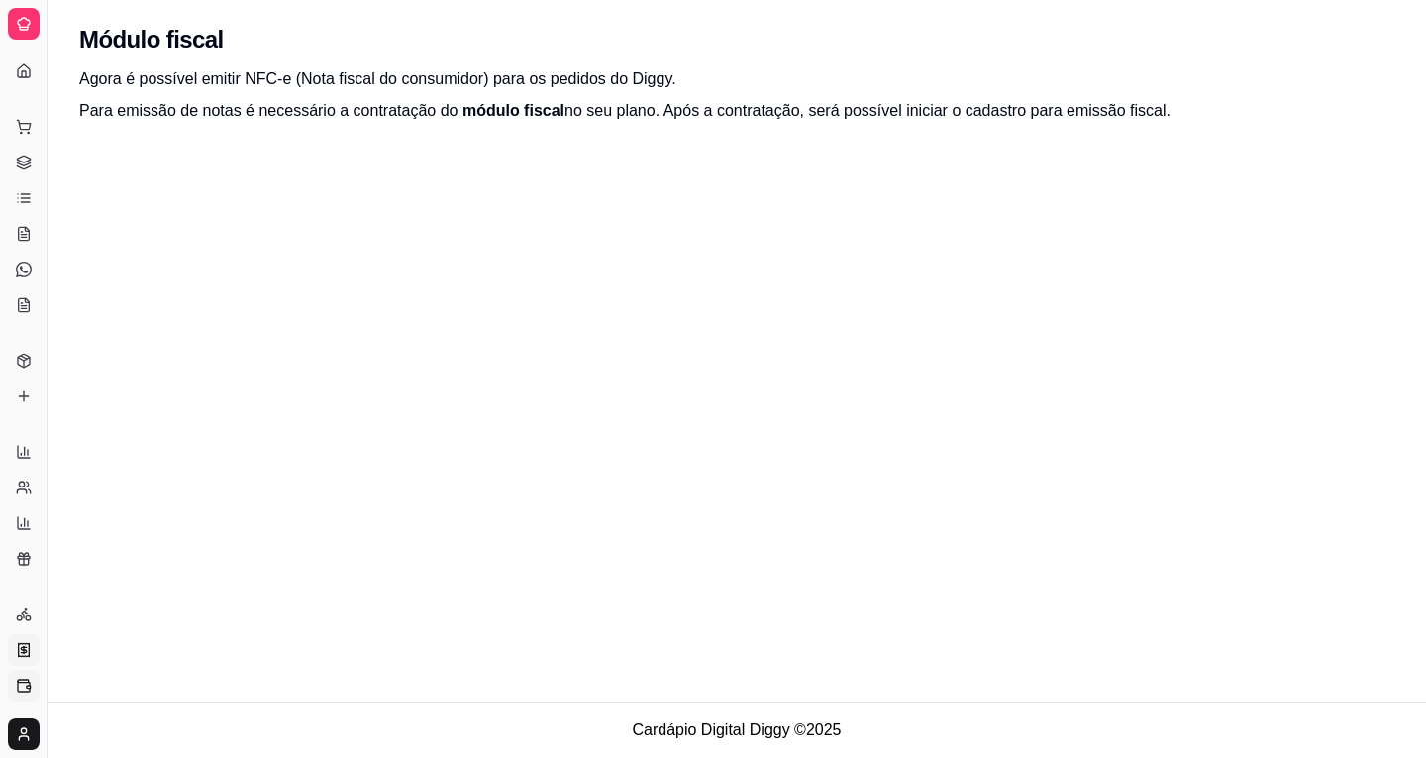
click at [29, 693] on link "Controle de caixa" at bounding box center [24, 686] width 32 height 32
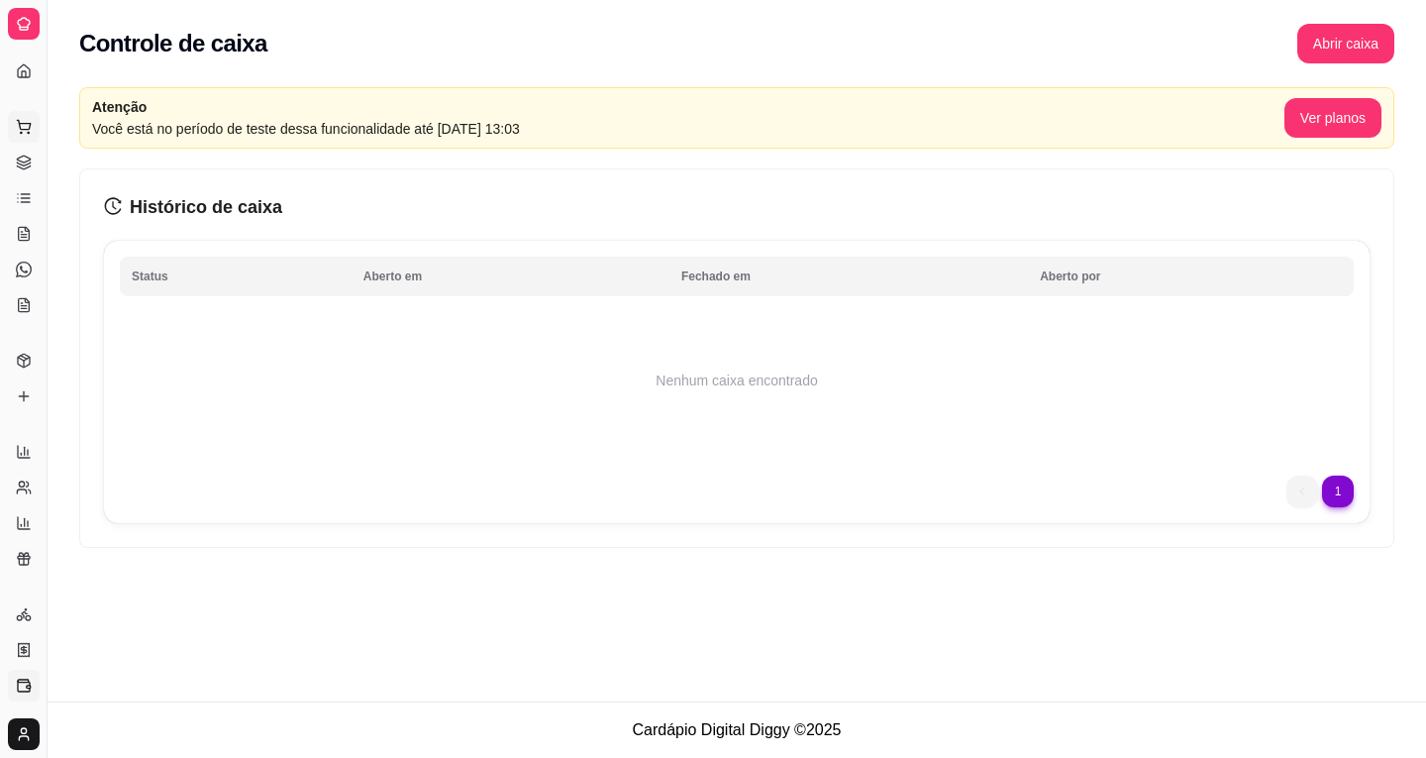
click at [25, 129] on icon at bounding box center [23, 124] width 13 height 9
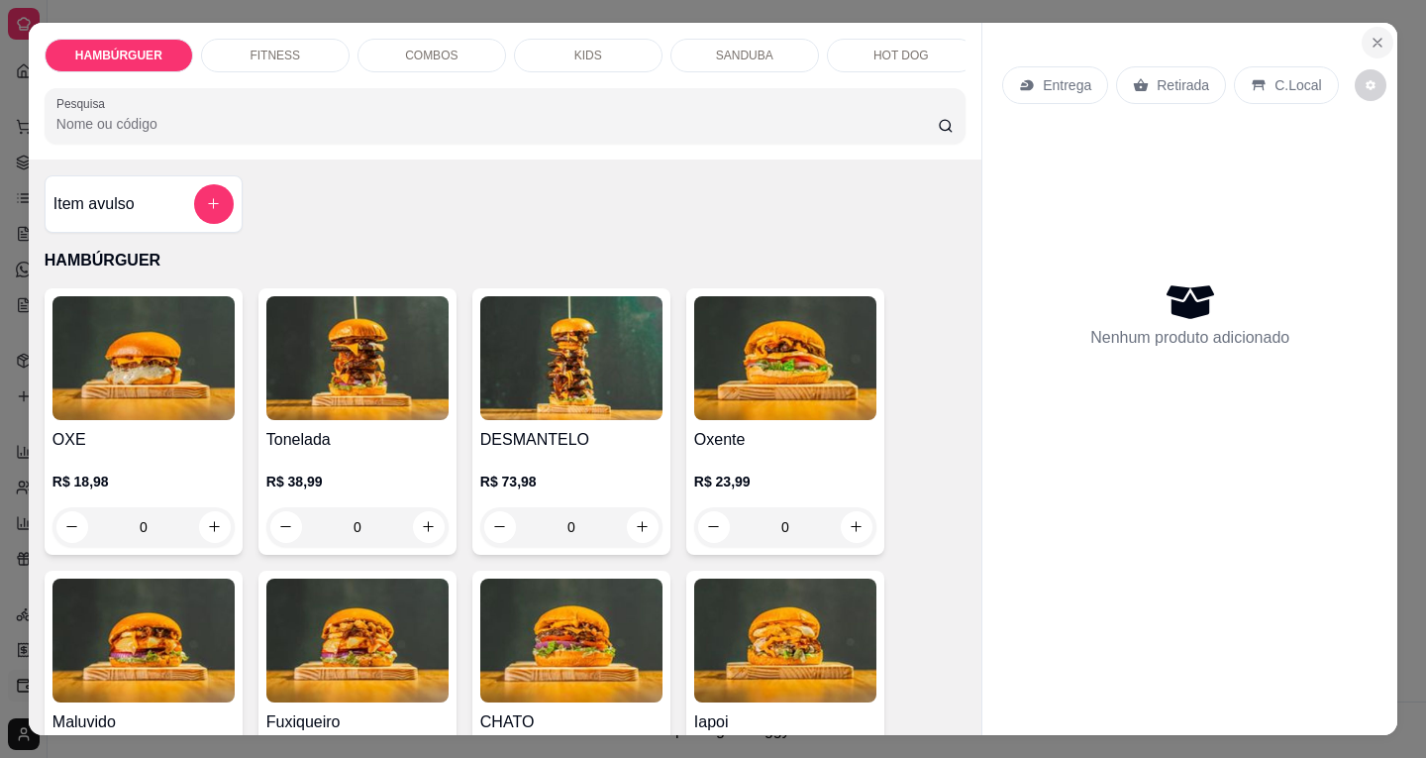
click at [1378, 36] on icon "Close" at bounding box center [1378, 43] width 16 height 16
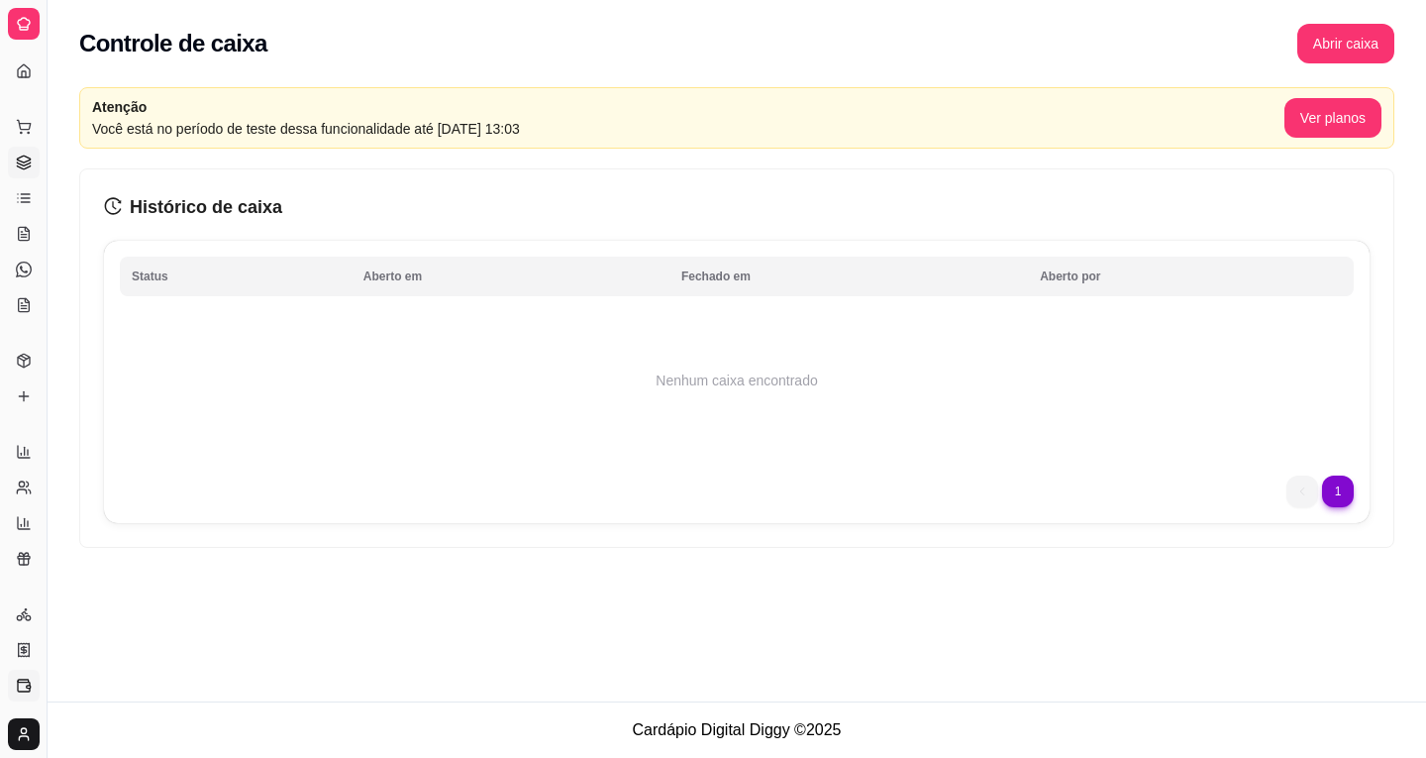
click at [27, 158] on icon at bounding box center [23, 159] width 13 height 7
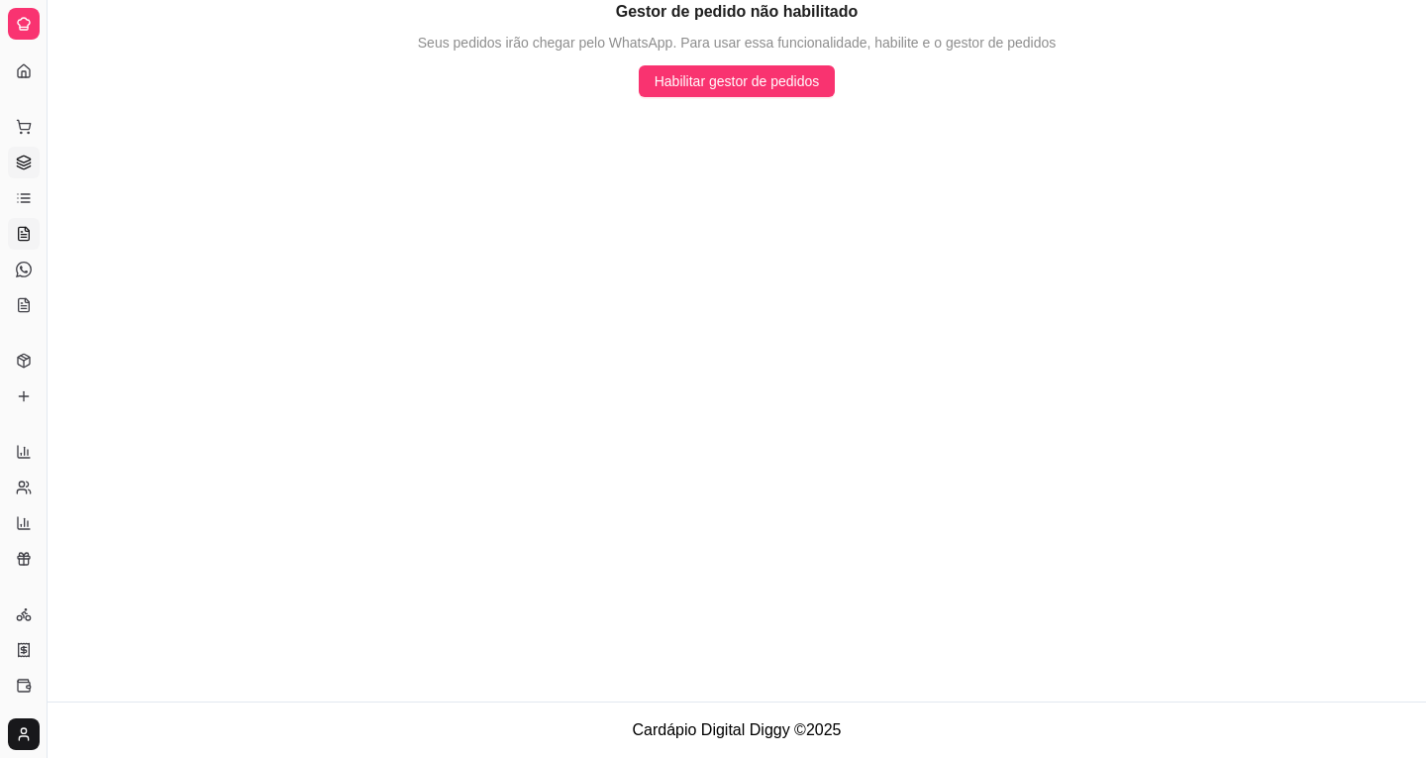
click at [35, 231] on link "Salão / Mesas" at bounding box center [24, 234] width 32 height 32
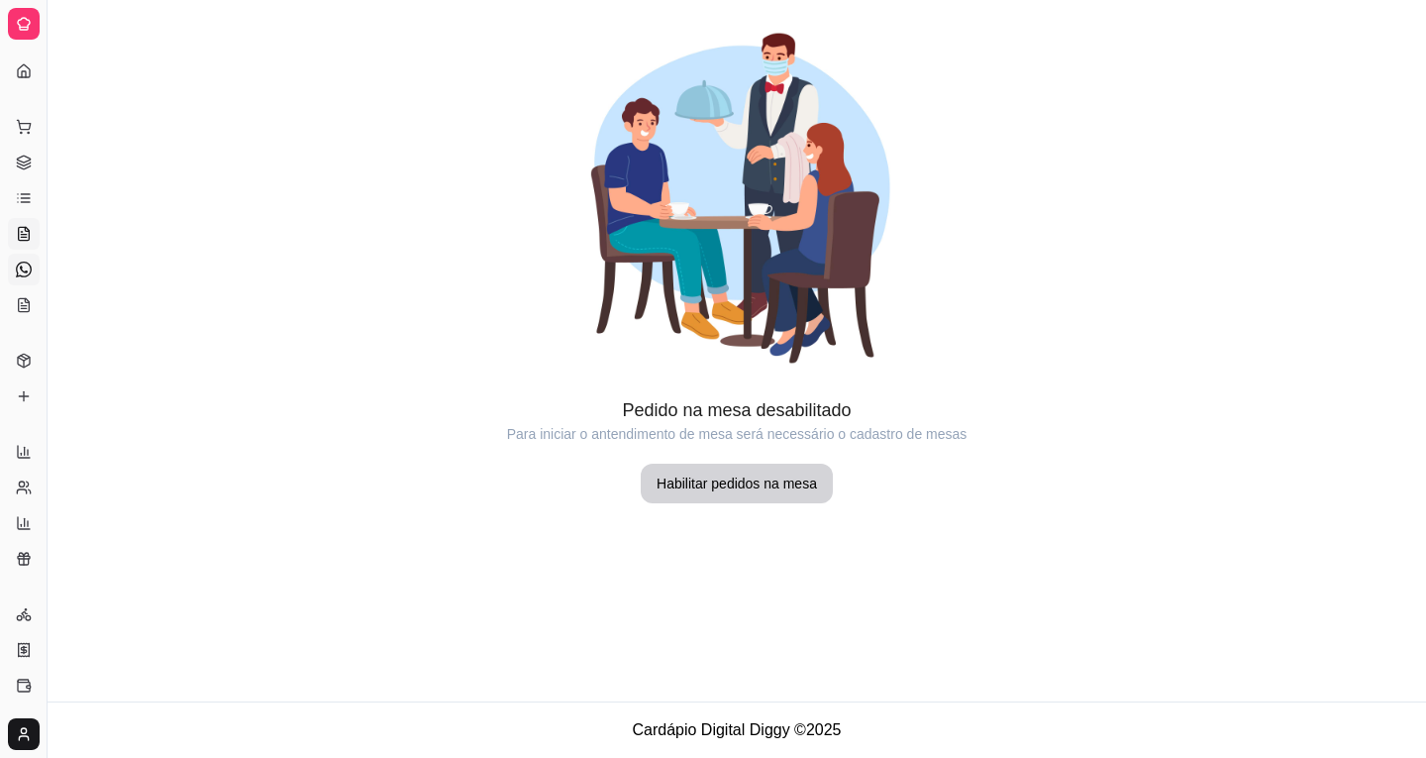
click at [15, 280] on link "Diggy Bot novo" at bounding box center [24, 270] width 32 height 32
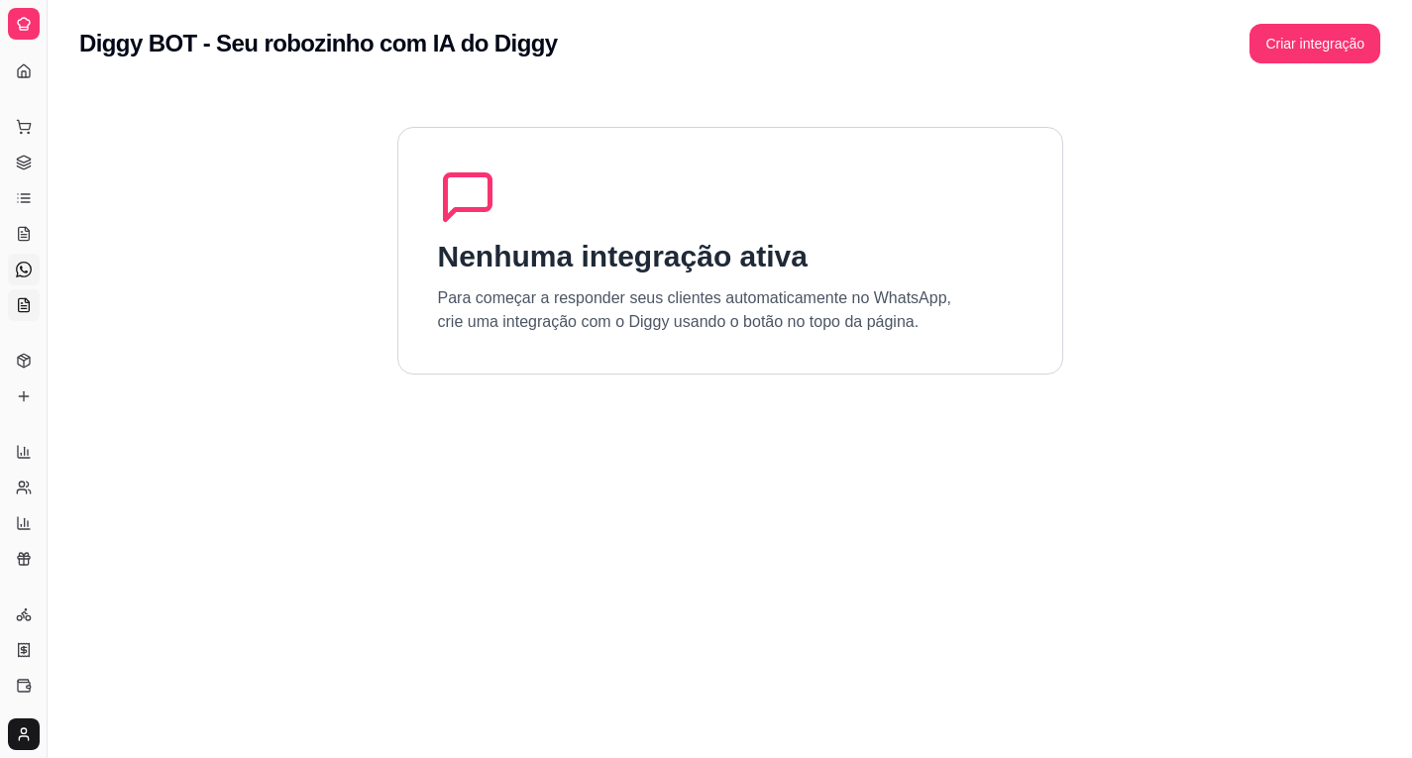
click at [22, 311] on icon at bounding box center [24, 304] width 11 height 13
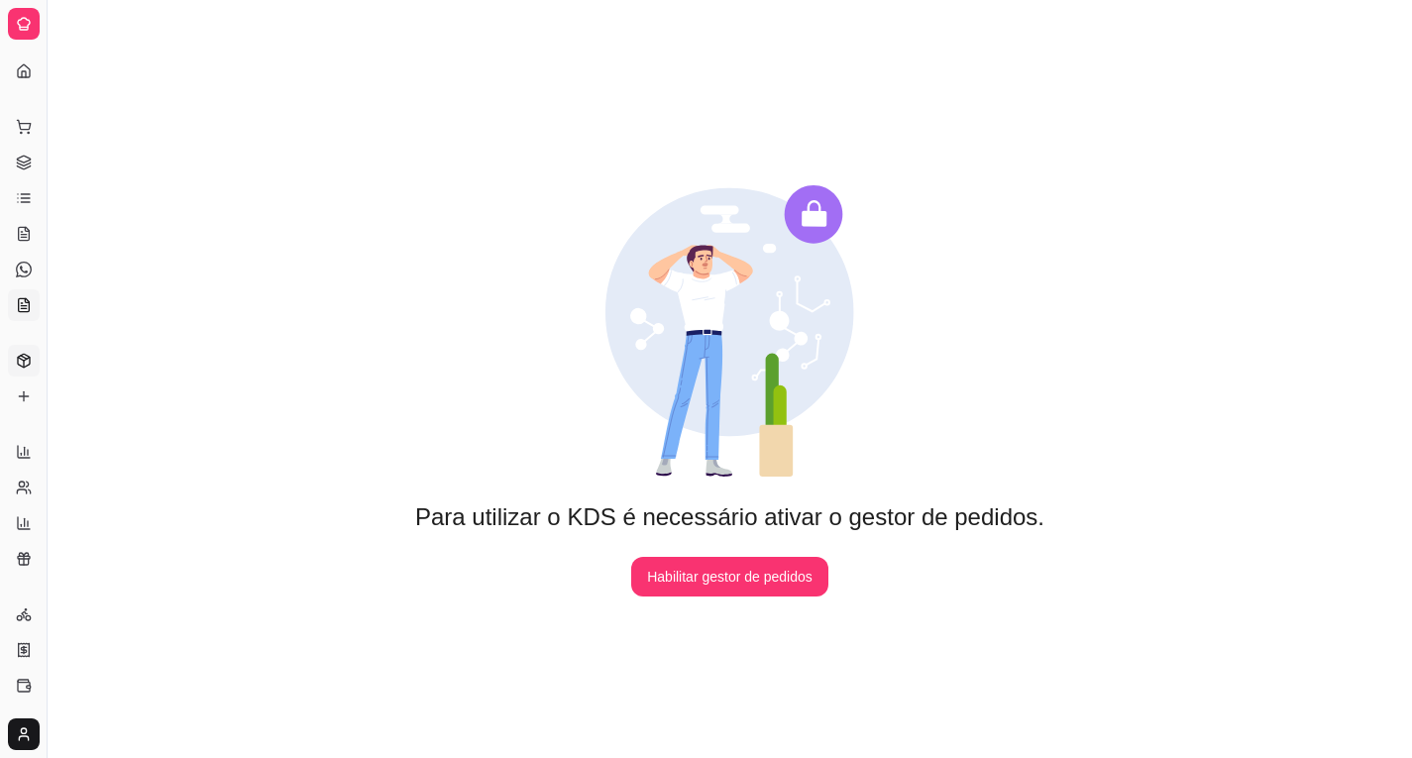
click at [26, 367] on icon at bounding box center [24, 360] width 12 height 13
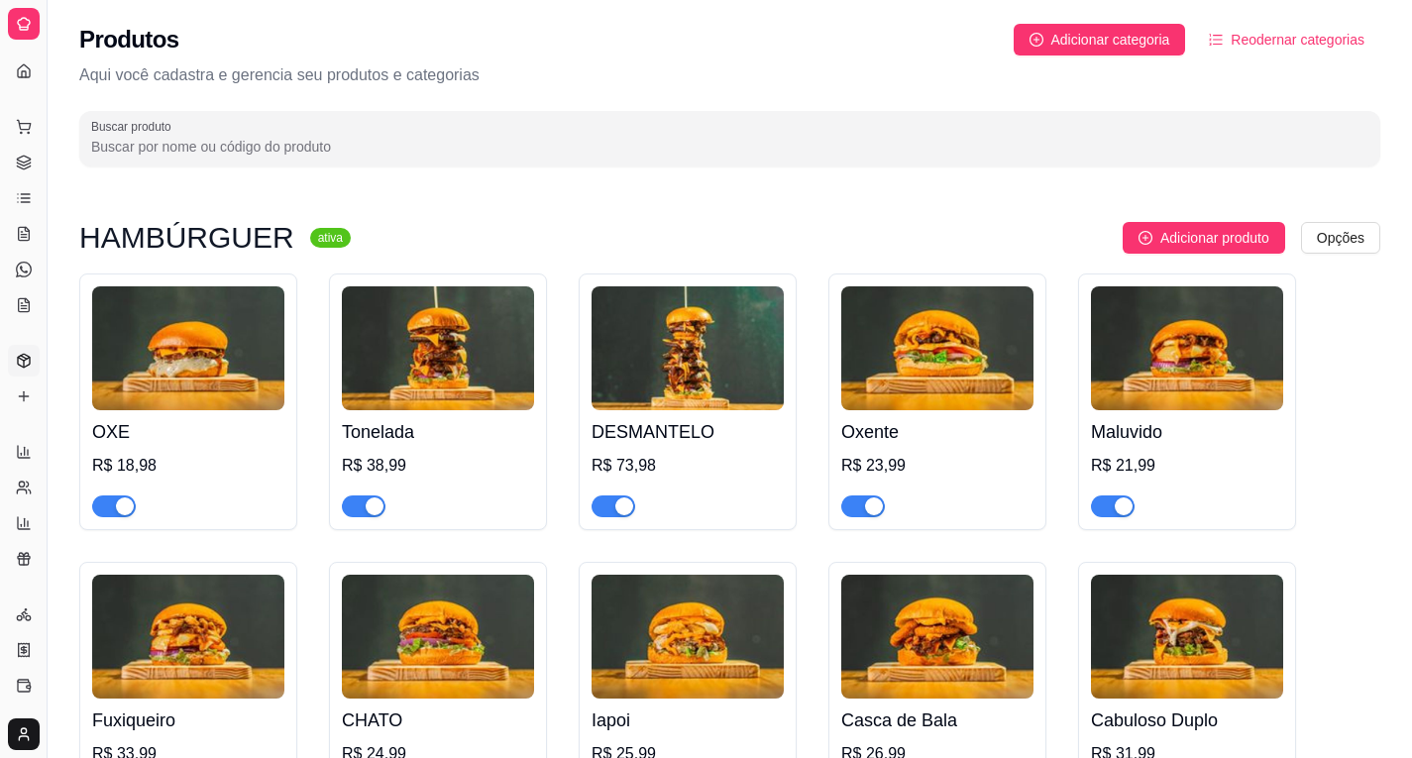
click at [26, 367] on icon at bounding box center [24, 360] width 12 height 13
click at [26, 368] on link "Produtos" at bounding box center [24, 361] width 32 height 32
click at [147, 45] on h2 "Produtos" at bounding box center [129, 40] width 100 height 32
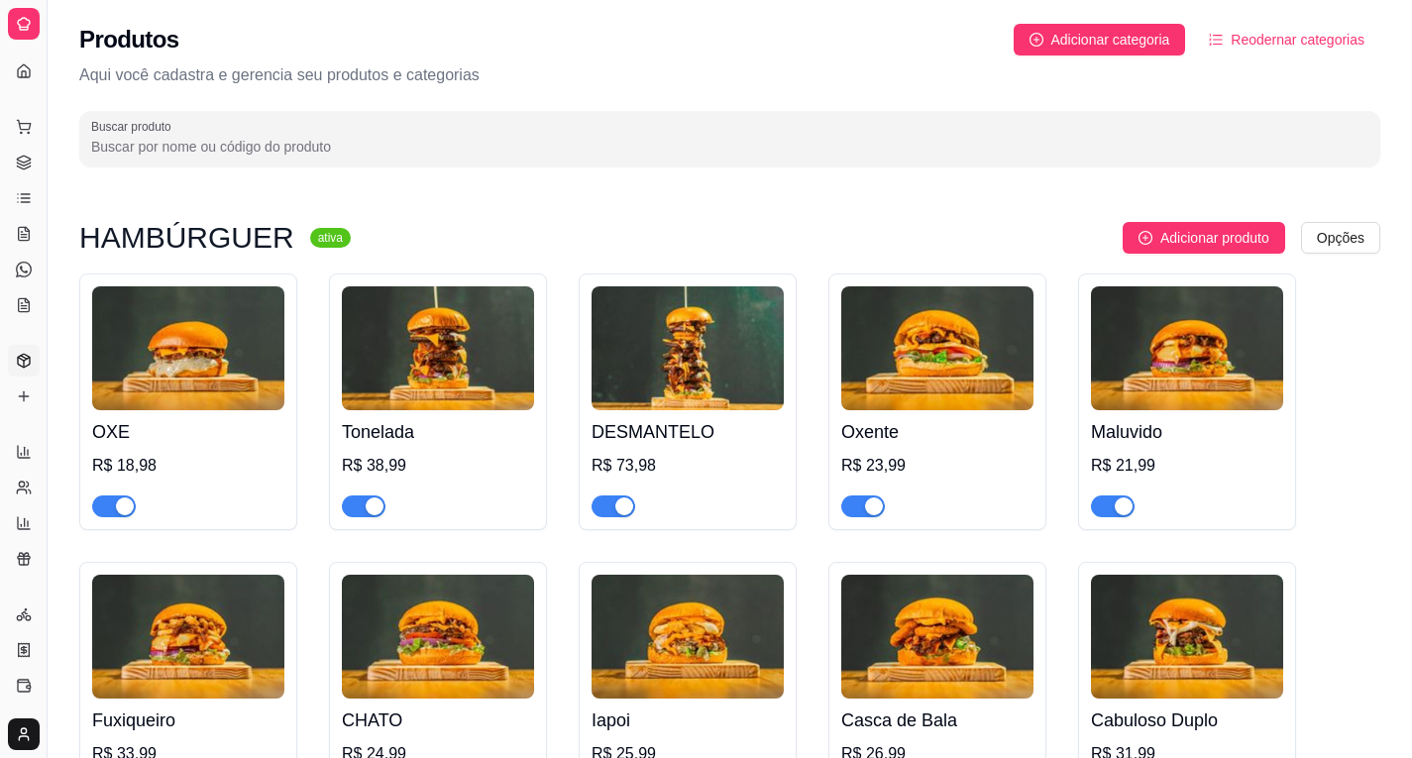
click at [147, 45] on h2 "Produtos" at bounding box center [129, 40] width 100 height 32
click at [149, 45] on h2 "Produtos" at bounding box center [129, 40] width 100 height 32
click at [1254, 49] on span "Reodernar categorias" at bounding box center [1297, 40] width 134 height 22
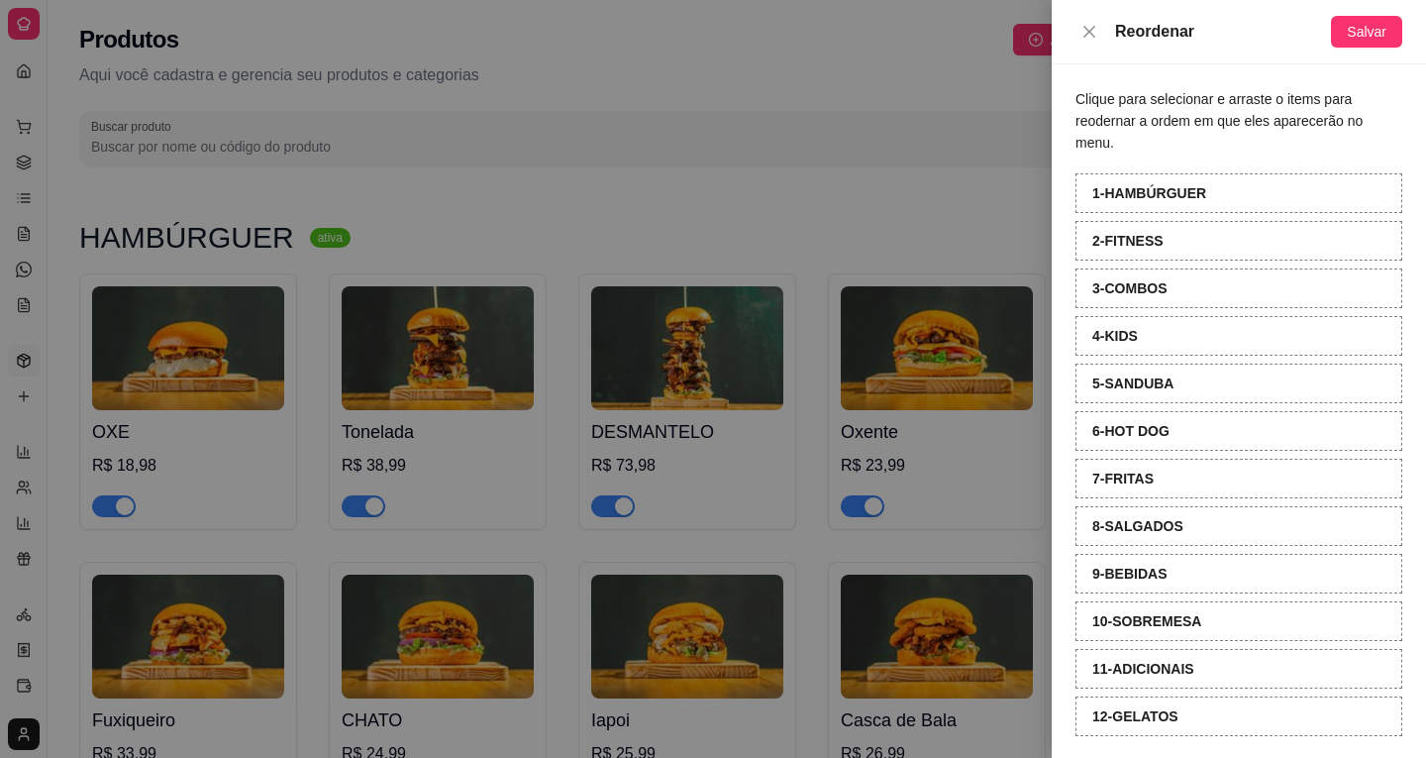
click at [809, 63] on div at bounding box center [713, 379] width 1426 height 758
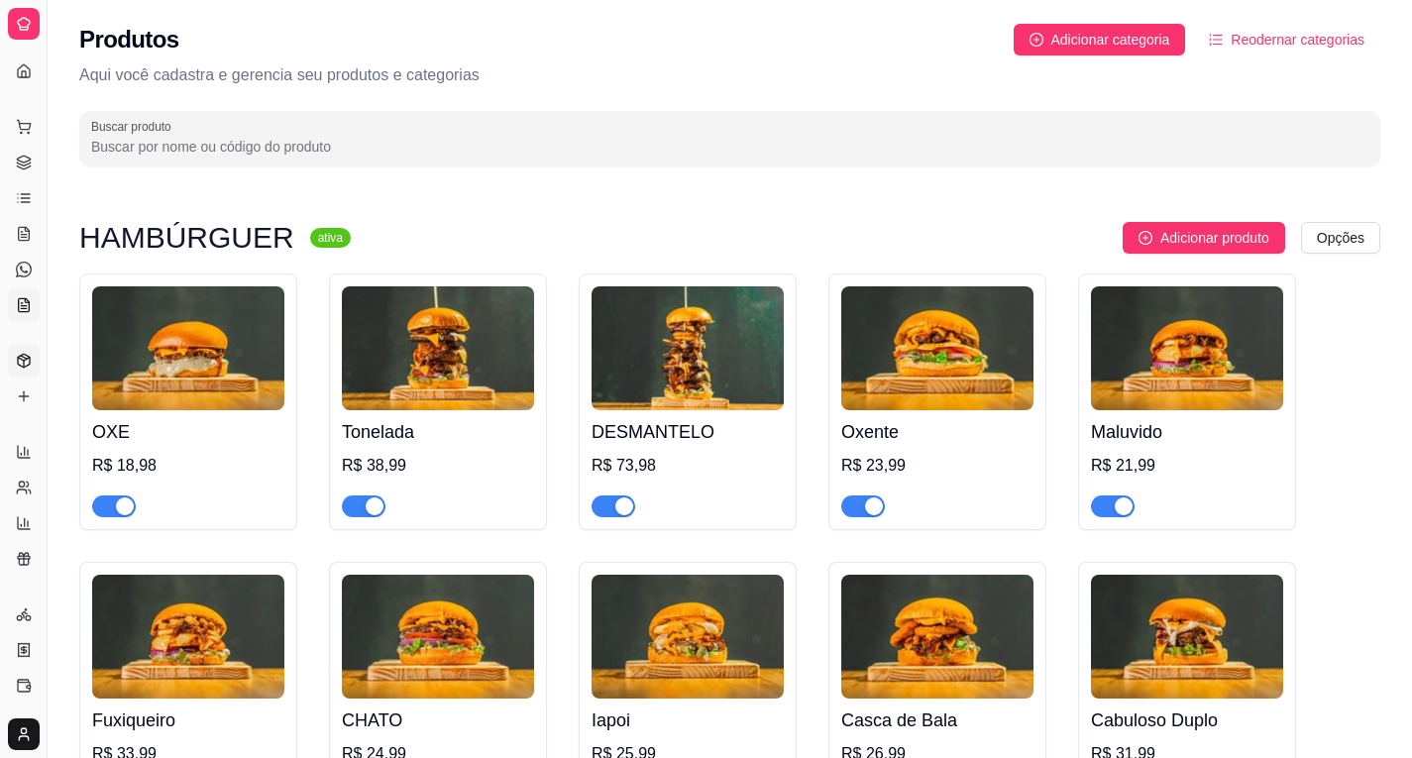
click at [27, 307] on icon at bounding box center [24, 305] width 16 height 16
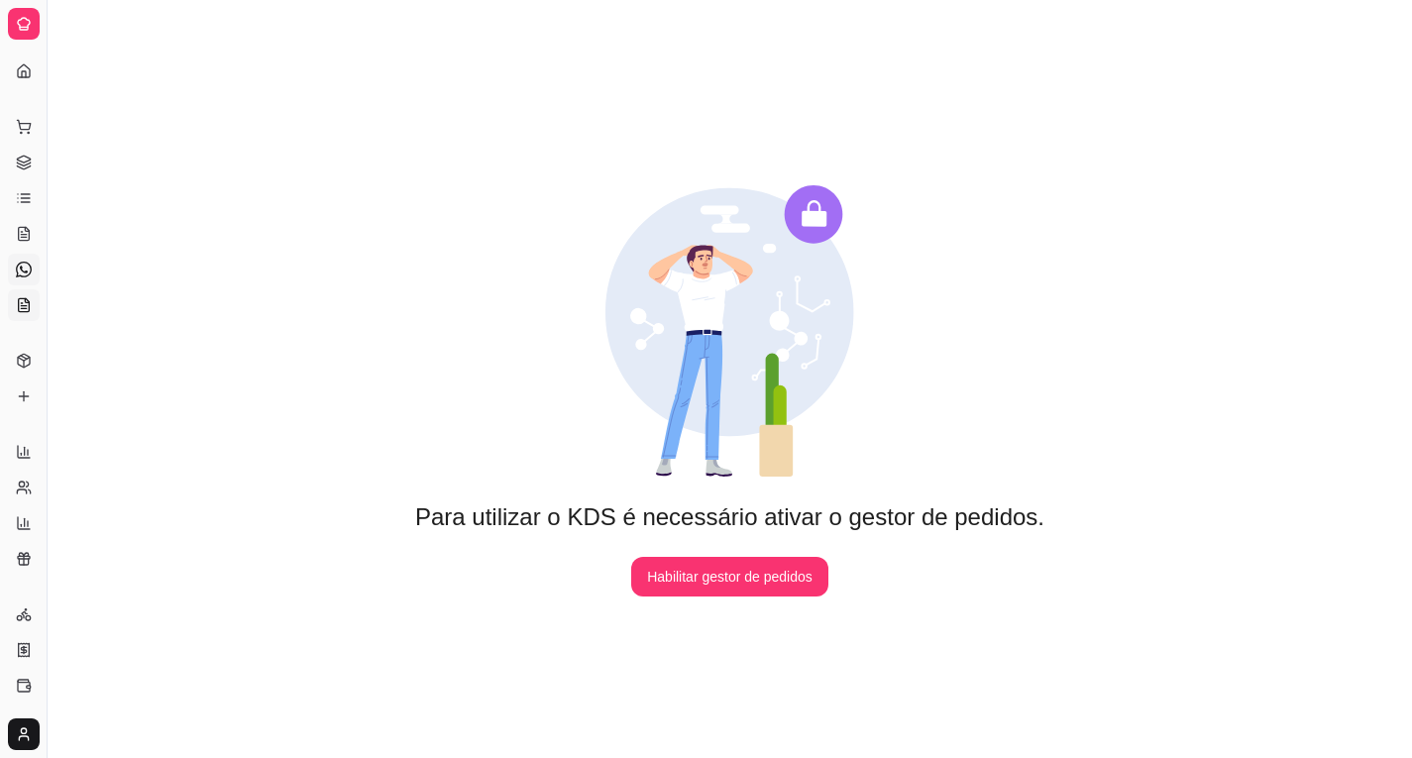
click at [20, 265] on icon at bounding box center [24, 270] width 16 height 16
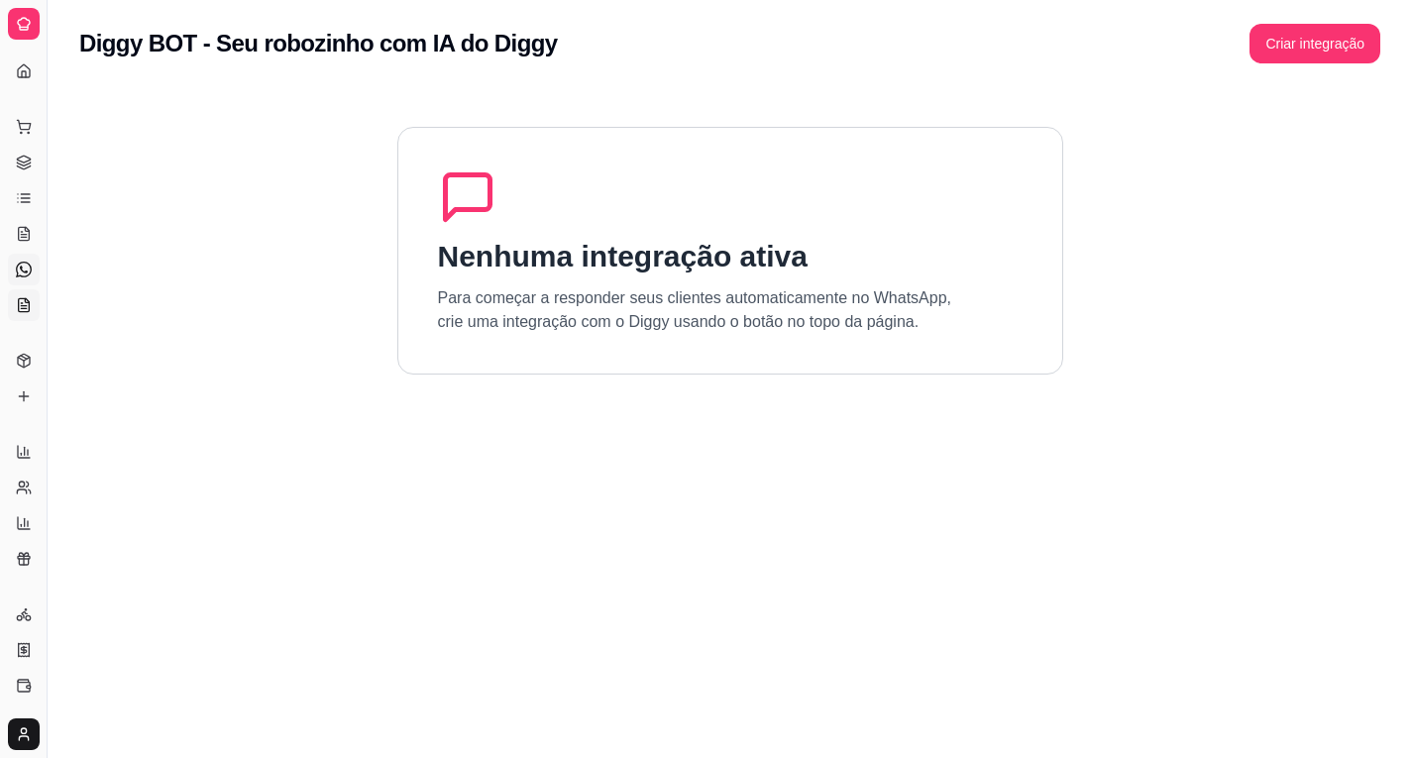
click at [26, 308] on icon at bounding box center [23, 308] width 5 height 0
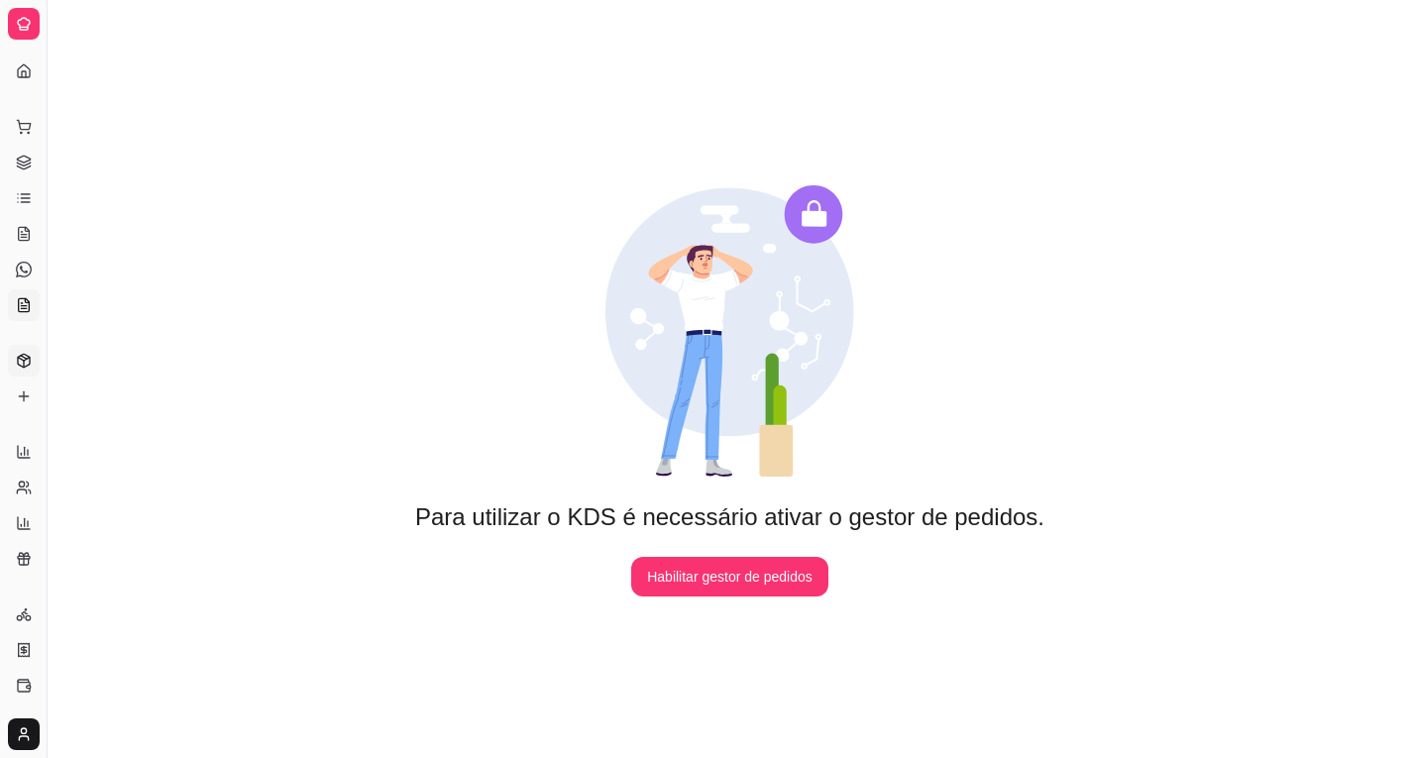
click at [32, 365] on link "Produtos" at bounding box center [24, 361] width 32 height 32
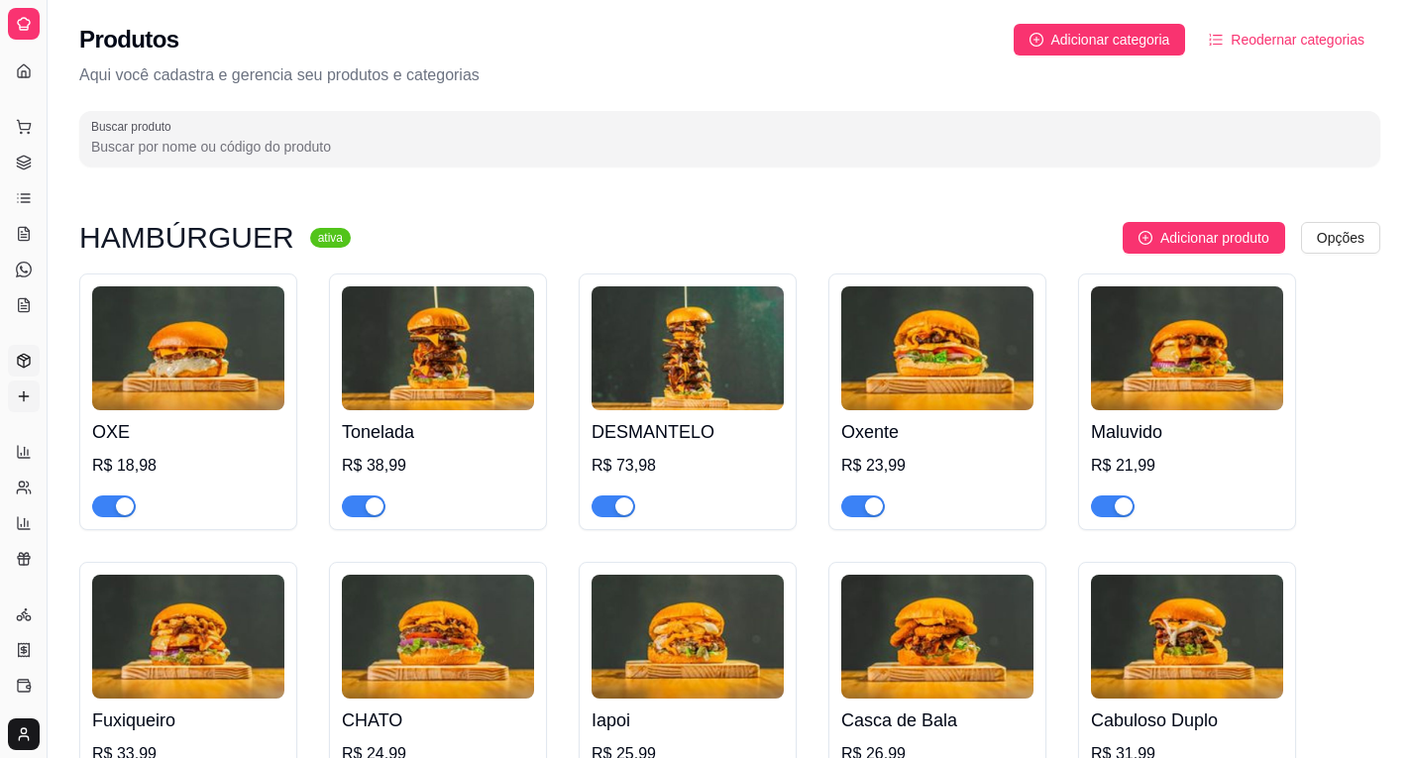
click at [36, 396] on link "Complementos" at bounding box center [24, 396] width 32 height 32
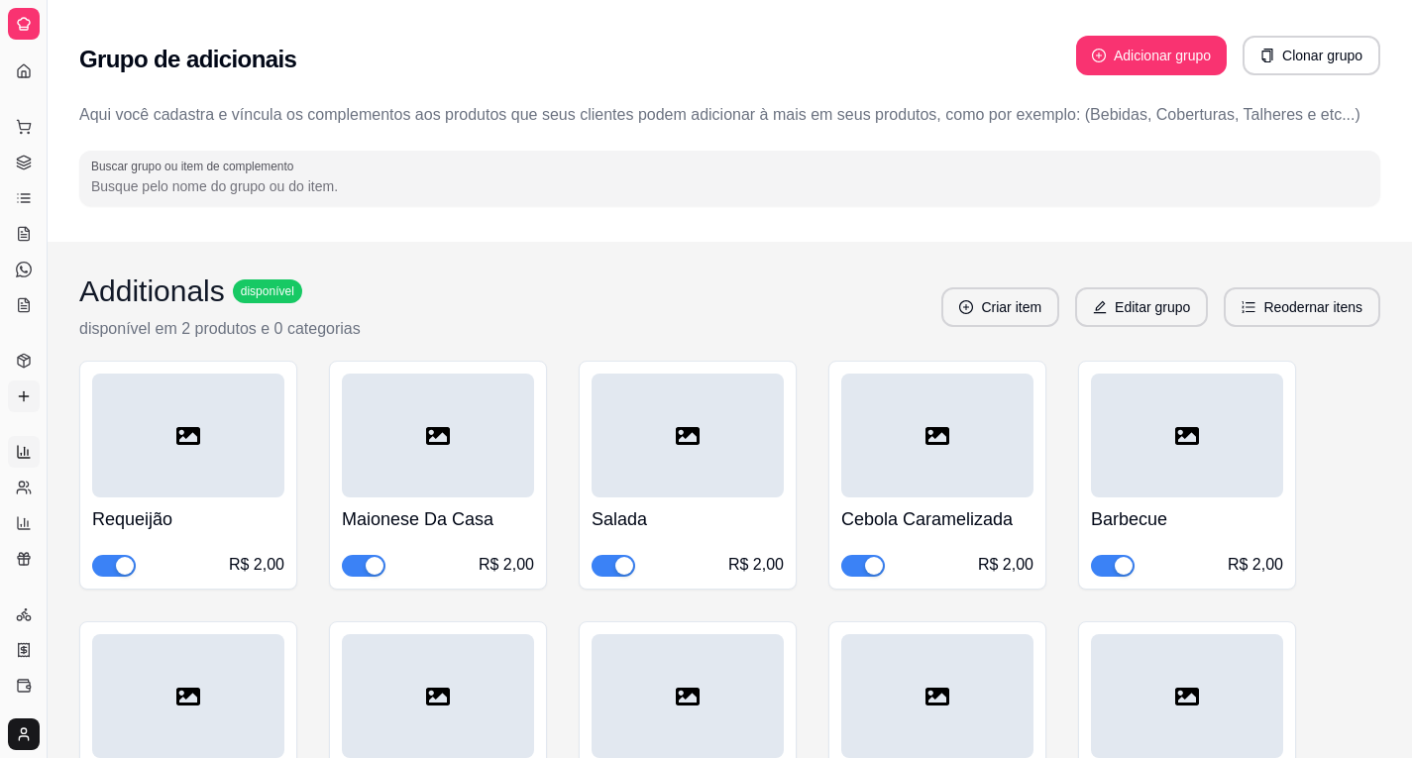
click at [24, 458] on icon at bounding box center [24, 452] width 16 height 16
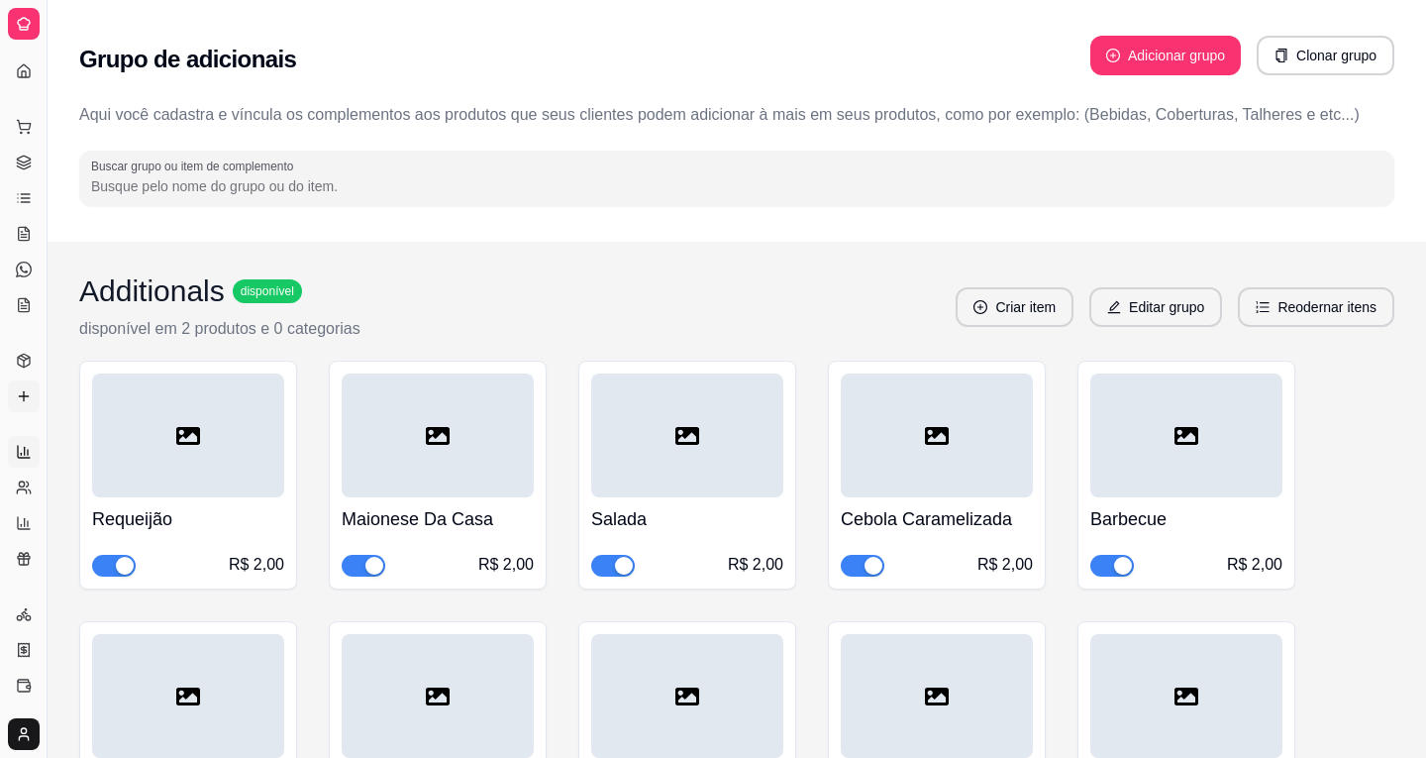
select select "ALL"
select select "0"
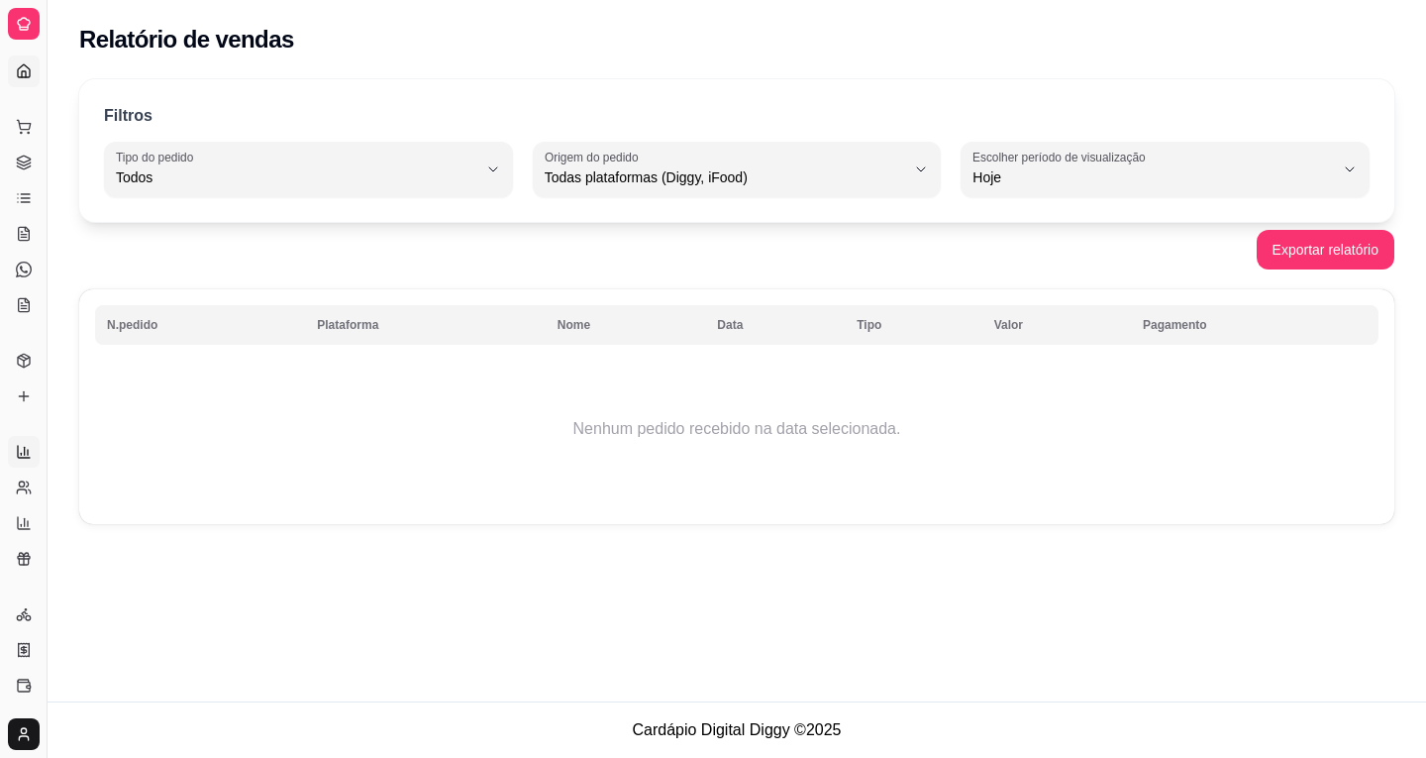
click at [17, 62] on link "Dashboard" at bounding box center [24, 71] width 32 height 32
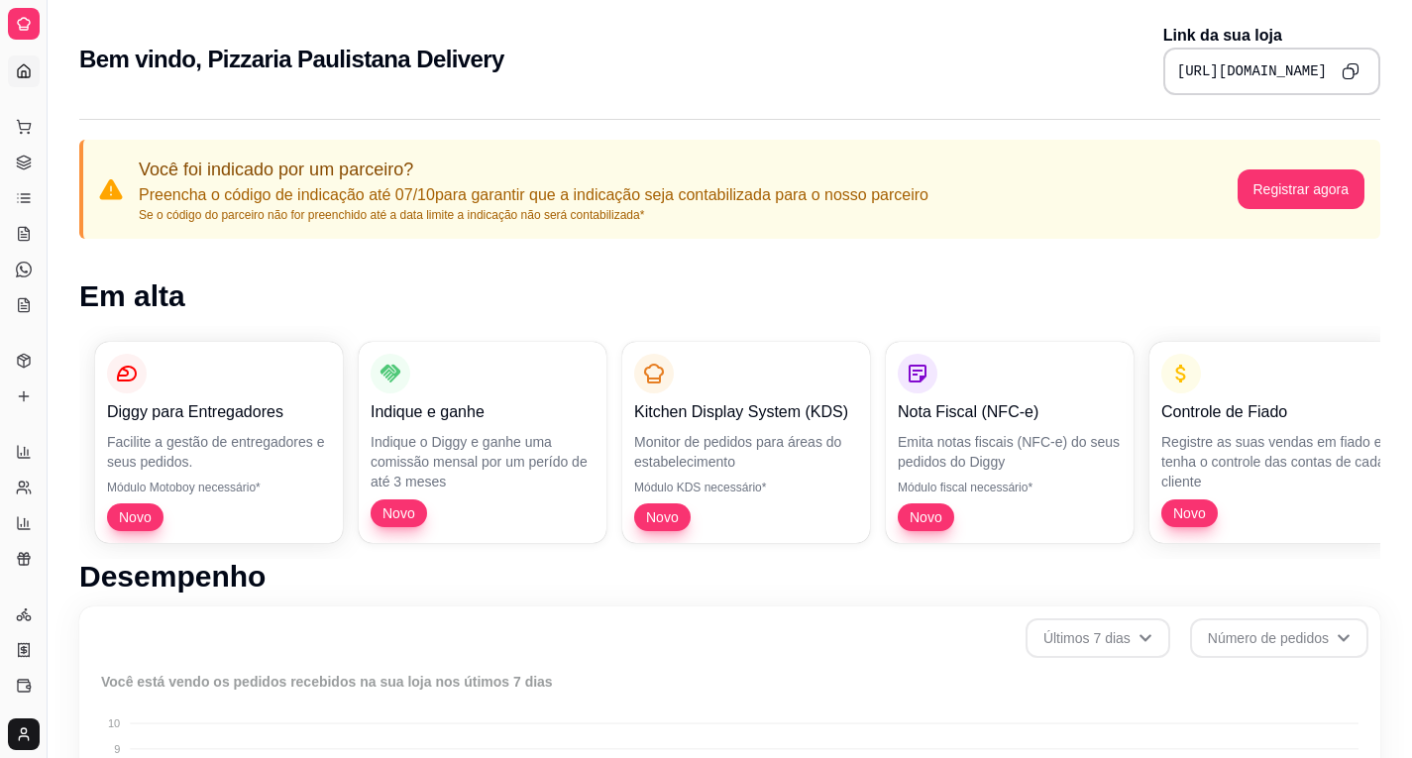
click at [18, 62] on link "Dashboard" at bounding box center [24, 71] width 32 height 32
click at [257, 167] on p "Você foi indicado por um parceiro?" at bounding box center [533, 170] width 789 height 28
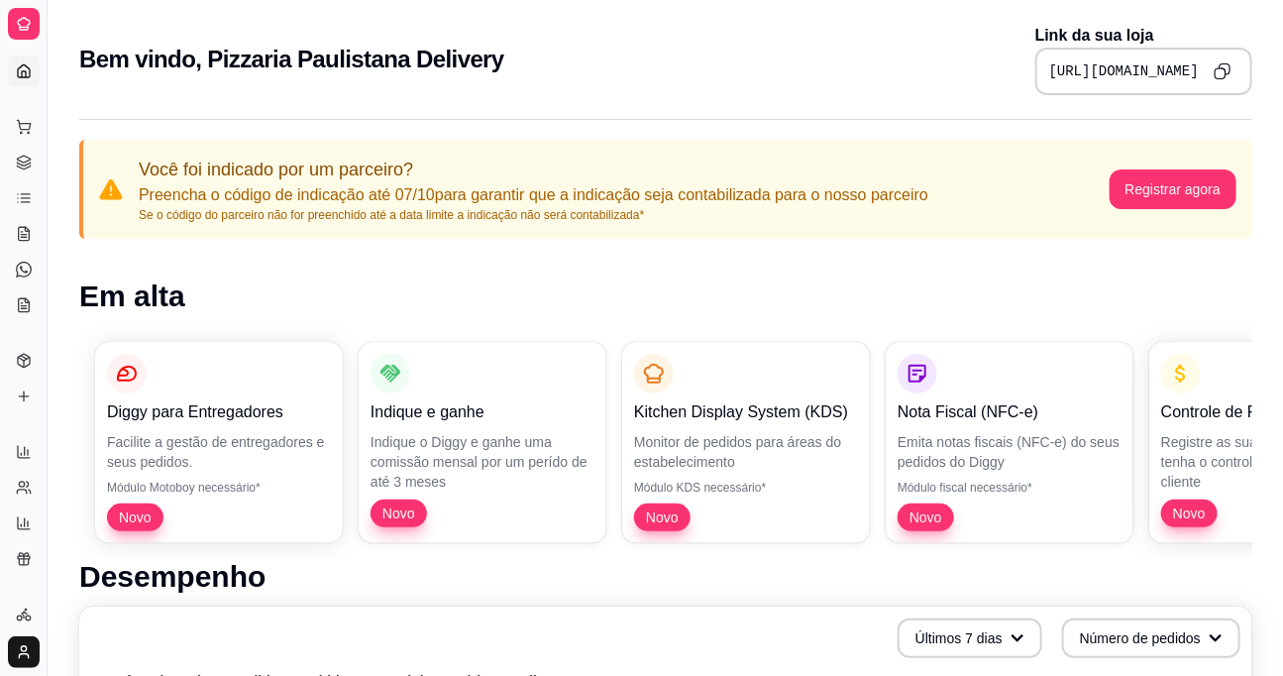
click at [258, 288] on h1 "Em alta" at bounding box center [665, 296] width 1173 height 36
click at [24, 69] on icon at bounding box center [24, 71] width 16 height 16
drag, startPoint x: 51, startPoint y: 67, endPoint x: 140, endPoint y: 90, distance: 92.0
drag, startPoint x: 47, startPoint y: 122, endPoint x: 78, endPoint y: 135, distance: 34.2
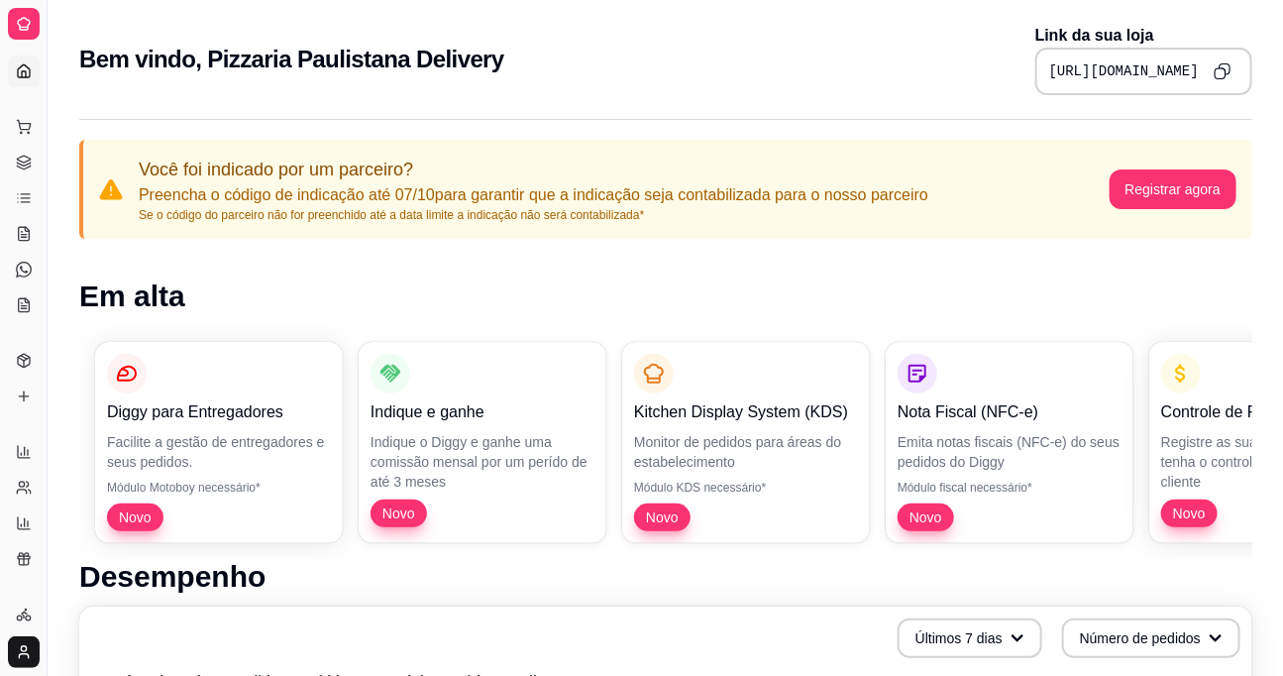
drag, startPoint x: 48, startPoint y: 205, endPoint x: 70, endPoint y: 217, distance: 25.7
click at [29, 290] on link "KDS" at bounding box center [24, 305] width 32 height 32
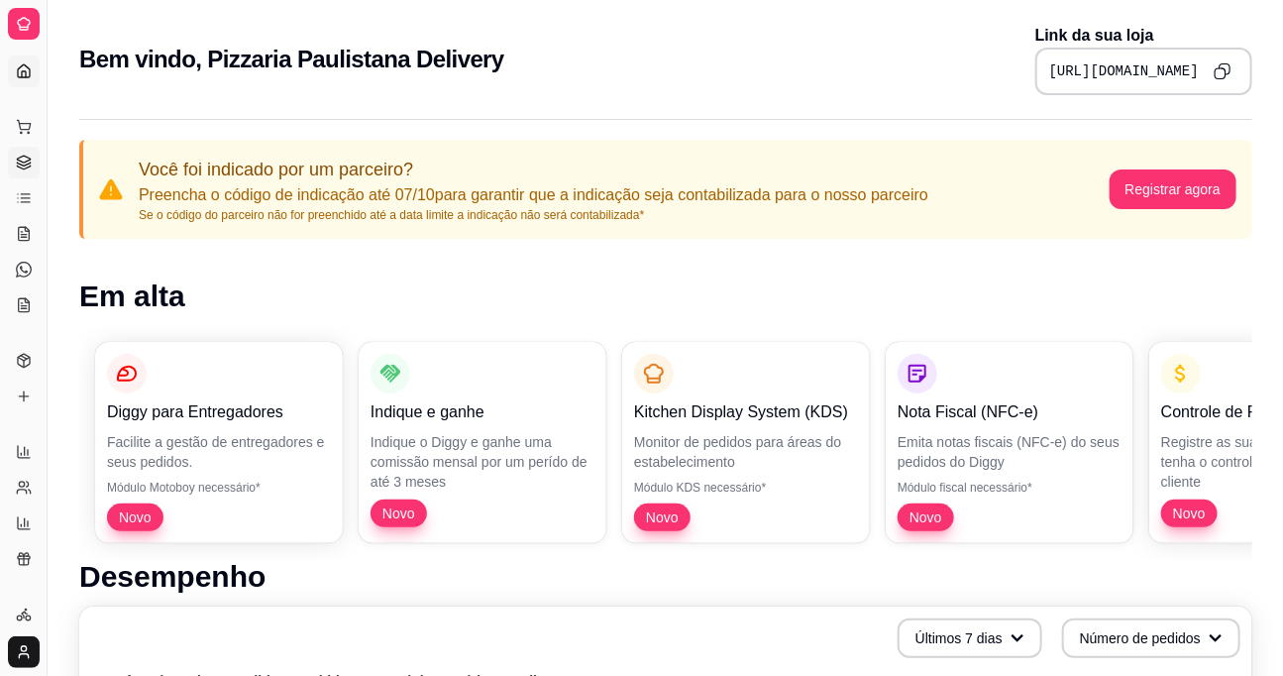
click at [29, 165] on icon at bounding box center [23, 166] width 13 height 3
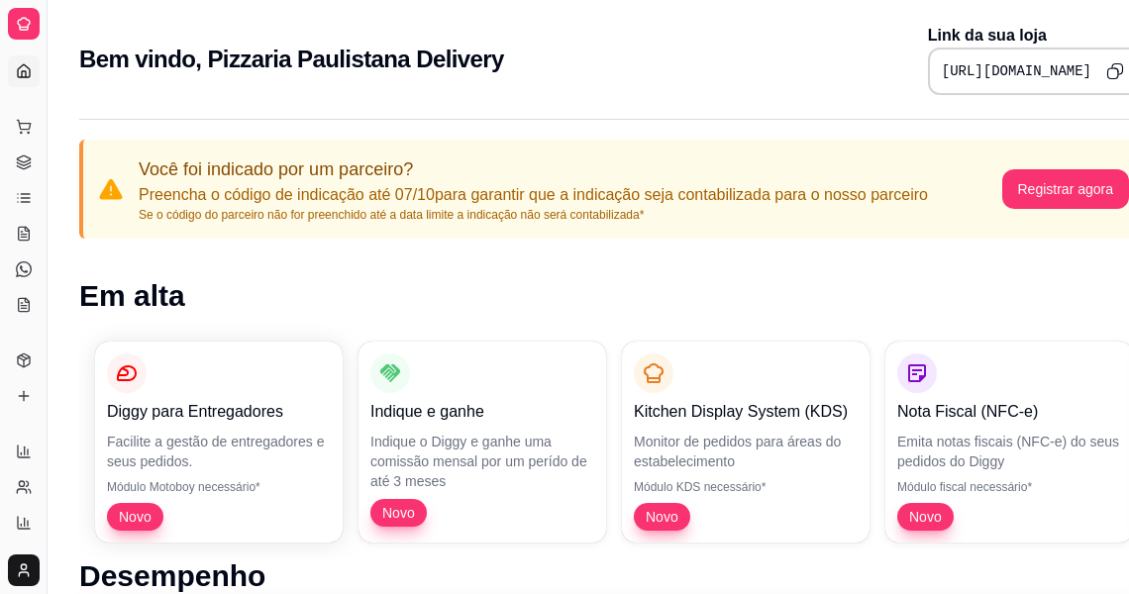
click at [147, 88] on div "Bem vindo, Pizzaria Paulistana Delivery Link da sua loja [URL][DOMAIN_NAME]" at bounding box center [612, 59] width 1066 height 71
click at [24, 79] on div "Dia a dia" at bounding box center [23, 95] width 31 height 32
click at [16, 68] on icon at bounding box center [24, 71] width 16 height 16
